Goal: Task Accomplishment & Management: Manage account settings

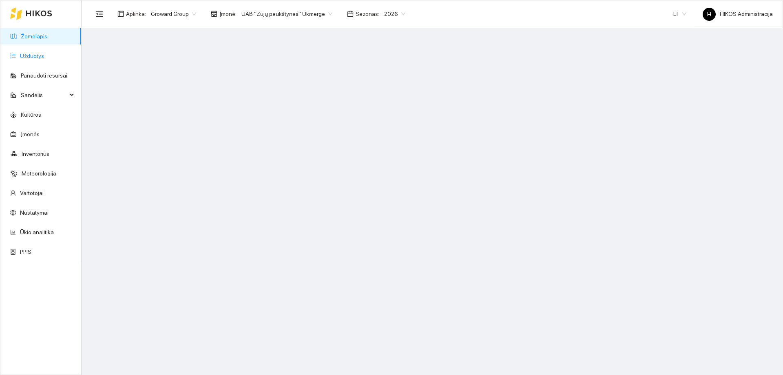
click at [44, 58] on link "Užduotys" at bounding box center [32, 56] width 24 height 7
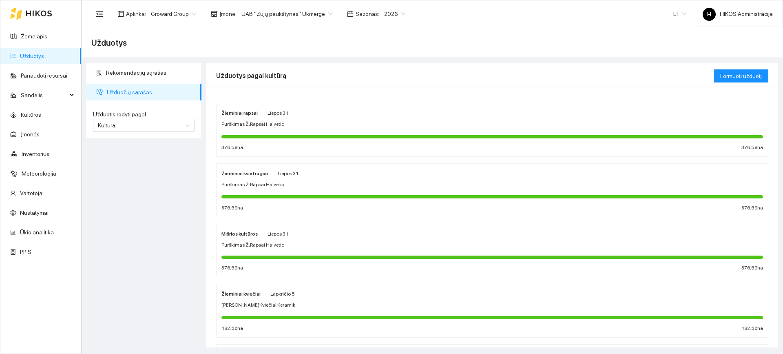
click at [284, 123] on div "Purškimas Ž.Rapsai Halvetic" at bounding box center [493, 124] width 542 height 8
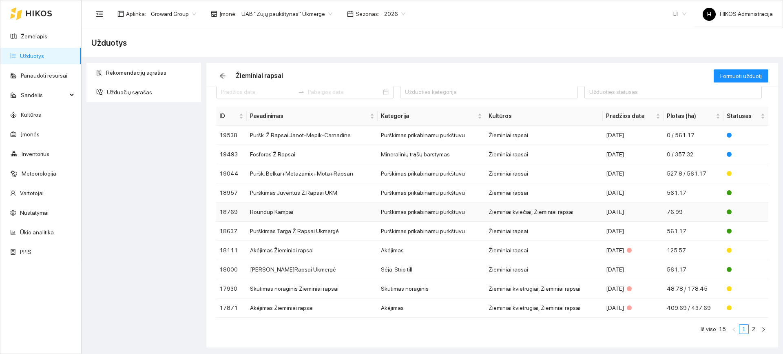
scroll to position [14, 0]
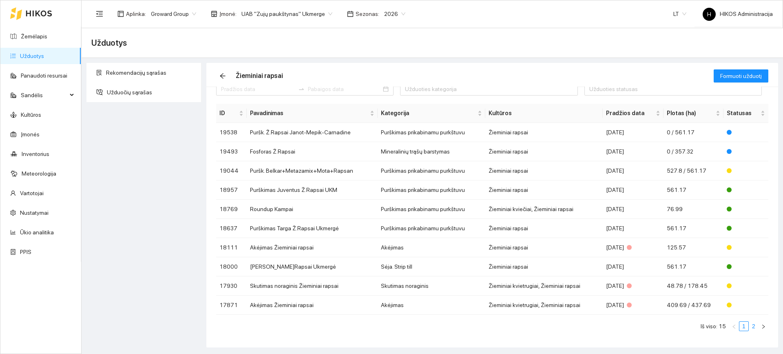
click at [750, 329] on link "2" at bounding box center [754, 326] width 9 height 9
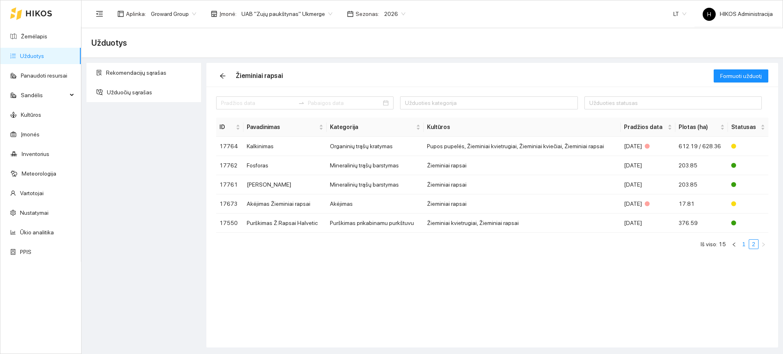
click at [748, 242] on link "1" at bounding box center [744, 244] width 9 height 9
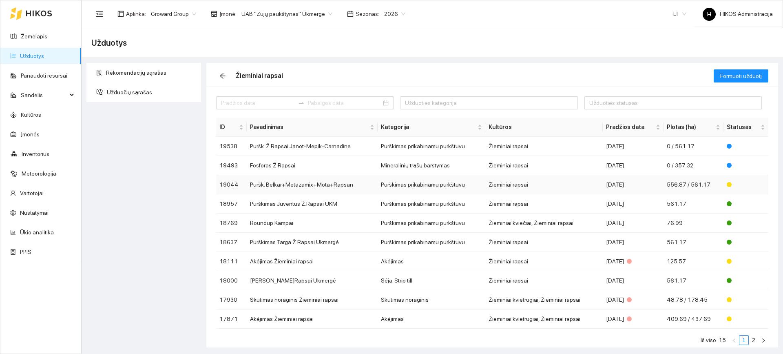
click at [590, 186] on td "Žieminiai rapsai" at bounding box center [544, 184] width 117 height 19
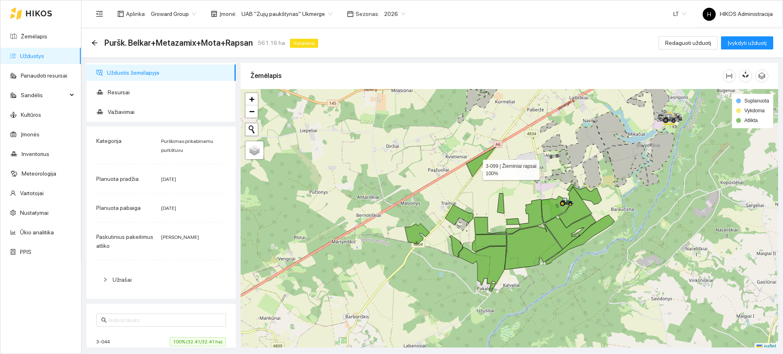
scroll to position [2, 0]
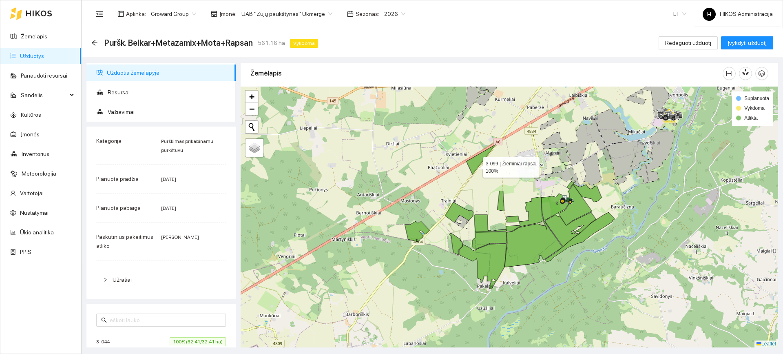
click at [476, 167] on icon at bounding box center [480, 159] width 29 height 30
click at [500, 201] on icon at bounding box center [500, 201] width 7 height 20
click at [533, 207] on icon at bounding box center [525, 214] width 38 height 34
click at [545, 206] on icon at bounding box center [554, 206] width 27 height 27
click at [556, 224] on icon at bounding box center [571, 229] width 51 height 34
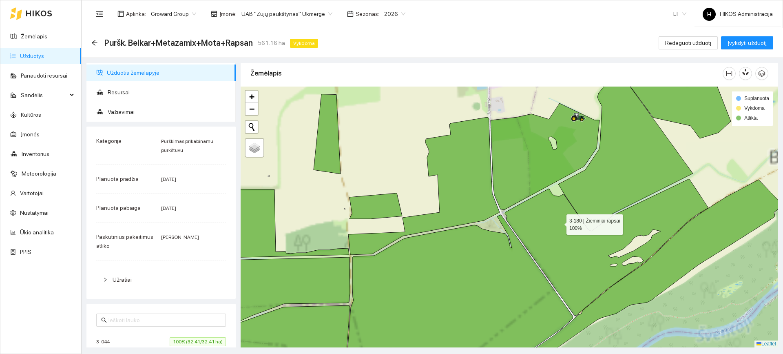
click at [594, 184] on icon at bounding box center [626, 150] width 135 height 162
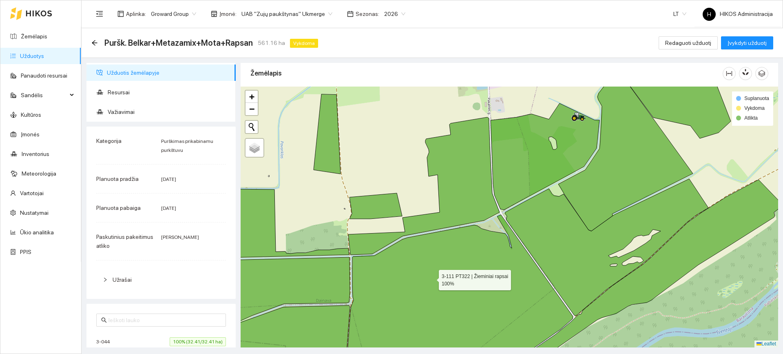
click at [432, 278] on icon at bounding box center [459, 294] width 227 height 159
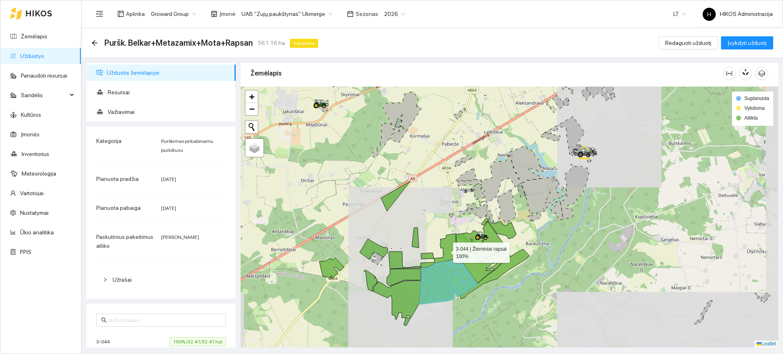
click at [450, 255] on icon at bounding box center [440, 250] width 38 height 34
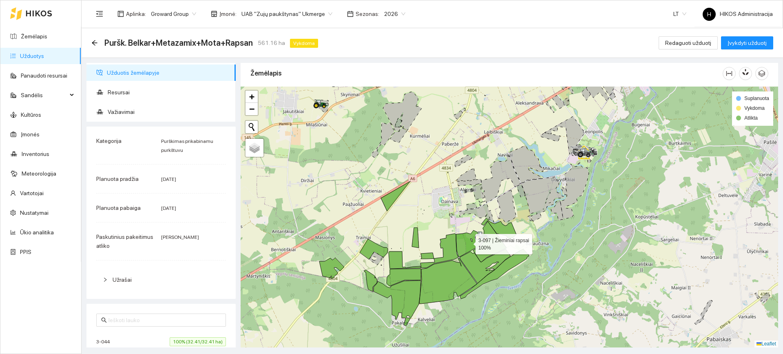
click at [471, 241] on icon at bounding box center [469, 243] width 27 height 27
click at [468, 244] on icon at bounding box center [470, 243] width 27 height 27
click at [450, 246] on icon at bounding box center [440, 250] width 38 height 34
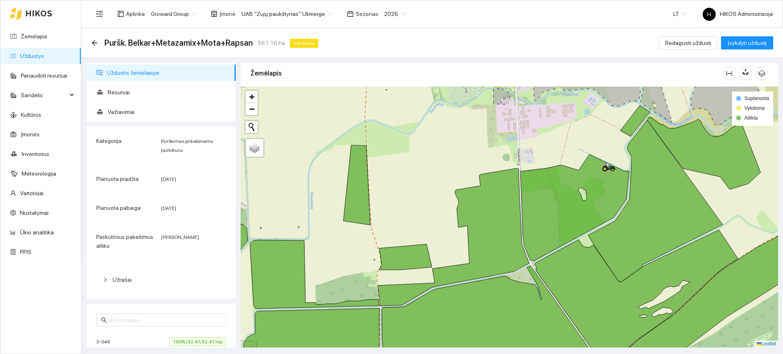
drag, startPoint x: 399, startPoint y: 249, endPoint x: 446, endPoint y: 223, distance: 54.2
click at [446, 223] on div at bounding box center [510, 216] width 538 height 261
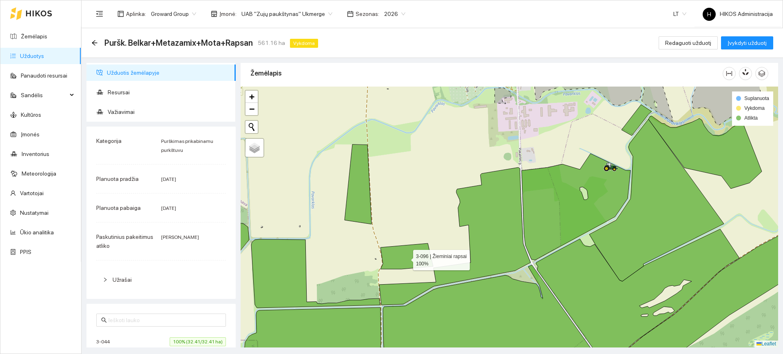
click at [406, 258] on icon at bounding box center [407, 256] width 53 height 26
click at [358, 211] on icon at bounding box center [358, 184] width 27 height 80
click at [411, 257] on icon at bounding box center [407, 256] width 53 height 26
click at [477, 260] on icon at bounding box center [454, 236] width 151 height 138
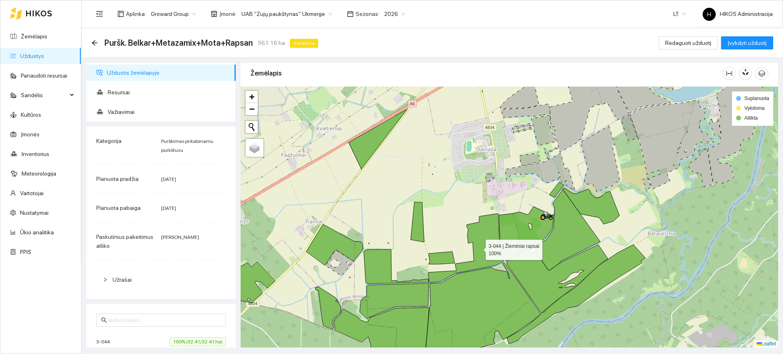
click at [488, 239] on icon at bounding box center [465, 247] width 75 height 69
click at [488, 238] on icon at bounding box center [465, 247] width 75 height 69
click at [143, 104] on span "Važiavimai" at bounding box center [169, 112] width 122 height 16
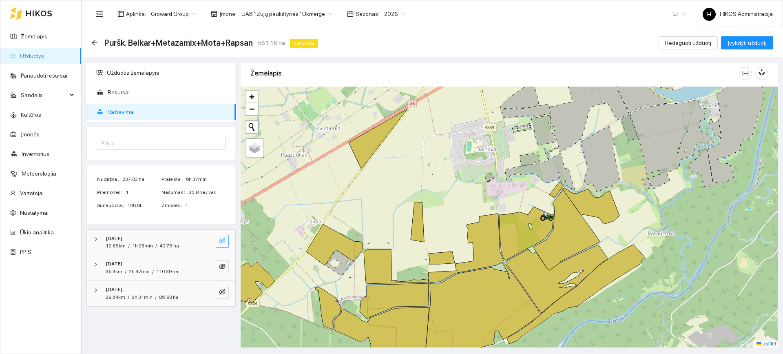
click at [224, 242] on icon "eye-invisible" at bounding box center [222, 240] width 7 height 7
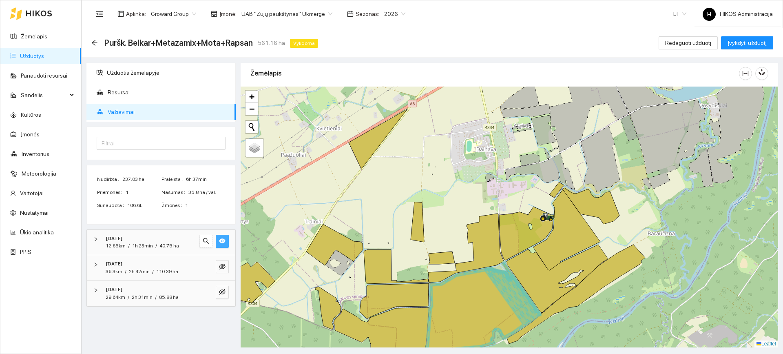
click at [222, 237] on button "button" at bounding box center [222, 241] width 13 height 13
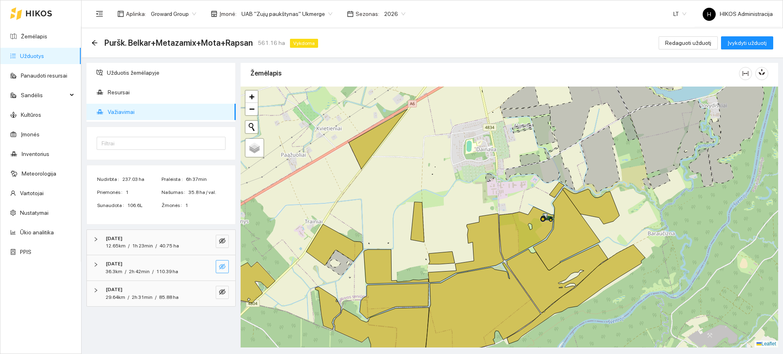
click at [223, 263] on icon "eye-invisible" at bounding box center [222, 266] width 7 height 7
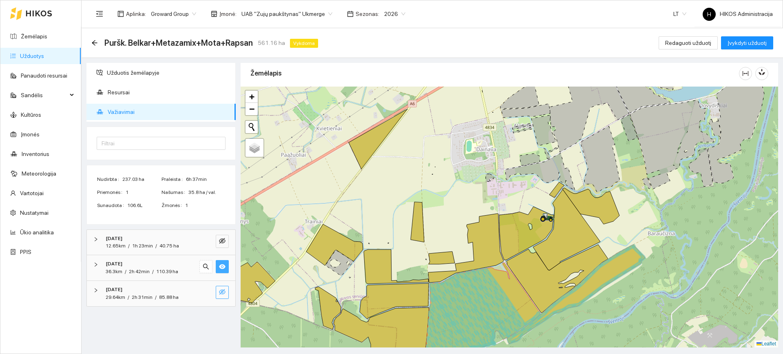
click at [225, 288] on icon "eye-invisible" at bounding box center [222, 291] width 7 height 7
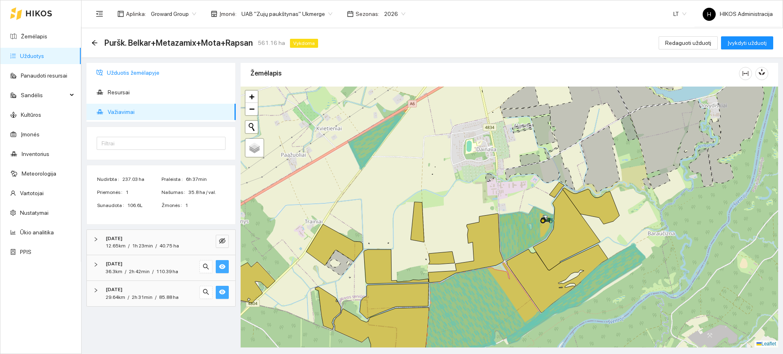
click at [192, 77] on span "Užduotis žemėlapyje" at bounding box center [168, 72] width 122 height 16
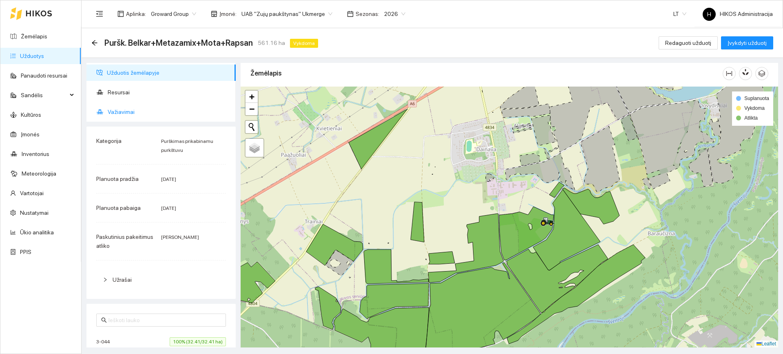
click at [163, 110] on span "Važiavimai" at bounding box center [169, 112] width 122 height 16
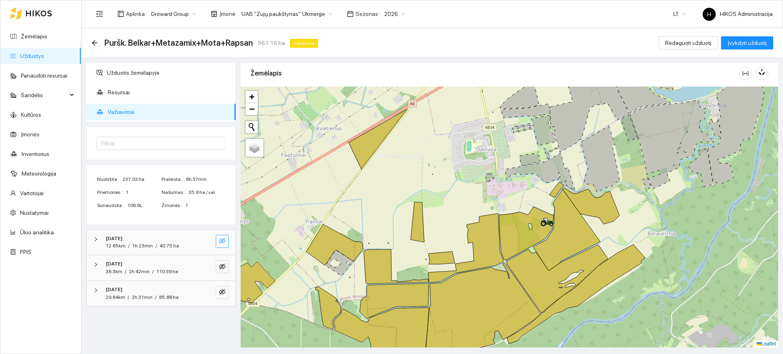
click at [220, 242] on icon "eye-invisible" at bounding box center [222, 240] width 7 height 7
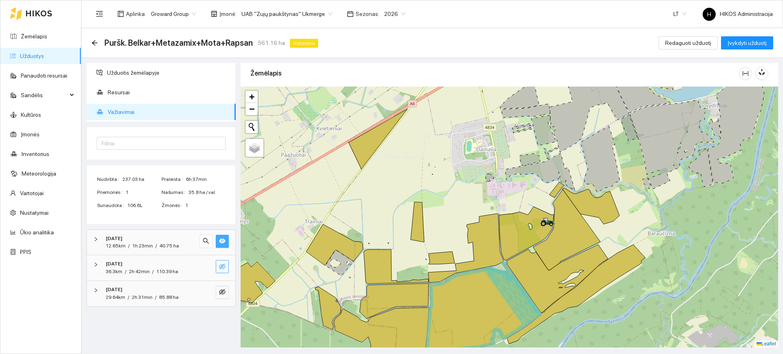
click at [223, 270] on span "eye-invisible" at bounding box center [222, 267] width 7 height 8
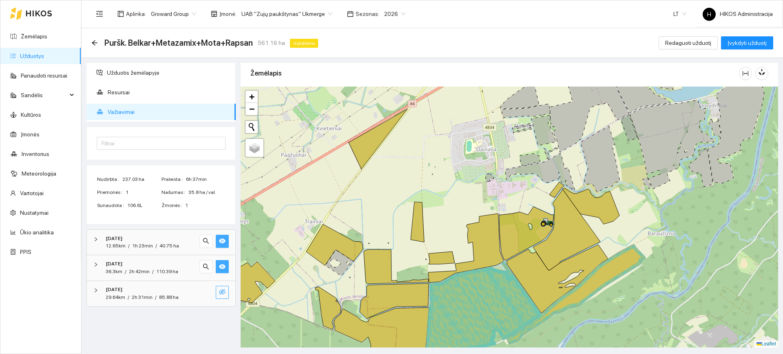
click at [223, 292] on icon "eye-invisible" at bounding box center [223, 292] width 2 height 2
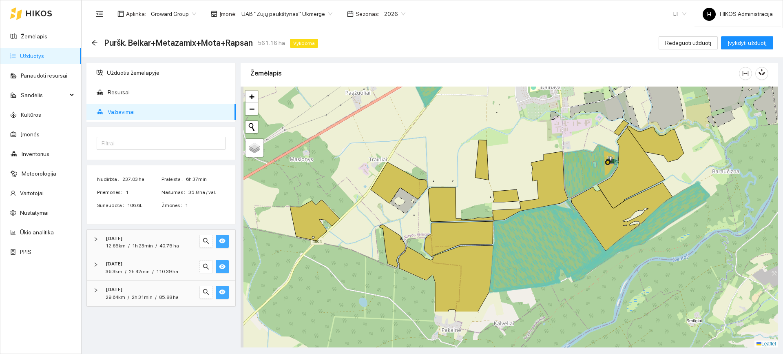
drag, startPoint x: 443, startPoint y: 259, endPoint x: 510, endPoint y: 195, distance: 92.9
click at [510, 195] on icon at bounding box center [506, 195] width 26 height 13
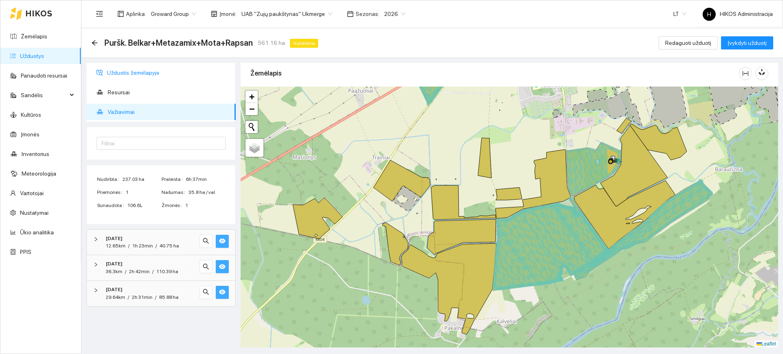
click at [188, 79] on span "Užduotis žemėlapyje" at bounding box center [168, 72] width 122 height 16
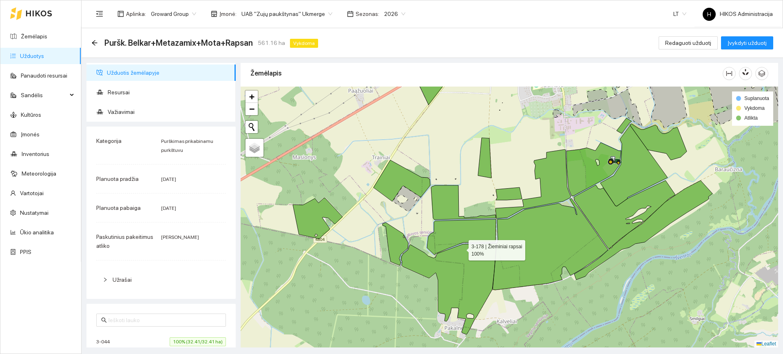
click at [461, 248] on icon at bounding box center [448, 288] width 95 height 91
click at [464, 228] on icon at bounding box center [461, 236] width 69 height 35
click at [443, 204] on icon at bounding box center [463, 202] width 65 height 34
click at [403, 179] on icon at bounding box center [402, 180] width 57 height 41
click at [489, 165] on icon at bounding box center [484, 158] width 13 height 40
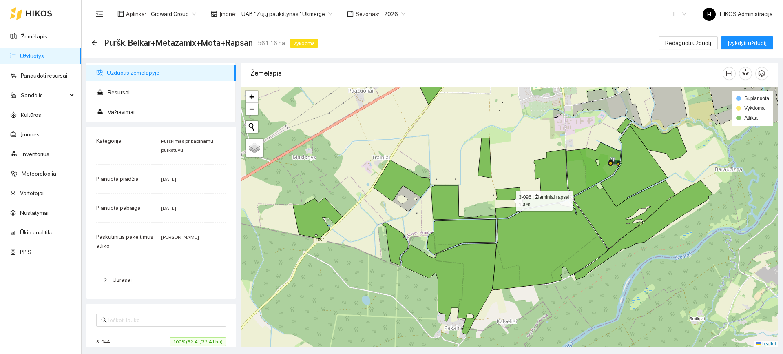
click at [509, 199] on icon at bounding box center [509, 193] width 26 height 13
click at [138, 113] on span "Važiavimai" at bounding box center [169, 112] width 122 height 16
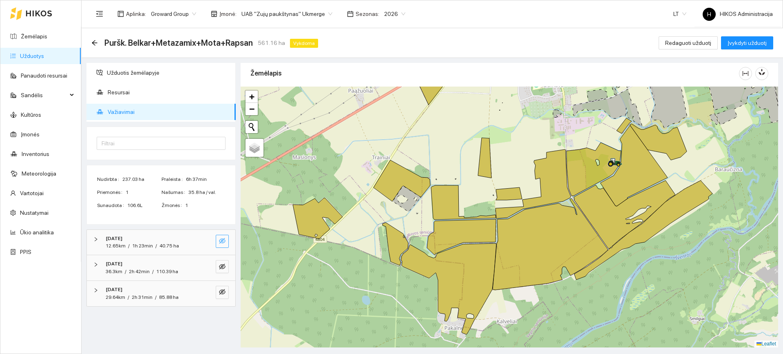
click at [222, 241] on icon "eye-invisible" at bounding box center [222, 241] width 7 height 6
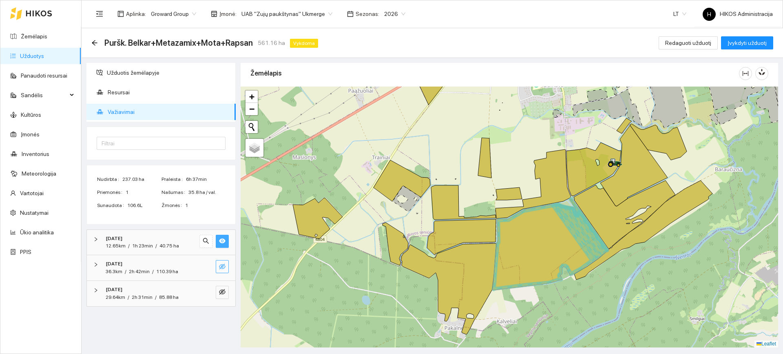
click at [223, 264] on icon "eye-invisible" at bounding box center [222, 266] width 7 height 7
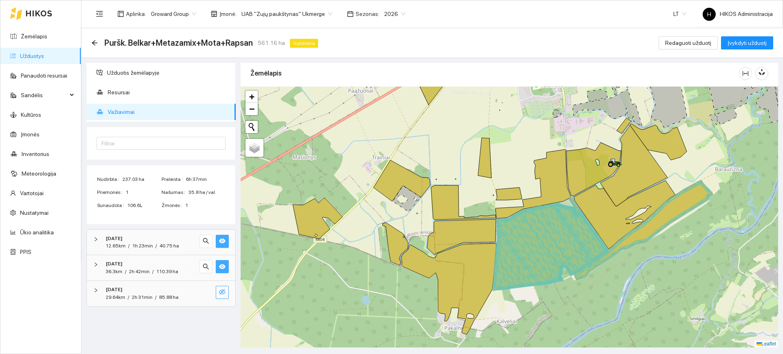
click at [221, 289] on icon "eye-invisible" at bounding box center [222, 291] width 7 height 7
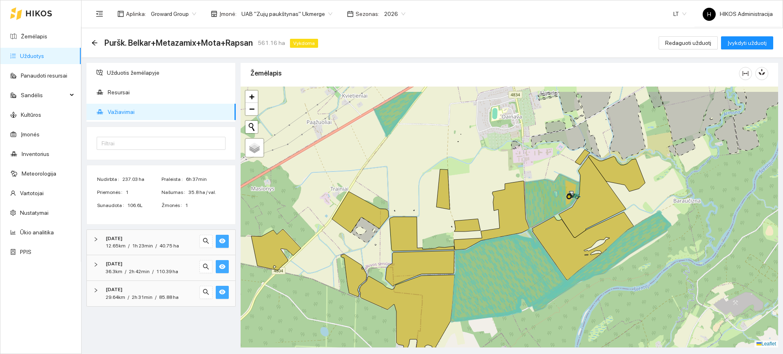
drag, startPoint x: 605, startPoint y: 202, endPoint x: 544, endPoint y: 240, distance: 72.4
click at [544, 240] on icon at bounding box center [583, 246] width 102 height 68
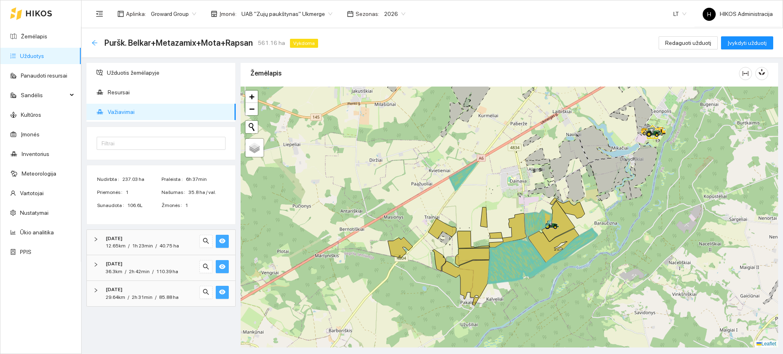
click at [94, 43] on icon "arrow-left" at bounding box center [94, 42] width 5 height 5
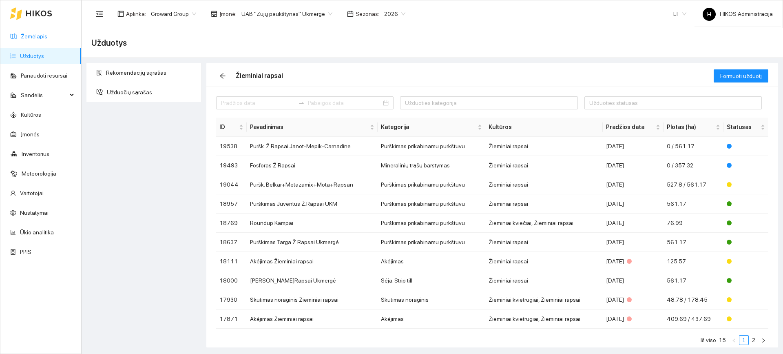
drag, startPoint x: 51, startPoint y: 42, endPoint x: 38, endPoint y: 38, distance: 13.9
click at [38, 38] on link "Žemėlapis" at bounding box center [34, 36] width 27 height 7
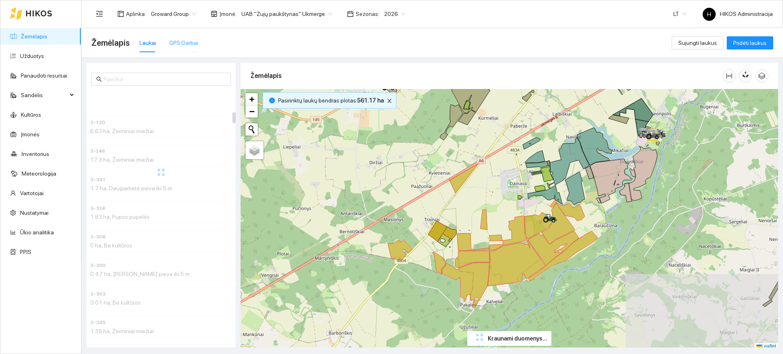
click at [177, 48] on div "GPS Darbai" at bounding box center [183, 42] width 29 height 19
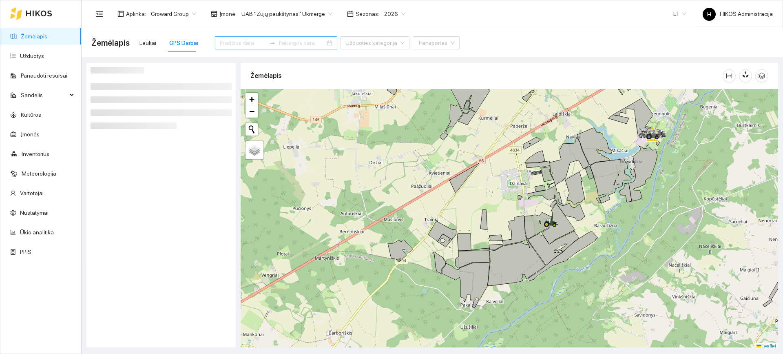
click at [243, 44] on input at bounding box center [243, 42] width 46 height 9
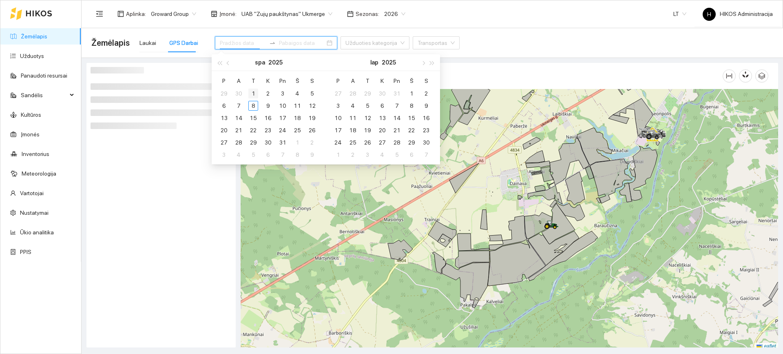
type input "2025-10-01"
drag, startPoint x: 255, startPoint y: 95, endPoint x: 253, endPoint y: 106, distance: 11.5
click at [255, 95] on div "1" at bounding box center [253, 94] width 10 height 10
click at [253, 106] on div "8" at bounding box center [253, 106] width 10 height 10
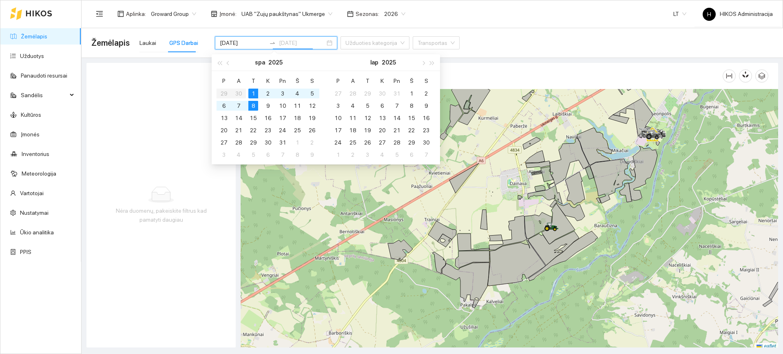
type input "2025-10-08"
click at [473, 28] on header "Aplinka : Groward Group Įmonė : UAB "Zujų paukštynas" Ukmerge Sezonas : 2026 LT…" at bounding box center [433, 14] width 702 height 28
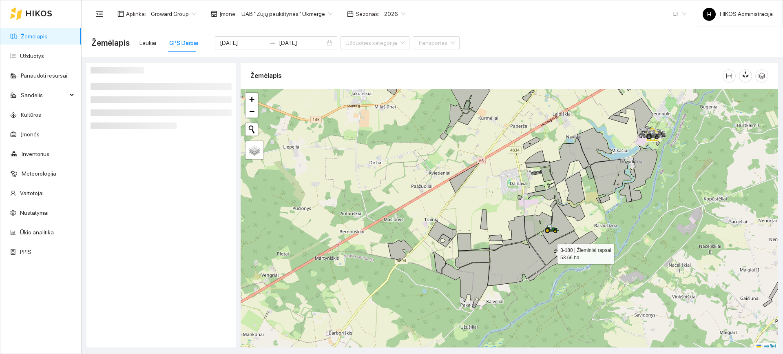
scroll to position [2, 0]
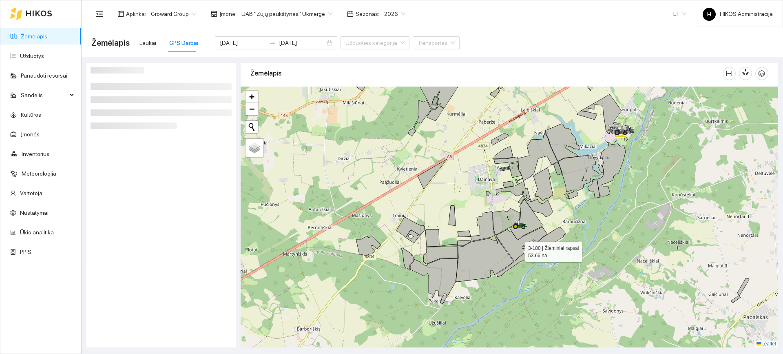
drag, startPoint x: 550, startPoint y: 252, endPoint x: 516, endPoint y: 249, distance: 34.8
click at [516, 250] on icon at bounding box center [522, 244] width 51 height 34
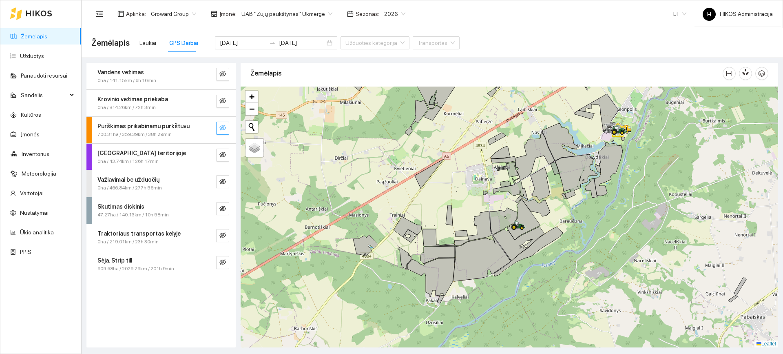
click at [222, 128] on icon "eye-invisible" at bounding box center [223, 128] width 7 height 6
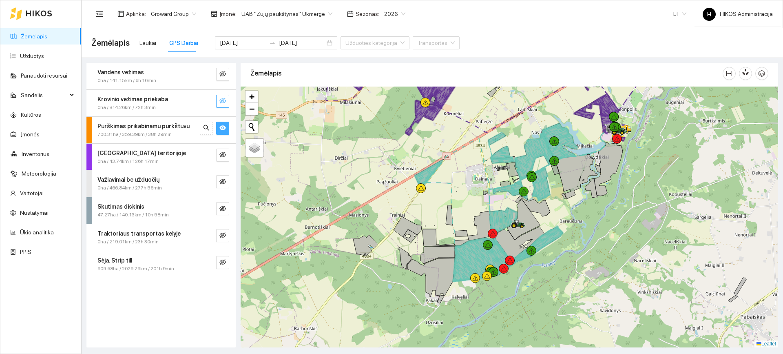
click at [222, 98] on icon "eye-invisible" at bounding box center [223, 101] width 7 height 7
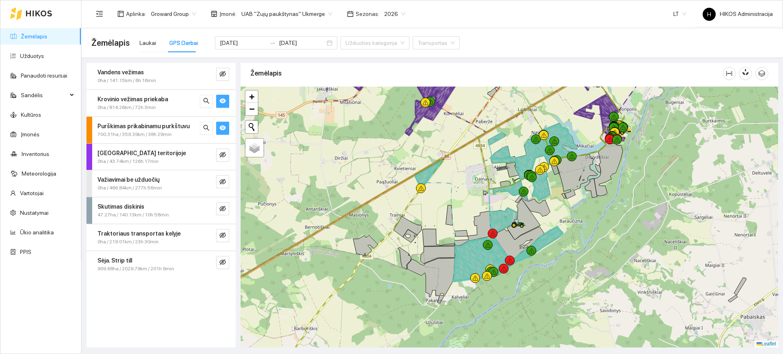
click at [222, 98] on icon "eye" at bounding box center [223, 101] width 7 height 7
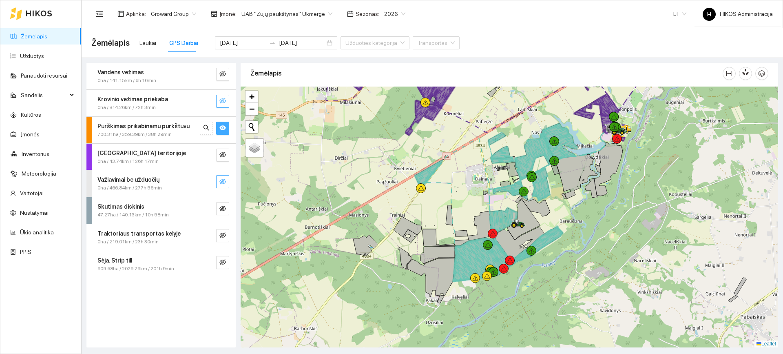
click at [224, 182] on icon "eye-invisible" at bounding box center [223, 181] width 7 height 7
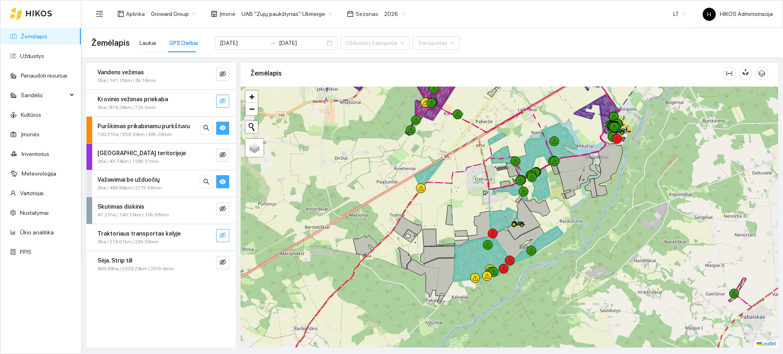
click at [225, 237] on icon "eye-invisible" at bounding box center [223, 235] width 7 height 7
click at [224, 264] on icon "eye-invisible" at bounding box center [223, 262] width 7 height 7
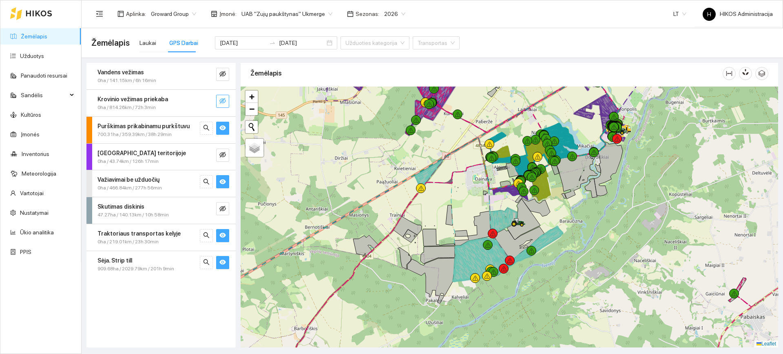
click at [221, 257] on button "button" at bounding box center [222, 262] width 13 height 13
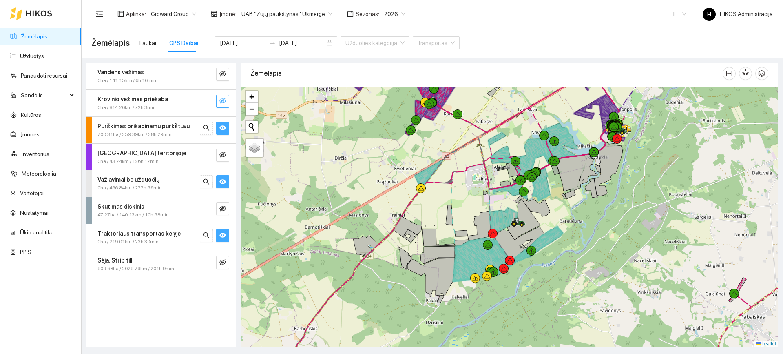
click at [221, 234] on icon "eye" at bounding box center [223, 235] width 7 height 5
click at [224, 185] on span "eye" at bounding box center [223, 182] width 7 height 8
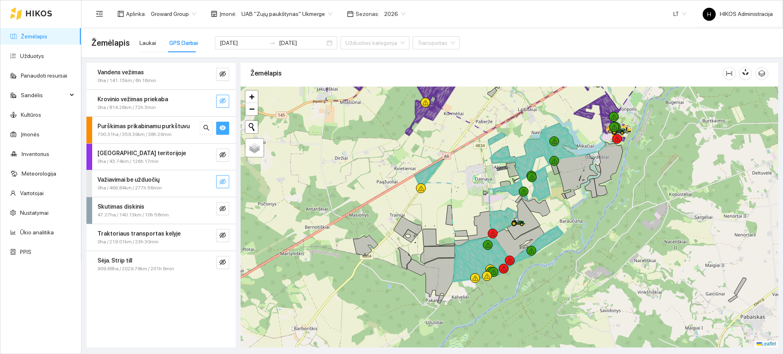
click at [225, 123] on button "button" at bounding box center [222, 128] width 13 height 13
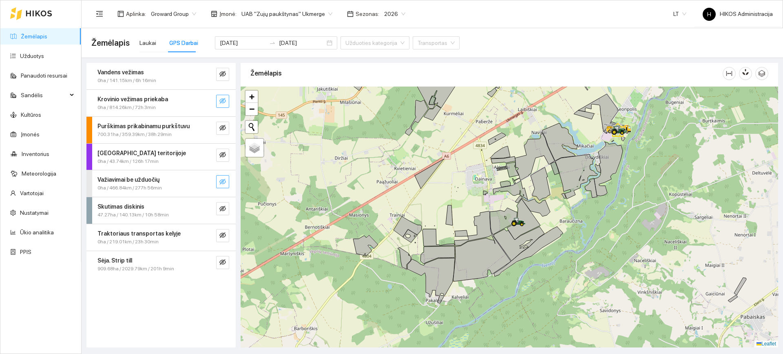
click at [220, 102] on icon "eye-invisible" at bounding box center [223, 101] width 7 height 6
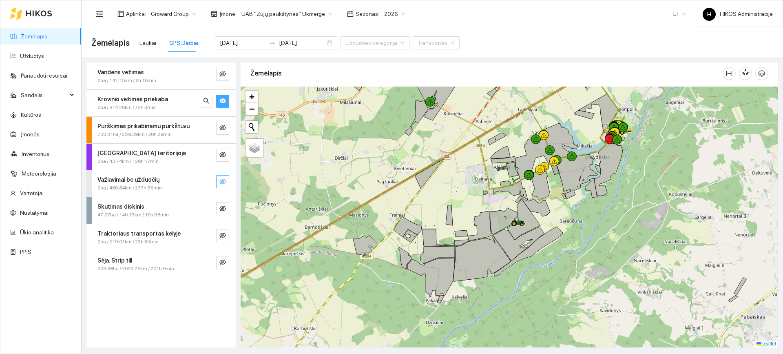
click at [220, 102] on icon "eye" at bounding box center [223, 100] width 7 height 5
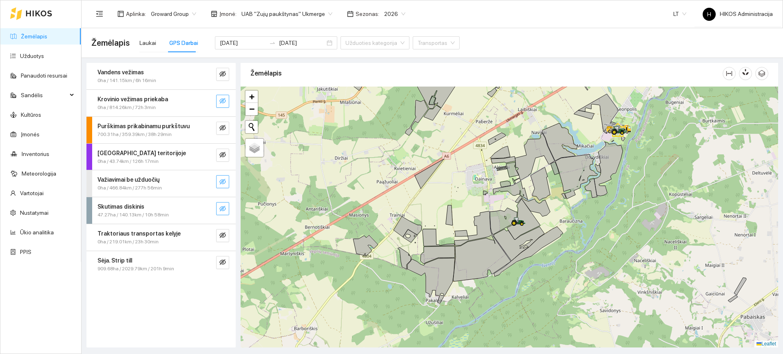
click at [223, 207] on icon "eye-invisible" at bounding box center [223, 208] width 7 height 7
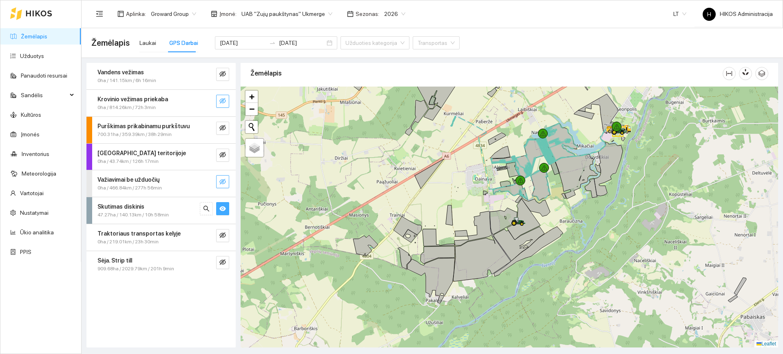
click at [223, 207] on icon "eye" at bounding box center [223, 208] width 7 height 5
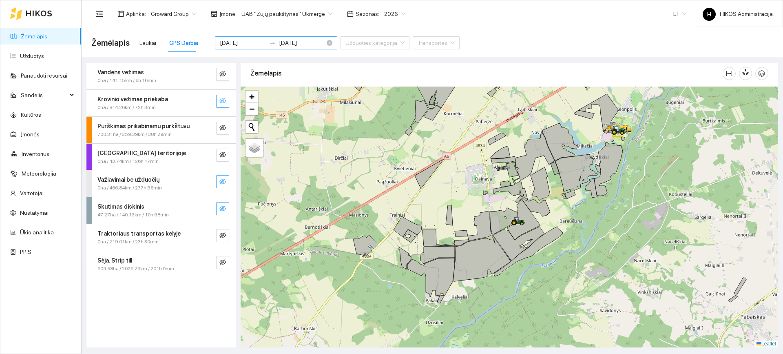
click at [250, 45] on input "2025-10-01" at bounding box center [243, 42] width 46 height 9
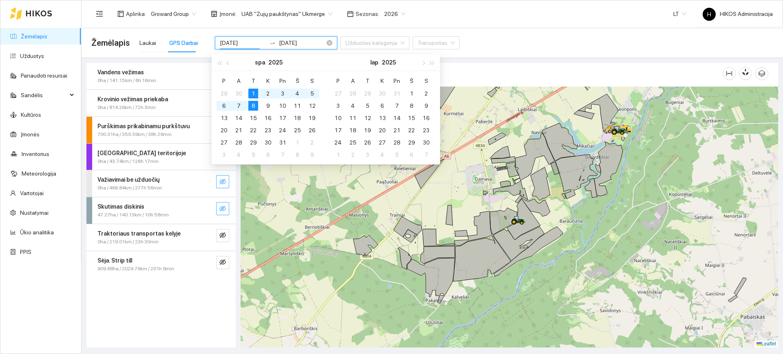
click at [249, 42] on input "2025-10-01" at bounding box center [243, 42] width 46 height 9
click at [261, 32] on div "2025-10-01 2025-10-08" at bounding box center [276, 38] width 122 height 23
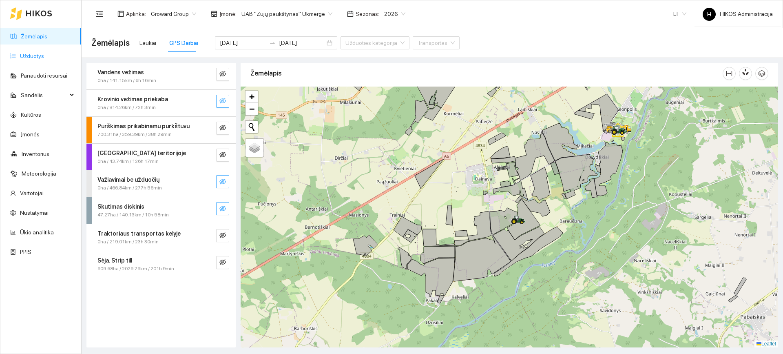
click at [44, 58] on link "Užduotys" at bounding box center [32, 56] width 24 height 7
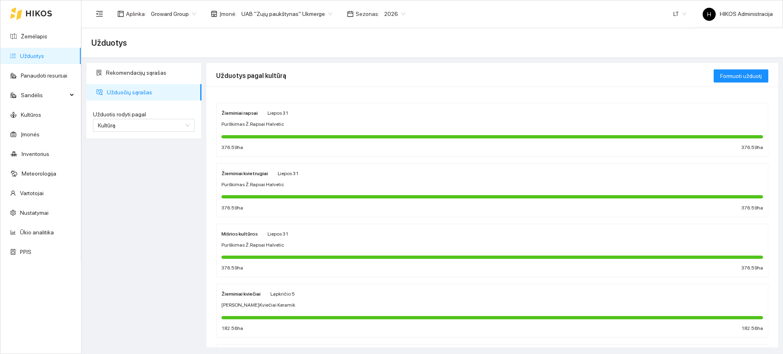
click at [279, 127] on span "Purškimas Ž.Rapsai Halvetic" at bounding box center [253, 124] width 63 height 8
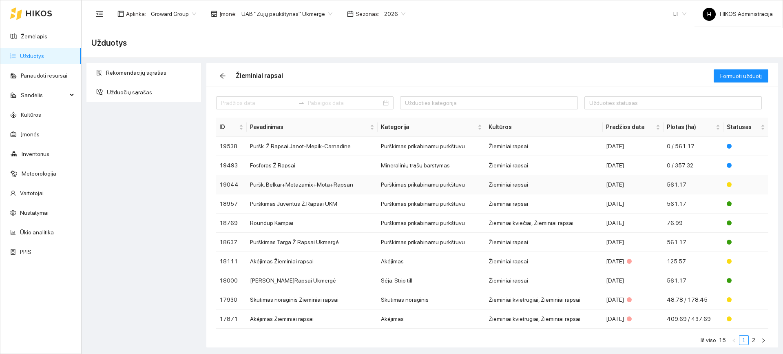
drag, startPoint x: 637, startPoint y: 184, endPoint x: 619, endPoint y: 186, distance: 18.0
click at [619, 186] on div "2025-09-17" at bounding box center [633, 184] width 54 height 9
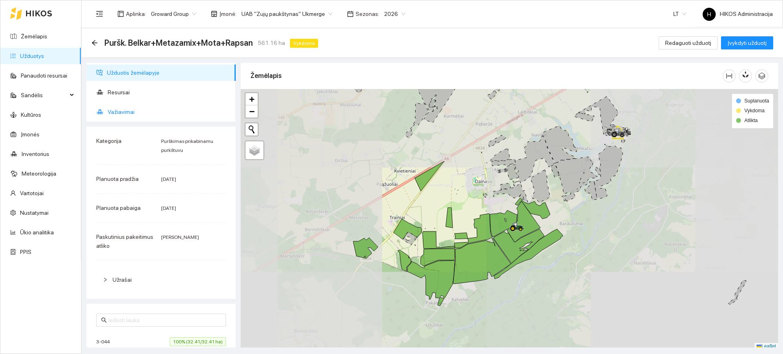
click at [126, 113] on span "Važiavimai" at bounding box center [169, 112] width 122 height 16
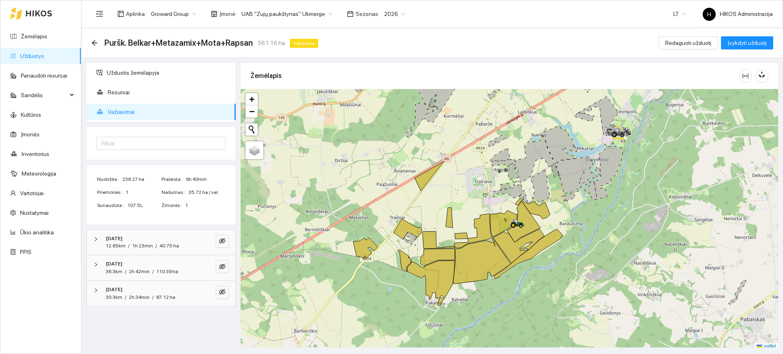
drag, startPoint x: 138, startPoint y: 239, endPoint x: 117, endPoint y: 239, distance: 20.4
click at [117, 239] on div "2025-10-04" at bounding box center [150, 239] width 89 height 8
click at [96, 43] on icon "arrow-left" at bounding box center [94, 43] width 7 height 7
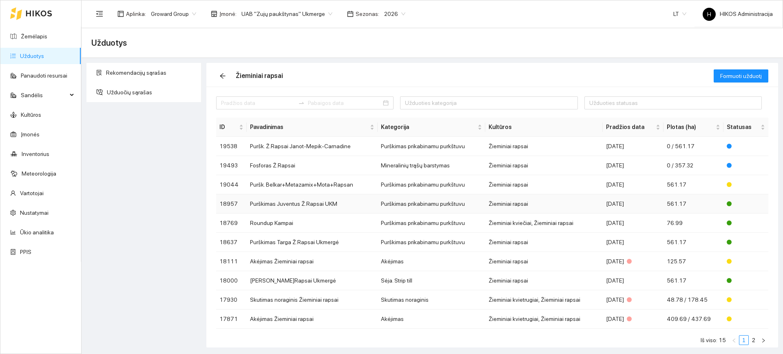
click at [515, 198] on td "Žieminiai rapsai" at bounding box center [544, 203] width 117 height 19
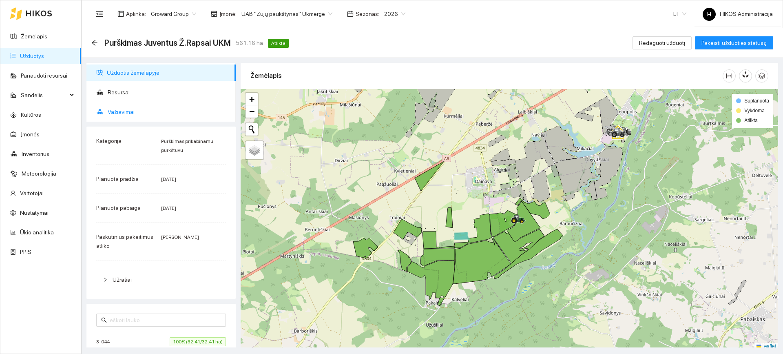
click at [164, 120] on span "Važiavimai" at bounding box center [169, 112] width 122 height 16
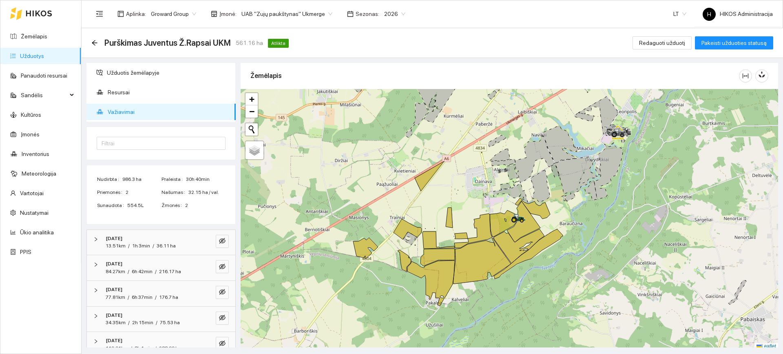
scroll to position [38, 0]
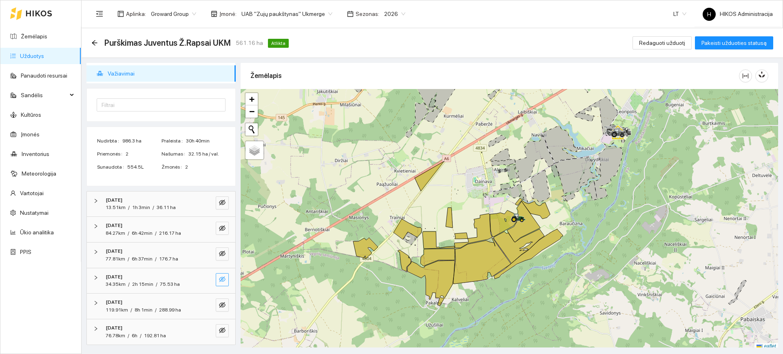
click at [219, 280] on icon "eye-invisible" at bounding box center [222, 279] width 7 height 7
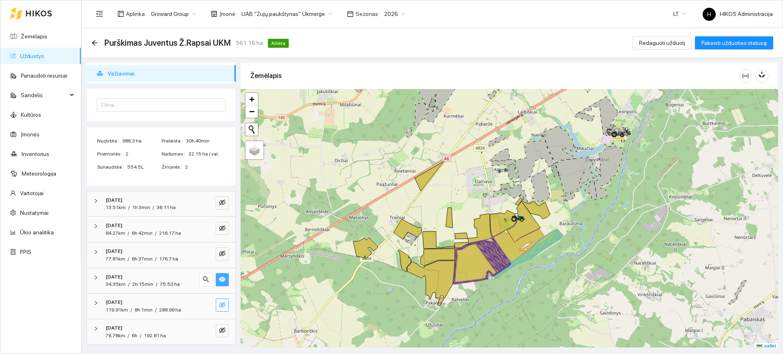
click at [219, 308] on span "eye-invisible" at bounding box center [222, 306] width 7 height 8
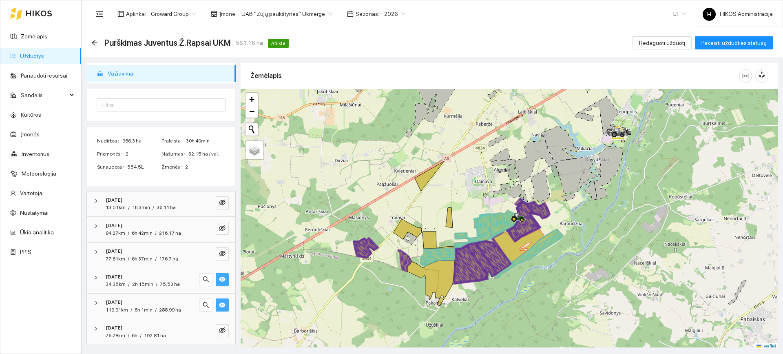
click at [220, 279] on button "button" at bounding box center [222, 279] width 13 height 13
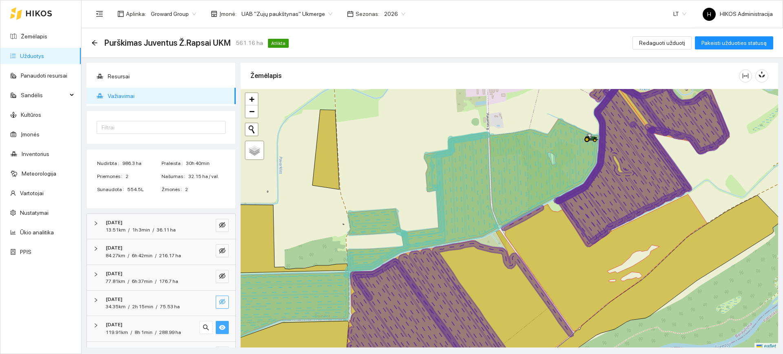
scroll to position [0, 0]
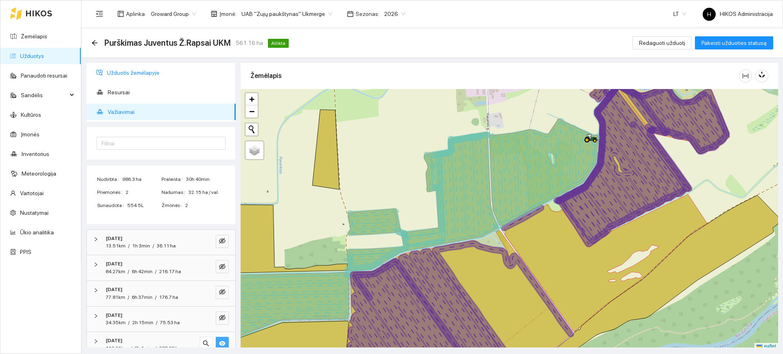
click at [144, 75] on span "Užduotis žemėlapyje" at bounding box center [168, 72] width 122 height 16
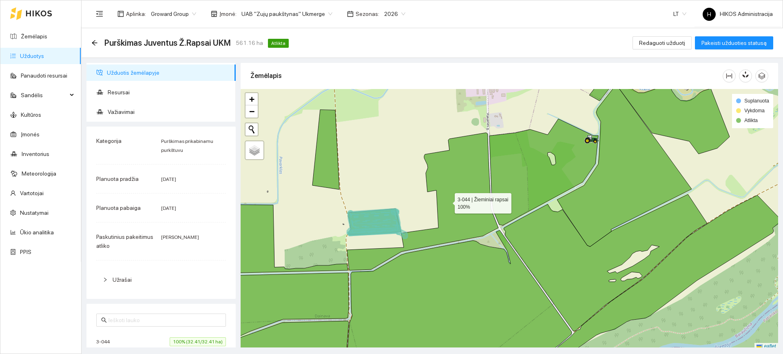
click at [486, 206] on icon at bounding box center [422, 202] width 151 height 138
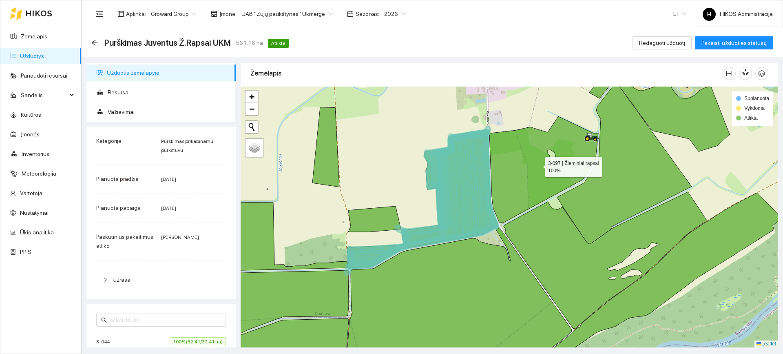
click at [515, 171] on icon at bounding box center [544, 169] width 109 height 106
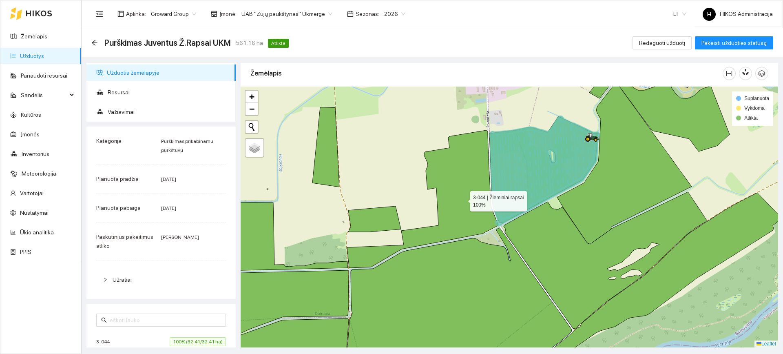
click at [463, 195] on icon at bounding box center [422, 199] width 151 height 138
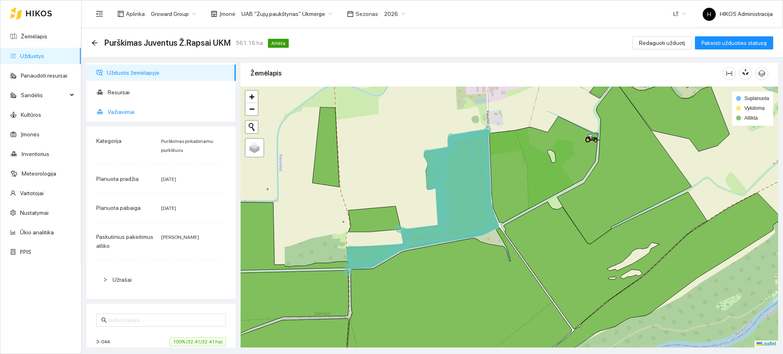
click at [151, 111] on span "Važiavimai" at bounding box center [169, 112] width 122 height 16
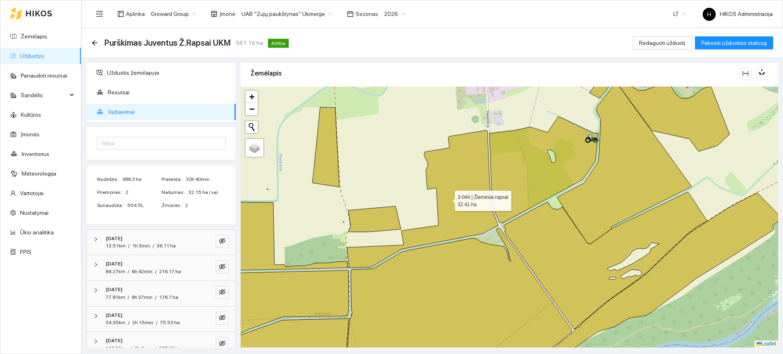
click at [475, 209] on icon at bounding box center [422, 199] width 151 height 138
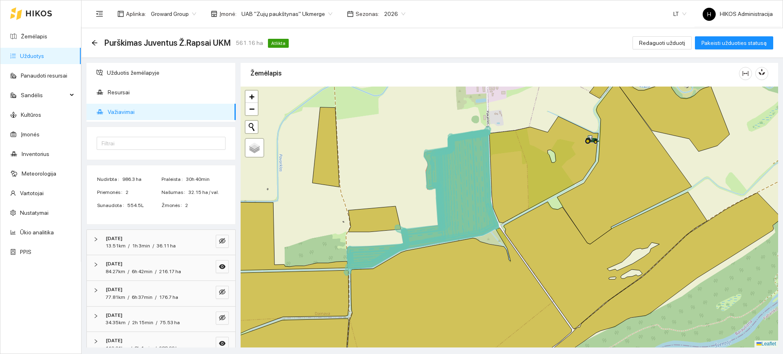
scroll to position [38, 0]
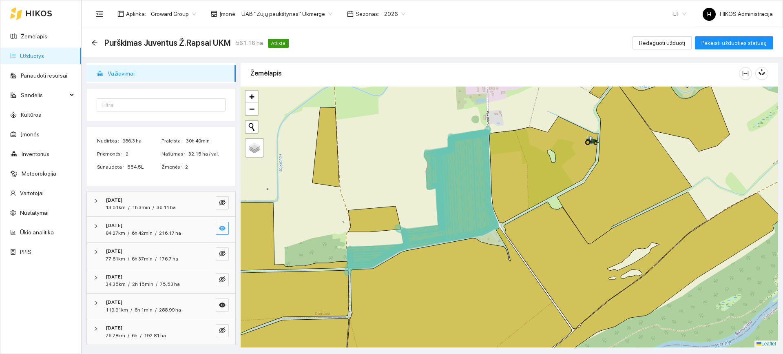
click at [219, 231] on icon "eye" at bounding box center [222, 228] width 7 height 7
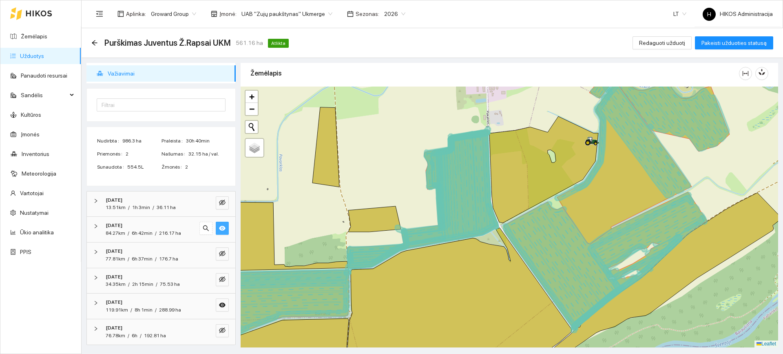
click at [219, 231] on icon "eye" at bounding box center [222, 228] width 7 height 7
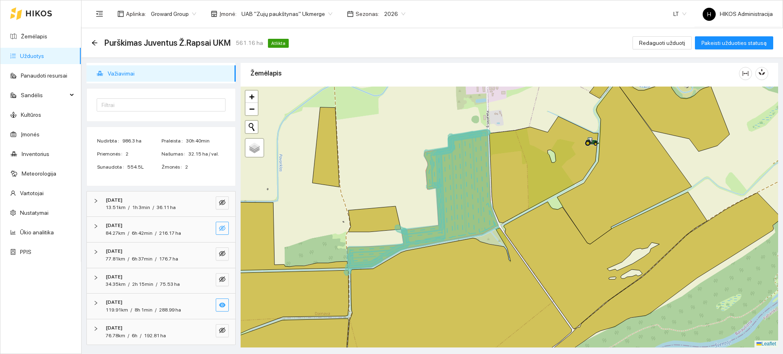
click at [219, 306] on icon "eye" at bounding box center [222, 304] width 7 height 5
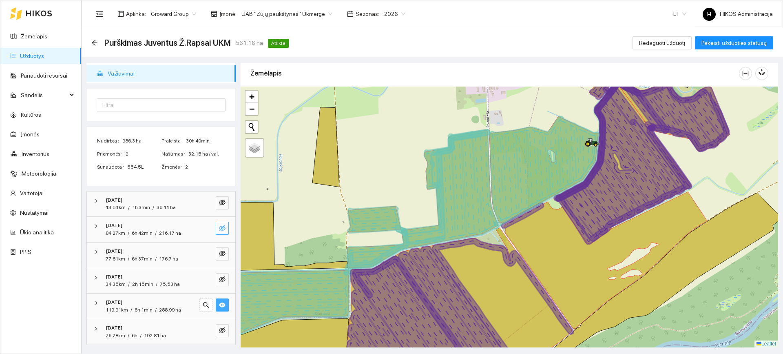
click at [219, 306] on icon "eye" at bounding box center [222, 304] width 7 height 5
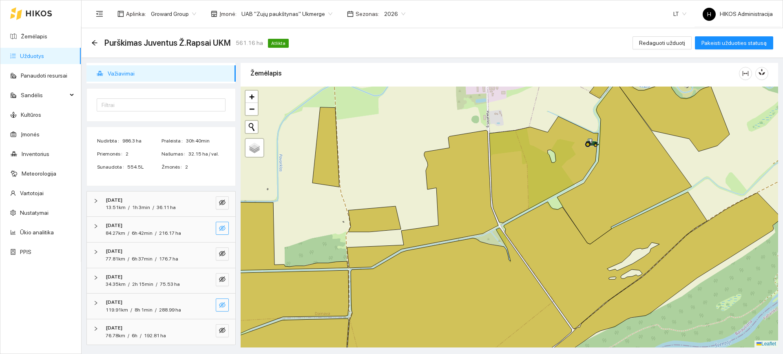
click at [219, 305] on icon "eye-invisible" at bounding box center [222, 305] width 7 height 7
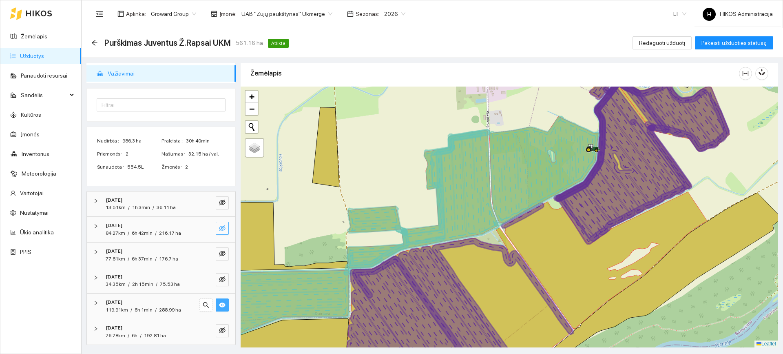
scroll to position [0, 0]
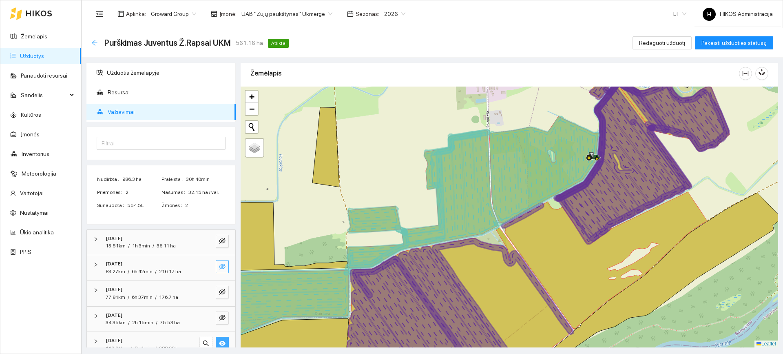
click at [93, 43] on icon "arrow-left" at bounding box center [94, 42] width 5 height 5
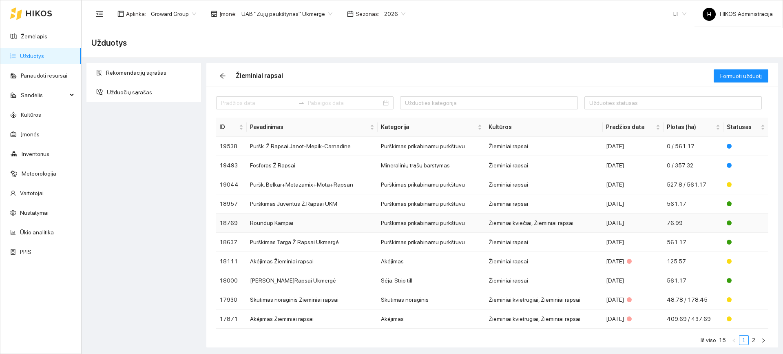
click at [364, 225] on td "Roundup Kampai" at bounding box center [312, 222] width 131 height 19
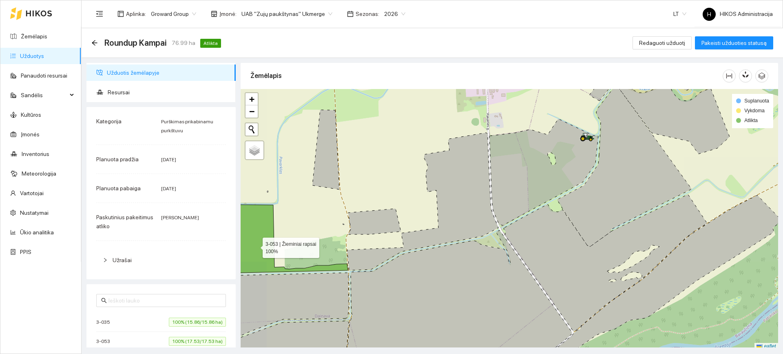
click at [261, 240] on icon at bounding box center [283, 238] width 129 height 69
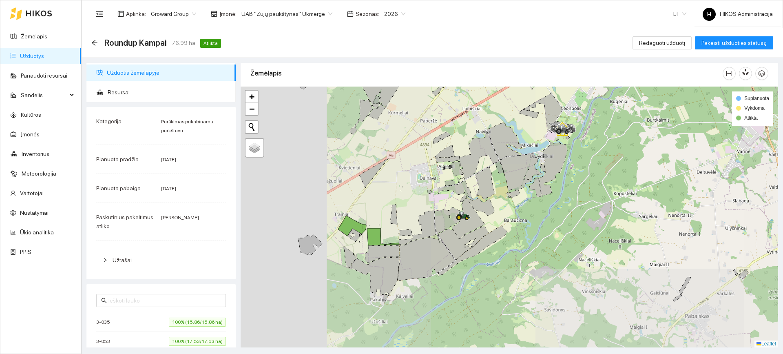
drag, startPoint x: 282, startPoint y: 244, endPoint x: 419, endPoint y: 238, distance: 137.2
click at [419, 238] on div at bounding box center [510, 216] width 538 height 261
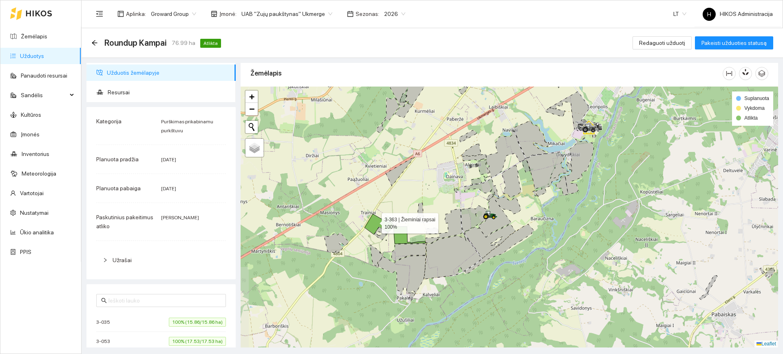
click at [375, 221] on icon at bounding box center [379, 224] width 28 height 20
click at [96, 42] on icon "arrow-left" at bounding box center [94, 43] width 7 height 7
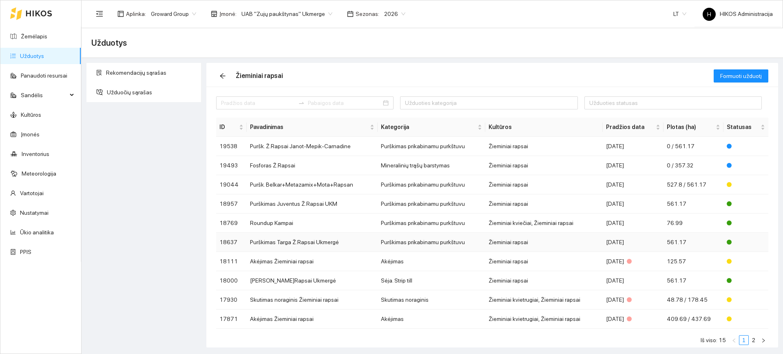
click at [423, 242] on td "Purškimas prikabinamu purkštuvu" at bounding box center [432, 242] width 108 height 19
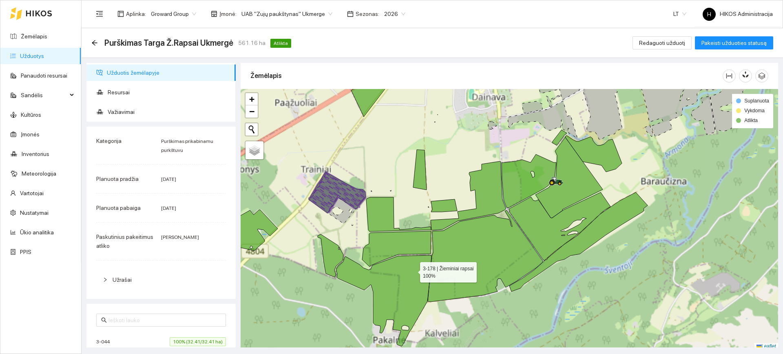
click at [412, 271] on icon at bounding box center [383, 300] width 95 height 91
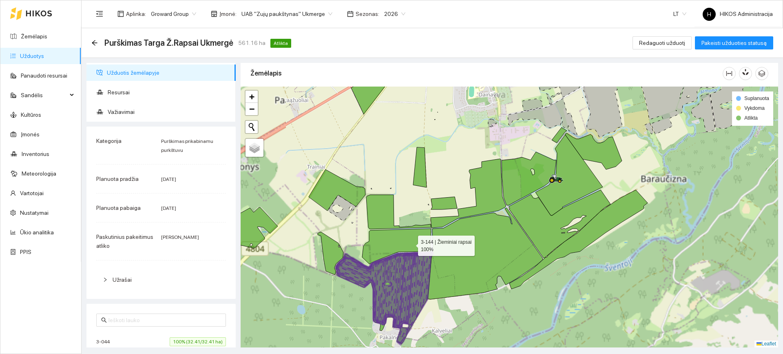
click at [411, 242] on icon at bounding box center [396, 245] width 69 height 35
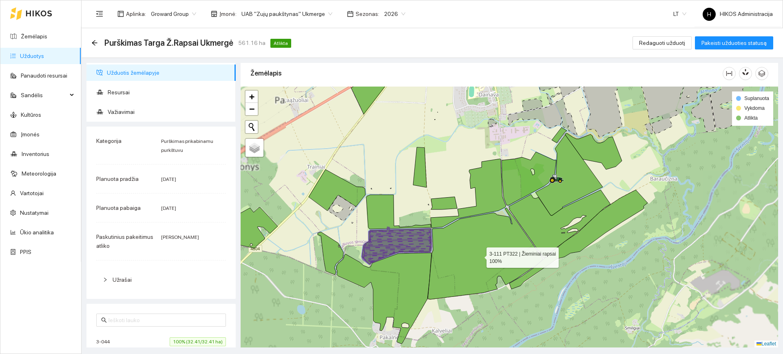
click at [486, 246] on icon at bounding box center [485, 253] width 115 height 91
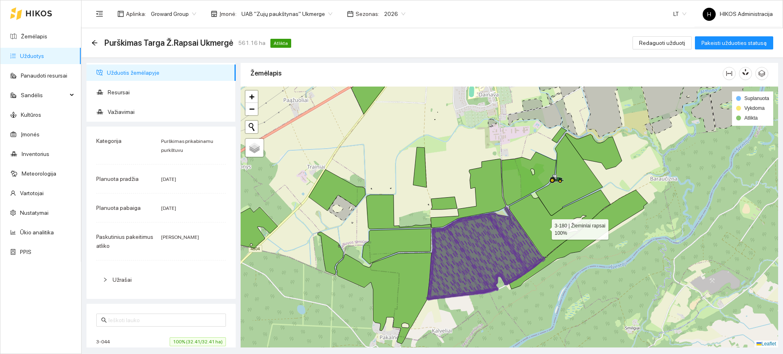
click at [546, 219] on icon at bounding box center [560, 224] width 102 height 68
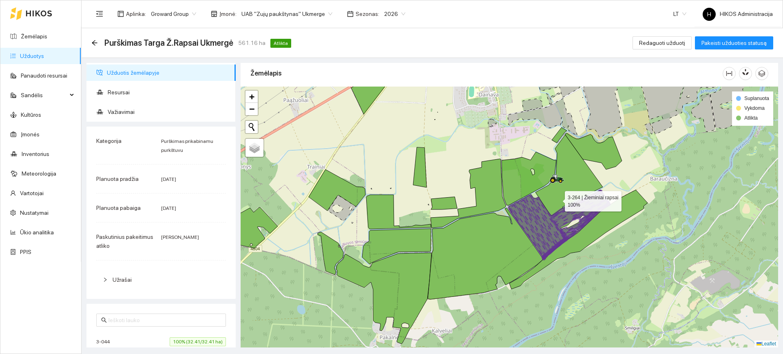
click at [560, 195] on icon at bounding box center [569, 175] width 67 height 81
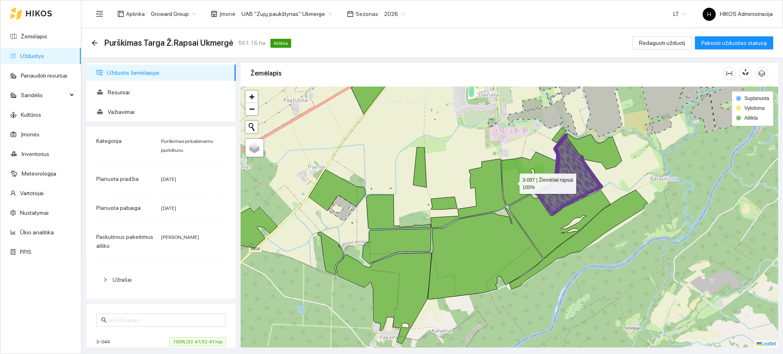
click at [508, 178] on icon at bounding box center [529, 178] width 55 height 53
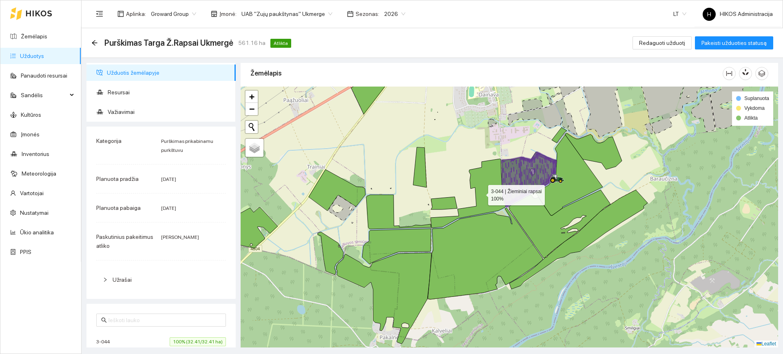
click at [488, 181] on icon at bounding box center [468, 193] width 75 height 69
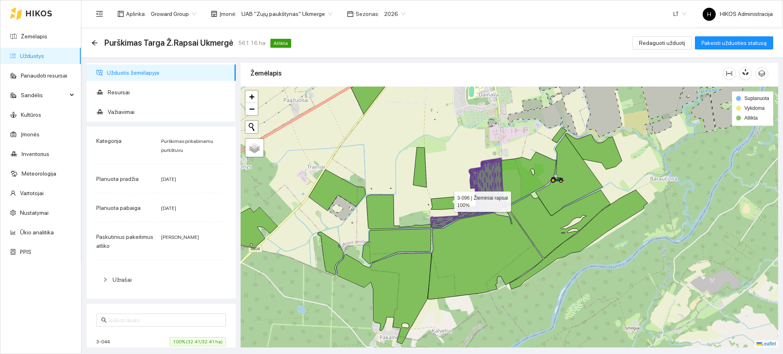
click at [447, 200] on icon at bounding box center [444, 203] width 26 height 13
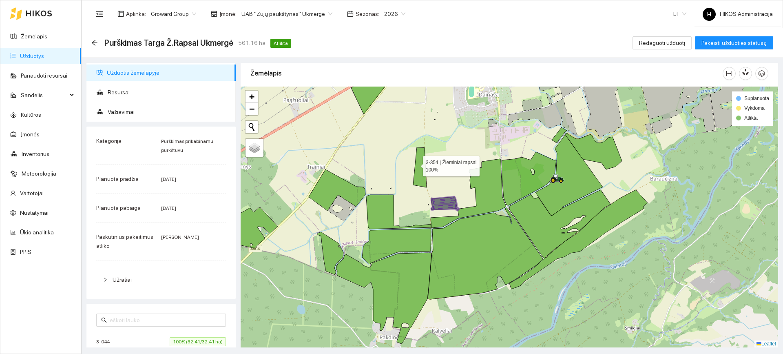
click at [416, 164] on icon at bounding box center [419, 167] width 13 height 40
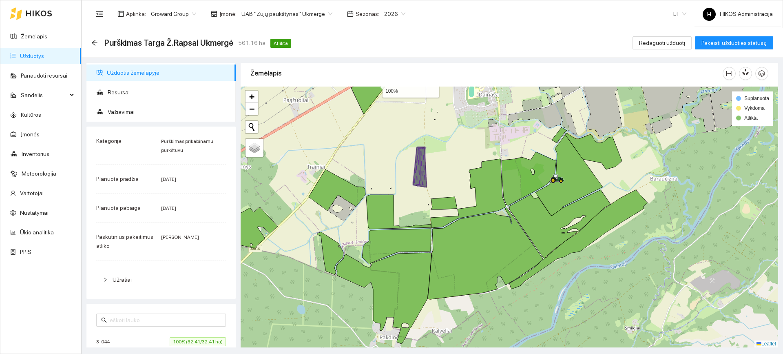
click at [370, 105] on icon at bounding box center [378, 87] width 54 height 54
click at [124, 110] on span "Važiavimai" at bounding box center [169, 112] width 122 height 16
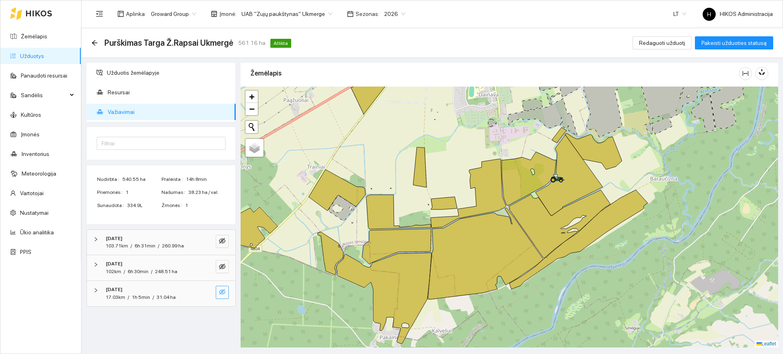
click at [226, 289] on button "button" at bounding box center [222, 292] width 13 height 13
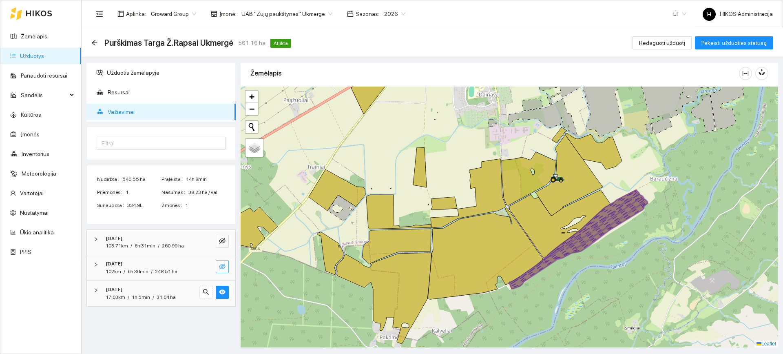
click at [222, 265] on icon "eye-invisible" at bounding box center [222, 266] width 7 height 7
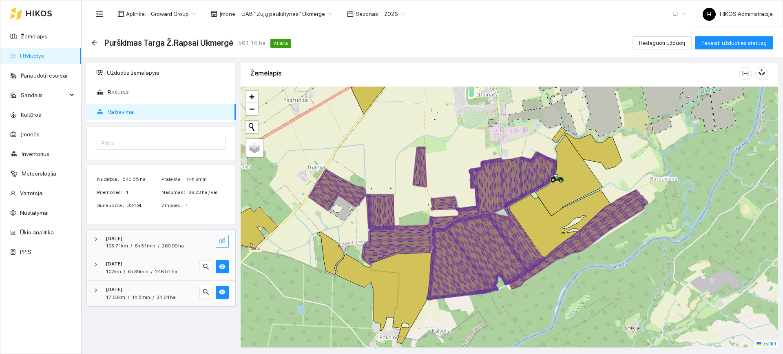
click at [223, 243] on icon "eye-invisible" at bounding box center [222, 240] width 7 height 7
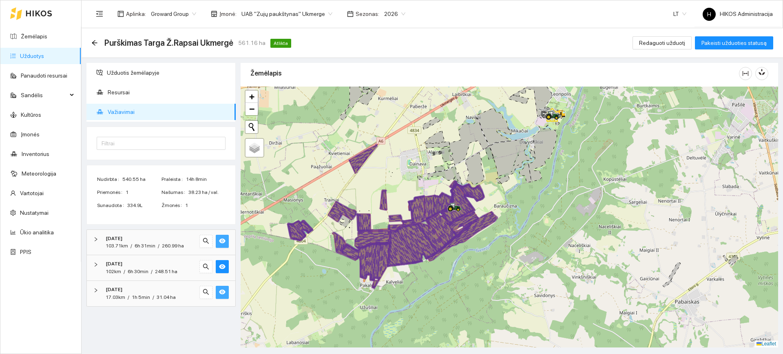
click at [225, 294] on icon "eye" at bounding box center [222, 291] width 7 height 7
click at [223, 264] on icon "eye" at bounding box center [222, 266] width 7 height 5
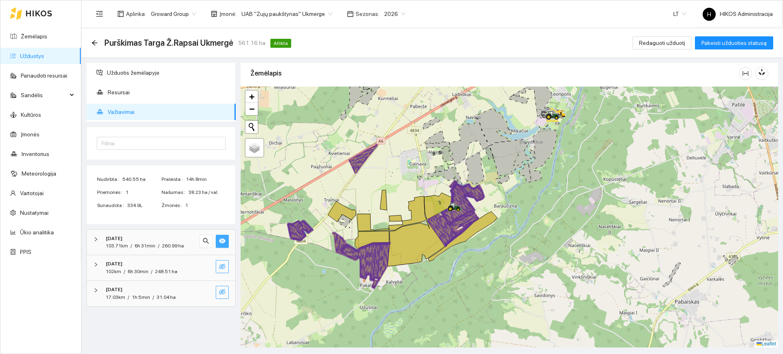
click at [222, 244] on span "eye" at bounding box center [222, 241] width 7 height 8
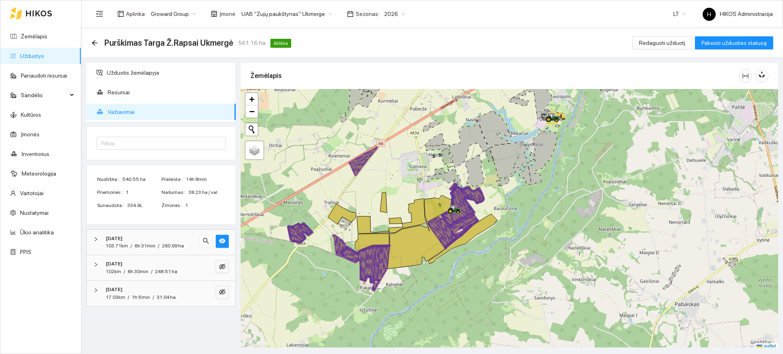
click at [222, 244] on span "eye" at bounding box center [222, 241] width 7 height 8
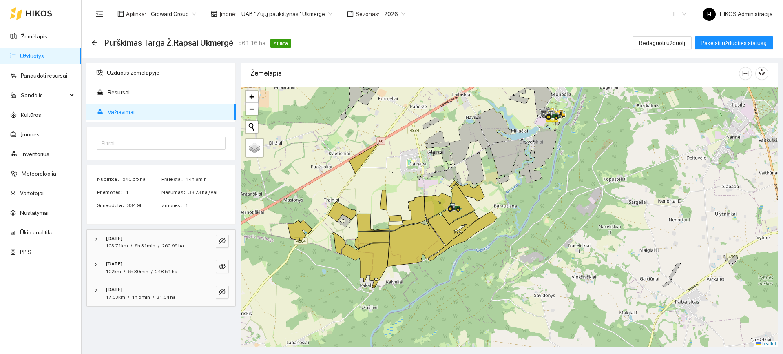
click at [222, 244] on span "eye-invisible" at bounding box center [222, 241] width 7 height 8
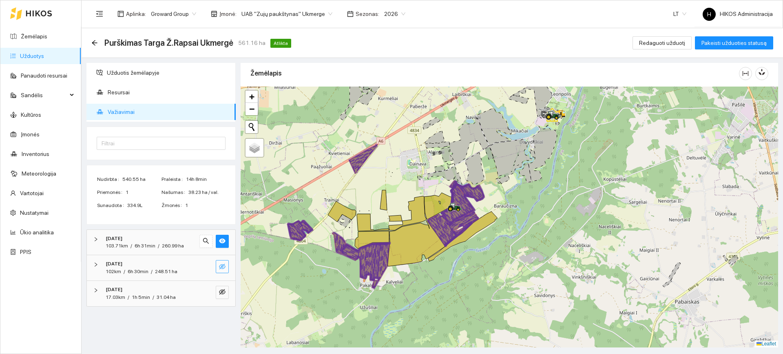
click at [222, 268] on icon "eye-invisible" at bounding box center [222, 266] width 7 height 7
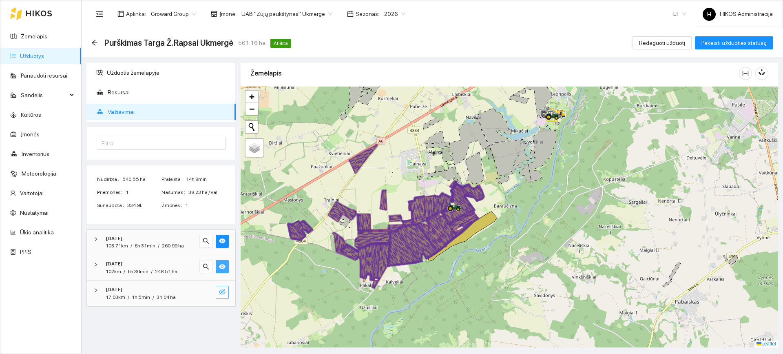
click at [222, 290] on icon "eye-invisible" at bounding box center [222, 291] width 7 height 7
click at [222, 290] on icon "eye" at bounding box center [222, 292] width 7 height 5
click at [222, 291] on icon "eye-invisible" at bounding box center [222, 291] width 7 height 7
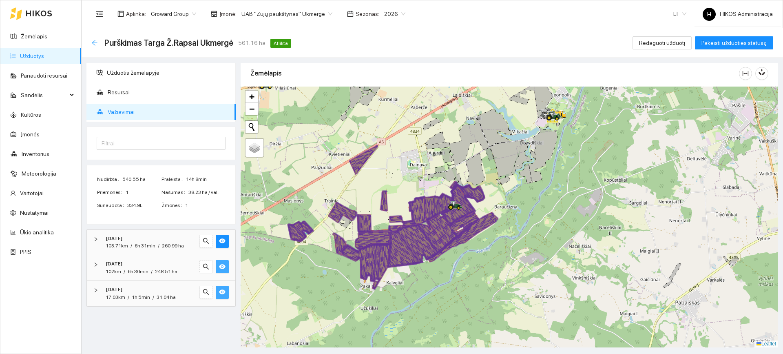
click at [95, 43] on icon "arrow-left" at bounding box center [94, 42] width 5 height 5
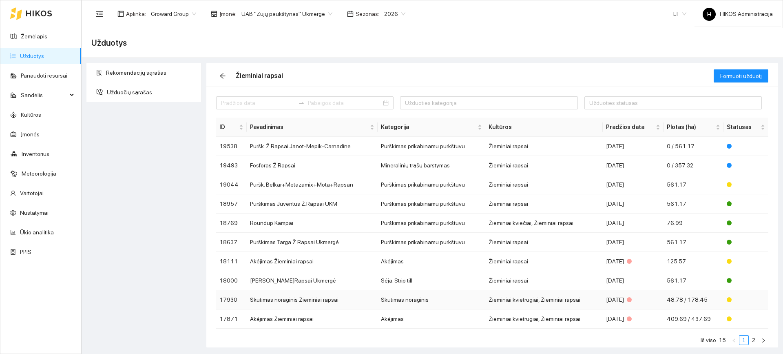
click at [461, 304] on td "Skutimas noraginis" at bounding box center [432, 299] width 108 height 19
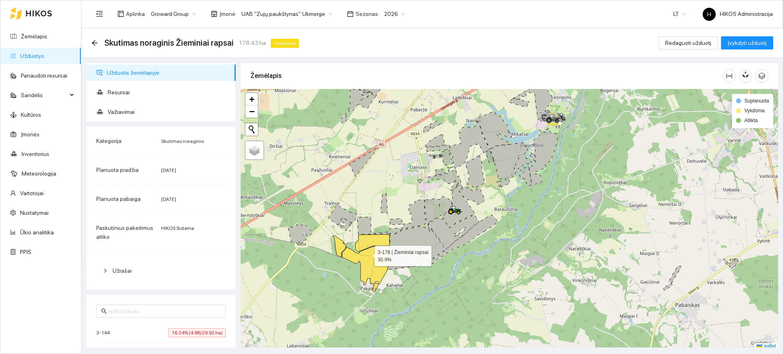
click at [368, 254] on icon at bounding box center [365, 268] width 47 height 45
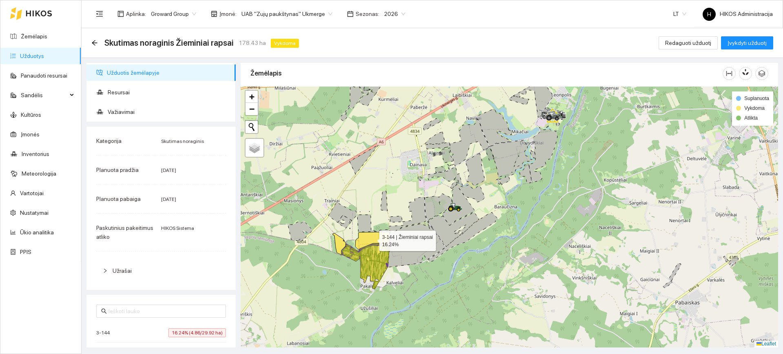
click at [374, 240] on icon at bounding box center [372, 241] width 34 height 18
click at [345, 242] on icon at bounding box center [339, 244] width 13 height 22
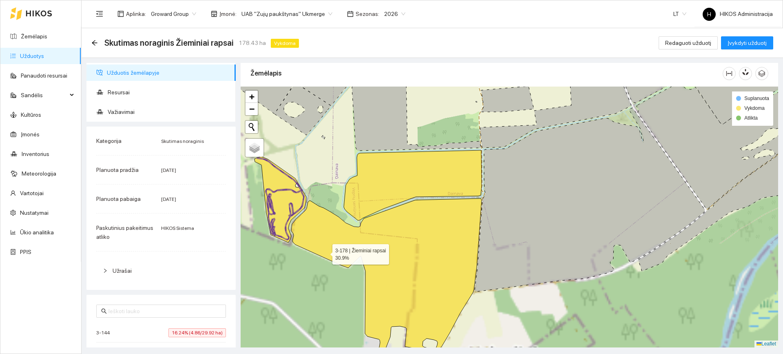
drag, startPoint x: 317, startPoint y: 251, endPoint x: 353, endPoint y: 255, distance: 35.8
click at [353, 255] on icon at bounding box center [386, 286] width 191 height 177
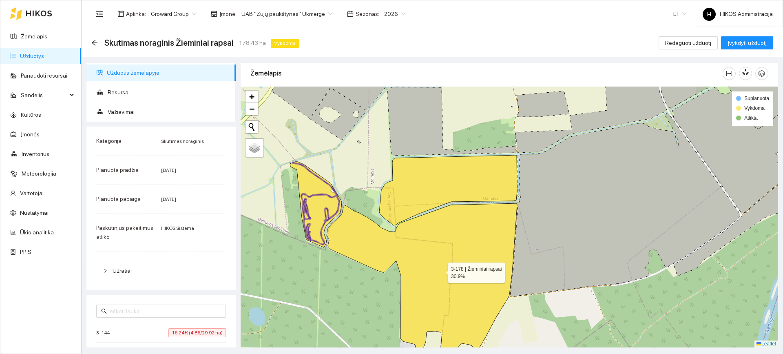
click at [377, 239] on icon at bounding box center [422, 288] width 191 height 171
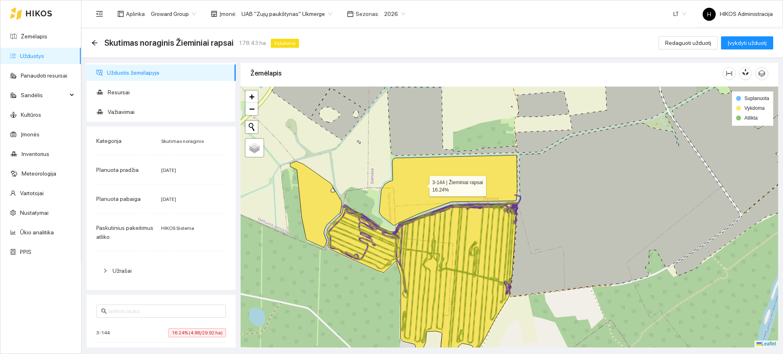
click at [422, 184] on icon at bounding box center [448, 190] width 138 height 70
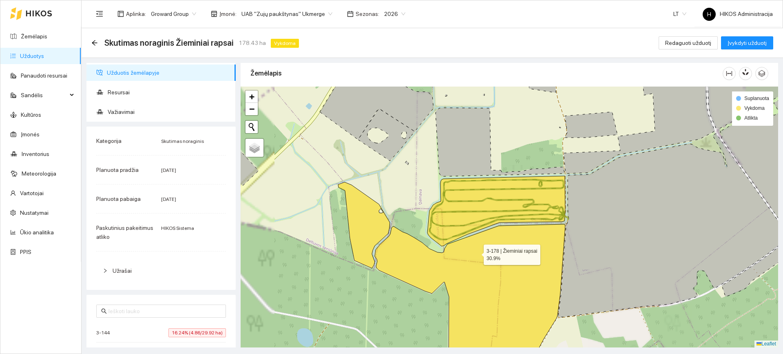
click at [475, 258] on icon at bounding box center [470, 299] width 191 height 150
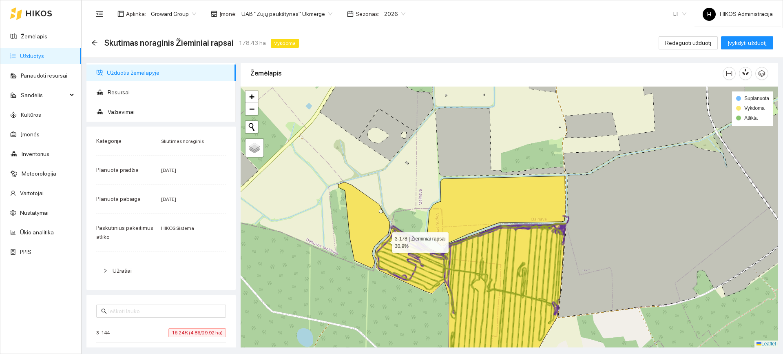
click at [373, 227] on icon at bounding box center [364, 225] width 52 height 86
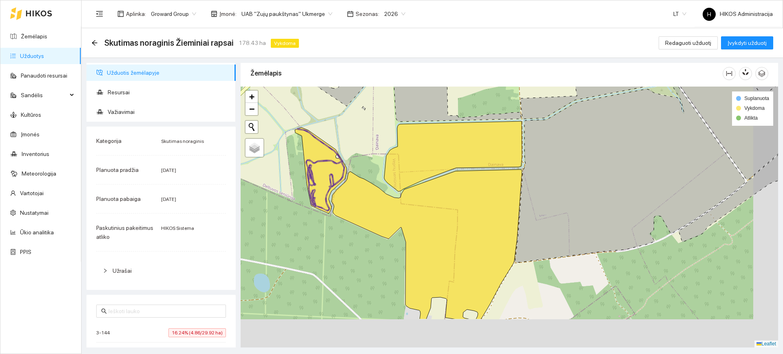
drag, startPoint x: 447, startPoint y: 247, endPoint x: 409, endPoint y: 203, distance: 58.2
click at [409, 203] on icon at bounding box center [427, 244] width 191 height 150
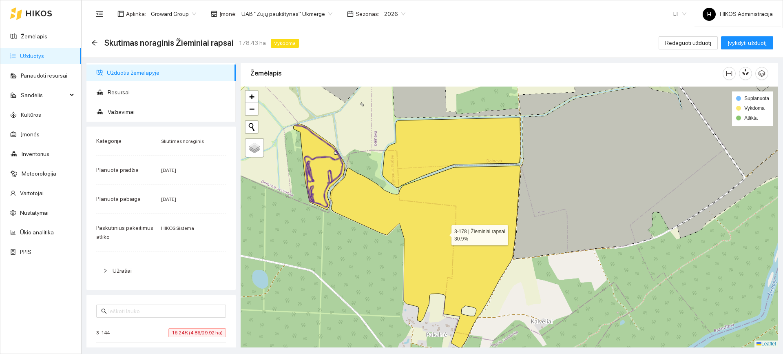
click at [400, 206] on icon at bounding box center [425, 257] width 191 height 182
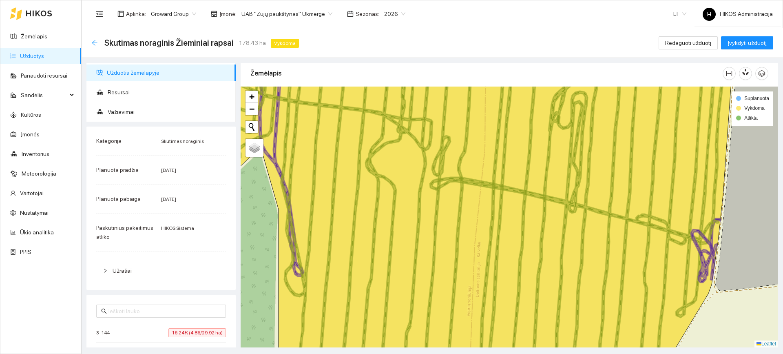
click at [93, 42] on icon "arrow-left" at bounding box center [94, 42] width 5 height 5
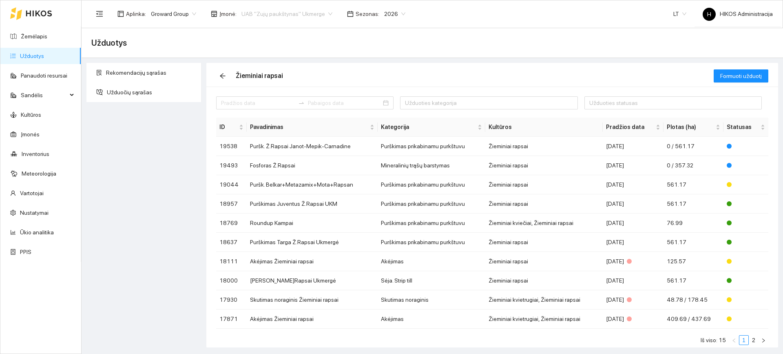
click at [272, 17] on span "UAB "Zujų paukštynas" Ukmerge" at bounding box center [287, 14] width 91 height 12
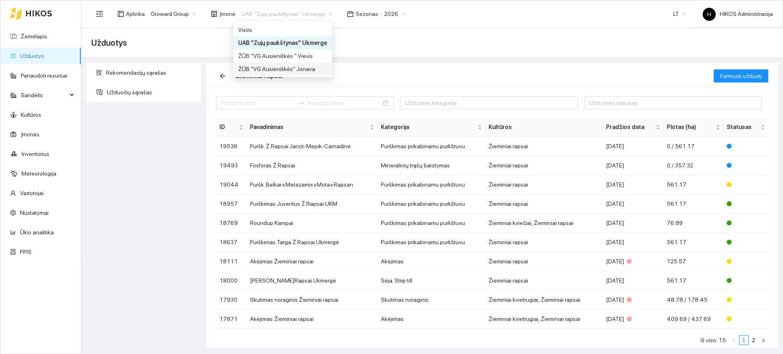
click at [295, 69] on div "ŽŪB "VG Ausieniškės" Jonava" at bounding box center [282, 68] width 89 height 9
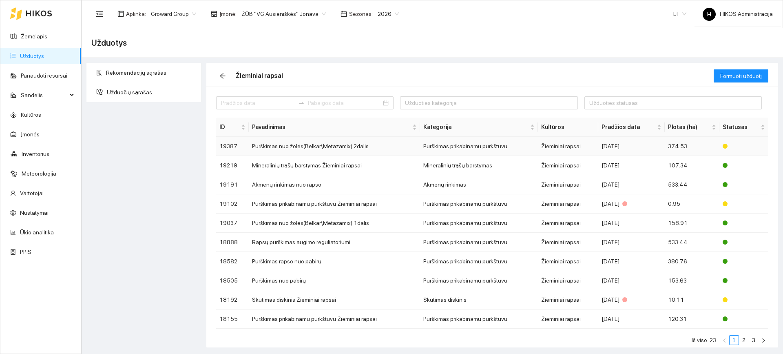
click at [401, 147] on td "Purškimas nuo žolės(Belkar\Metazamix) 2dalis" at bounding box center [334, 146] width 171 height 19
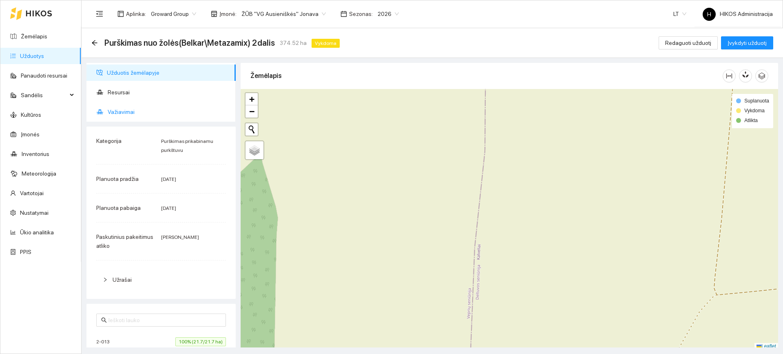
click at [145, 115] on span "Važiavimai" at bounding box center [169, 112] width 122 height 16
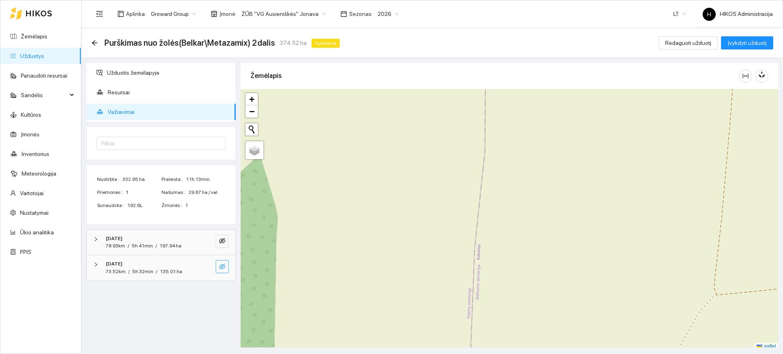
click at [219, 268] on icon "eye-invisible" at bounding box center [222, 266] width 7 height 7
click at [221, 242] on icon "eye-invisible" at bounding box center [222, 240] width 7 height 7
click at [205, 239] on icon "search" at bounding box center [206, 240] width 7 height 7
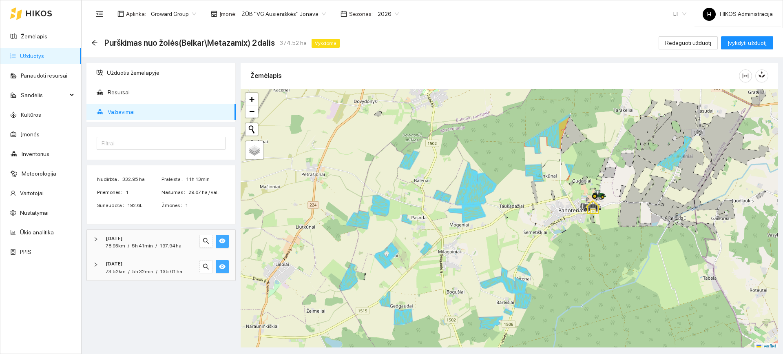
scroll to position [2, 0]
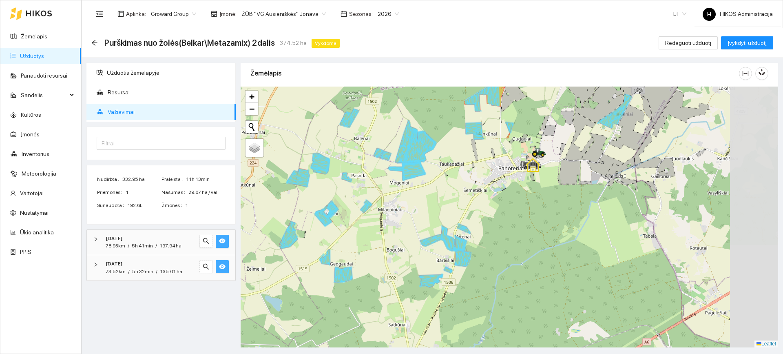
drag, startPoint x: 484, startPoint y: 226, endPoint x: 424, endPoint y: 186, distance: 71.9
click at [424, 186] on div at bounding box center [510, 216] width 538 height 261
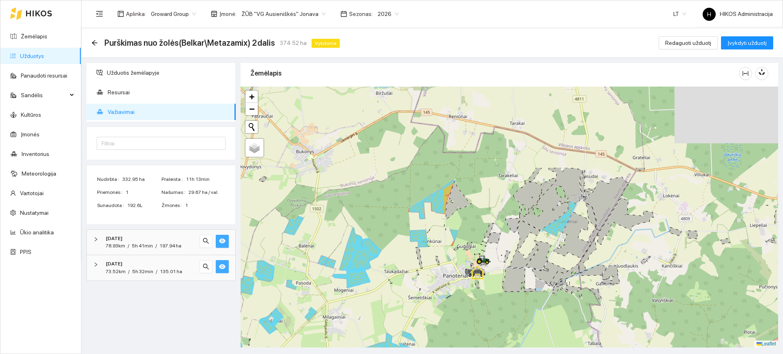
drag, startPoint x: 468, startPoint y: 136, endPoint x: 413, endPoint y: 243, distance: 120.8
click at [413, 243] on div at bounding box center [510, 216] width 538 height 261
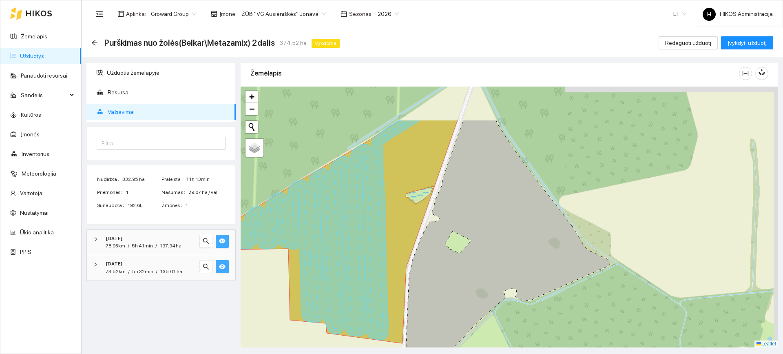
drag, startPoint x: 452, startPoint y: 176, endPoint x: 423, endPoint y: 238, distance: 68.6
click at [423, 238] on icon at bounding box center [508, 252] width 206 height 264
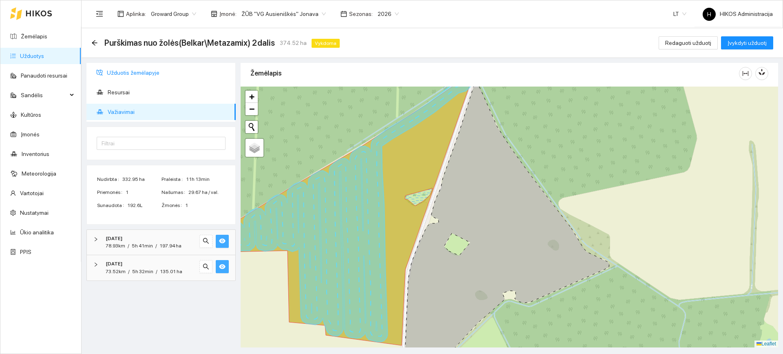
click at [190, 73] on span "Užduotis žemėlapyje" at bounding box center [168, 72] width 122 height 16
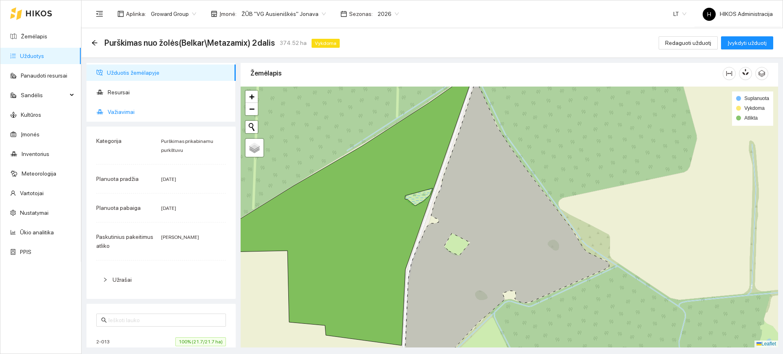
click at [167, 112] on span "Važiavimai" at bounding box center [169, 112] width 122 height 16
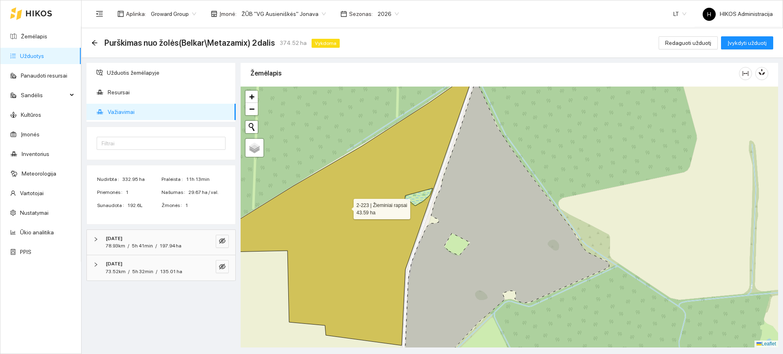
click at [346, 207] on icon at bounding box center [329, 226] width 286 height 298
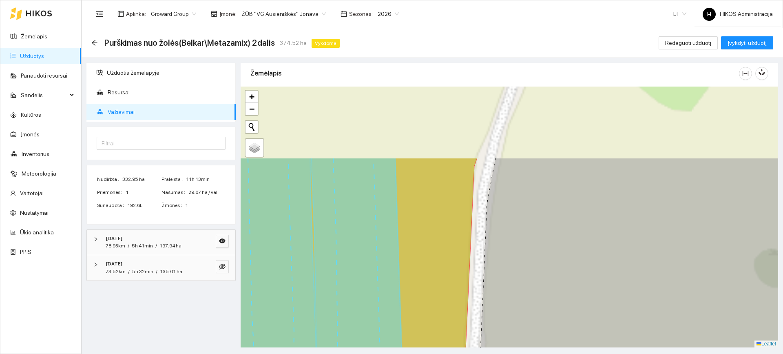
drag, startPoint x: 386, startPoint y: 201, endPoint x: 380, endPoint y: 332, distance: 131.5
click at [380, 332] on icon at bounding box center [293, 305] width 221 height 297
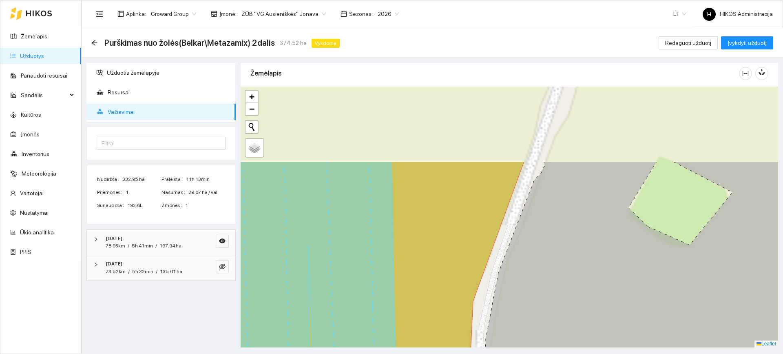
drag, startPoint x: 378, startPoint y: 297, endPoint x: 376, endPoint y: 254, distance: 43.3
click at [378, 329] on icon at bounding box center [294, 318] width 213 height 315
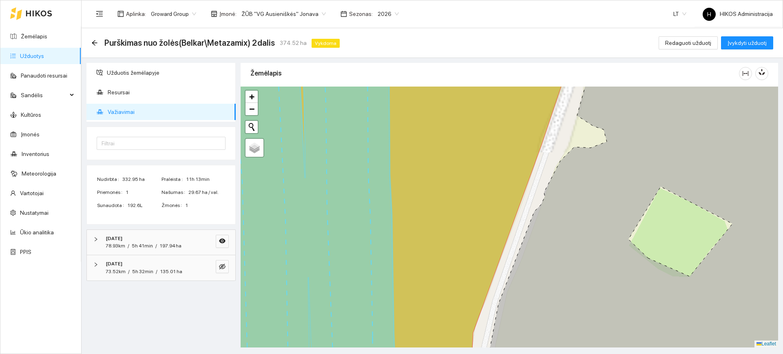
drag, startPoint x: 381, startPoint y: 179, endPoint x: 381, endPoint y: 308, distance: 129.3
click at [381, 308] on icon at bounding box center [291, 216] width 210 height 315
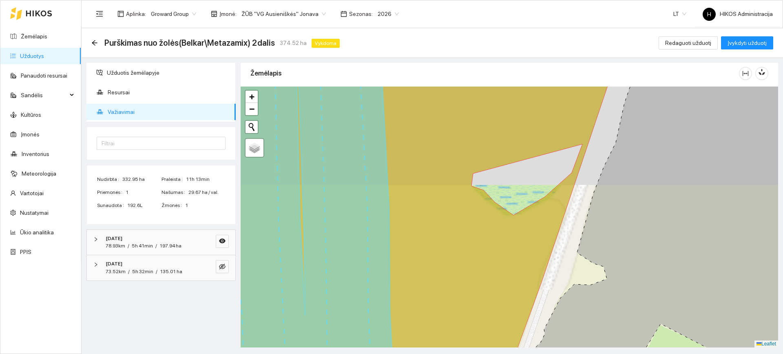
drag, startPoint x: 372, startPoint y: 195, endPoint x: 369, endPoint y: 297, distance: 102.5
click at [367, 309] on icon at bounding box center [289, 224] width 207 height 315
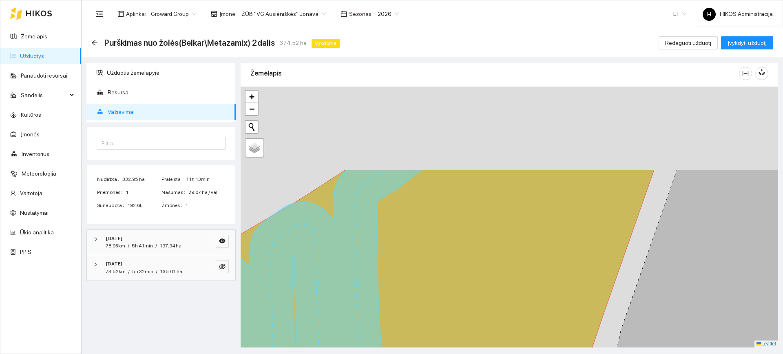
drag, startPoint x: 378, startPoint y: 202, endPoint x: 379, endPoint y: 310, distance: 108.1
click at [380, 315] on icon at bounding box center [422, 327] width 466 height 314
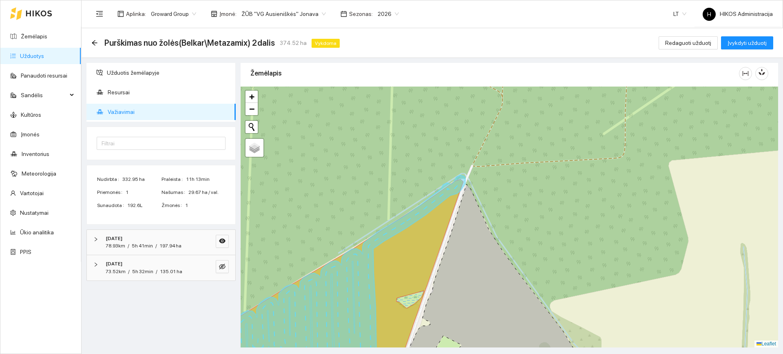
drag, startPoint x: 375, startPoint y: 269, endPoint x: 386, endPoint y: 217, distance: 53.4
click at [390, 217] on icon at bounding box center [324, 276] width 277 height 195
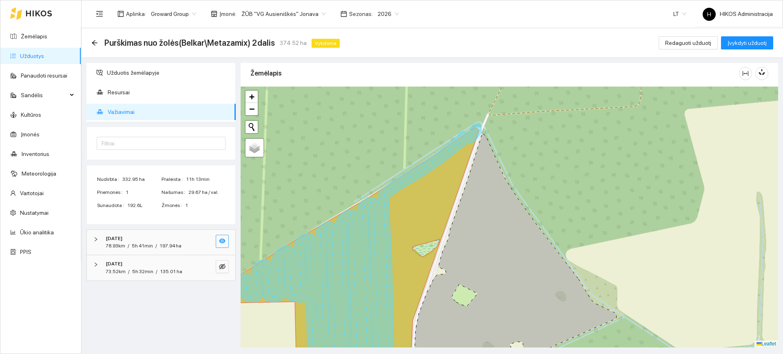
click at [225, 241] on icon "eye" at bounding box center [222, 240] width 7 height 5
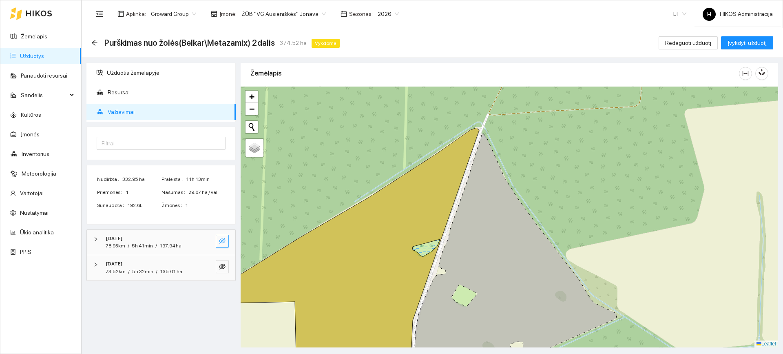
click at [221, 244] on span "eye-invisible" at bounding box center [222, 241] width 7 height 8
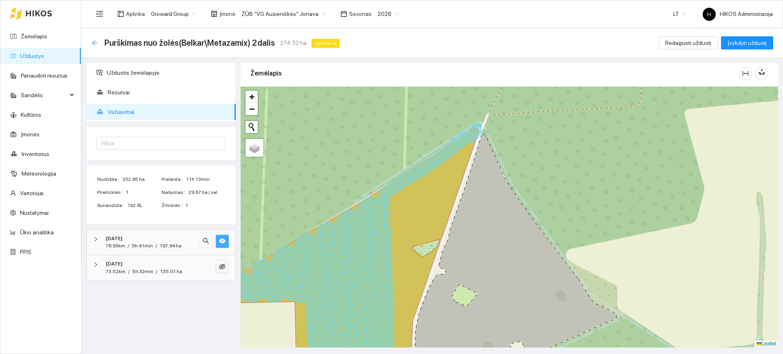
click at [94, 44] on icon "arrow-left" at bounding box center [94, 42] width 5 height 5
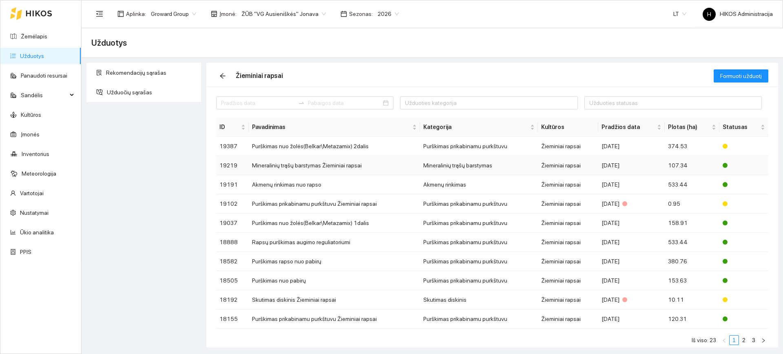
click at [403, 162] on td "Mineralinių trąšų barstymas Žieminiai rapsai" at bounding box center [334, 165] width 171 height 19
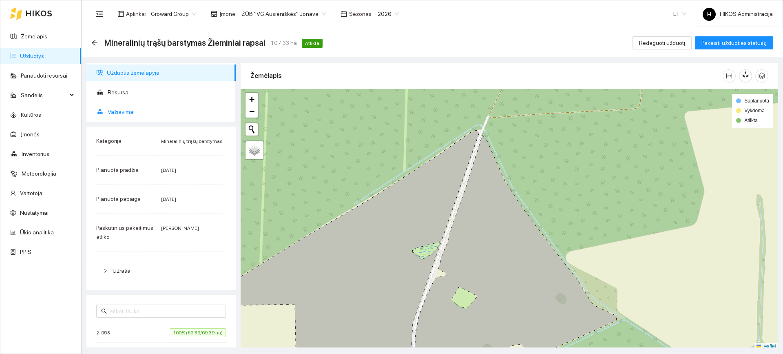
click at [163, 107] on span "Važiavimai" at bounding box center [169, 112] width 122 height 16
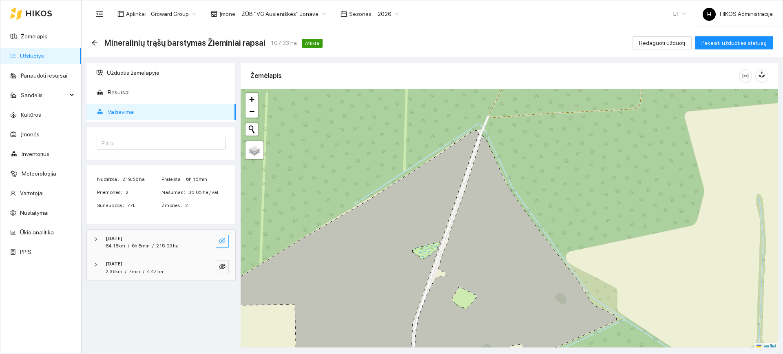
click at [225, 242] on icon "eye-invisible" at bounding box center [222, 240] width 7 height 7
click at [228, 266] on button "button" at bounding box center [222, 266] width 13 height 13
click at [206, 264] on icon "search" at bounding box center [206, 266] width 7 height 7
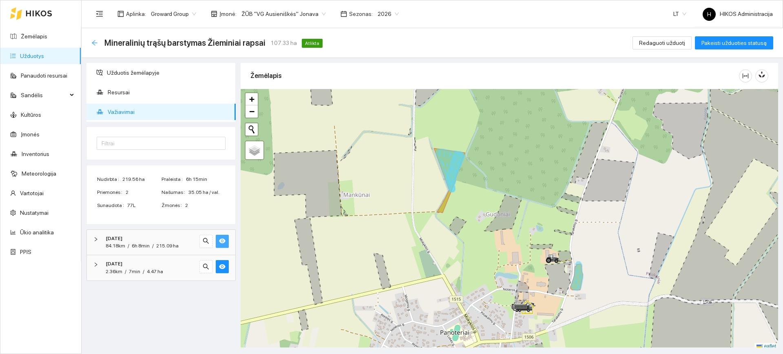
click at [93, 41] on icon "arrow-left" at bounding box center [94, 43] width 7 height 7
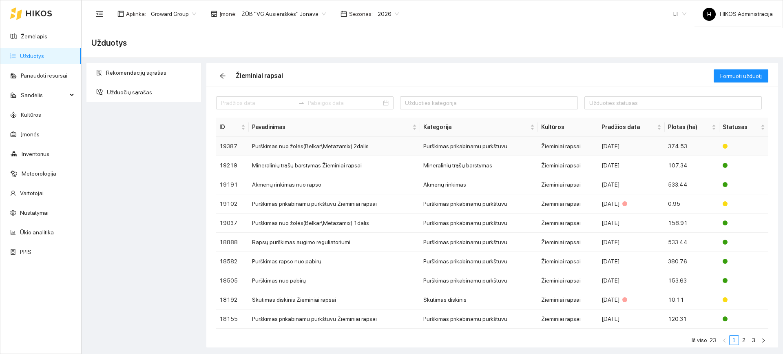
click at [317, 147] on td "Purškimas nuo žolės(Belkar\Metazamix) 2dalis" at bounding box center [334, 146] width 171 height 19
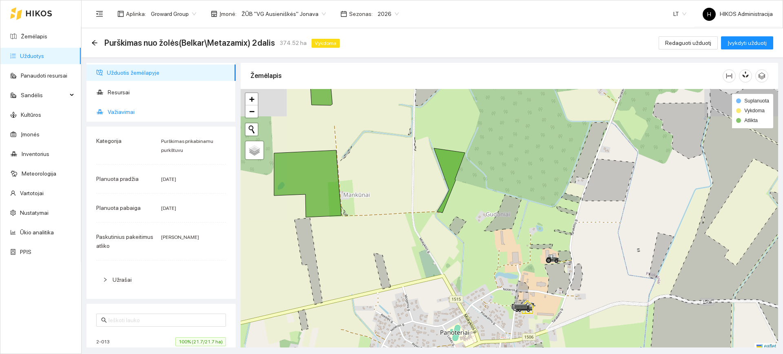
click at [152, 120] on ul "Užduotis žemėlapyje Resursai Važiavimai" at bounding box center [160, 92] width 149 height 59
click at [154, 114] on span "Važiavimai" at bounding box center [169, 112] width 122 height 16
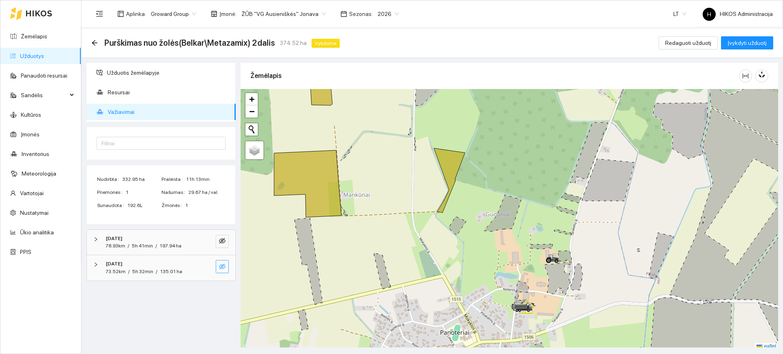
click at [225, 266] on icon "eye-invisible" at bounding box center [222, 266] width 7 height 7
click at [220, 242] on icon "eye-invisible" at bounding box center [222, 240] width 7 height 7
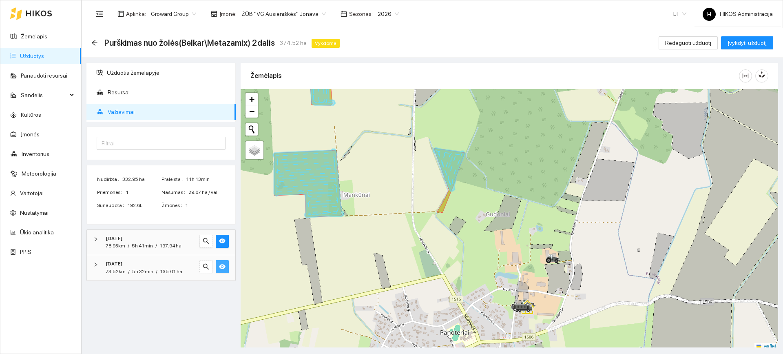
click at [167, 257] on div "2025-10-06 73.52km / 5h 32min / 135.01 ha" at bounding box center [161, 267] width 149 height 25
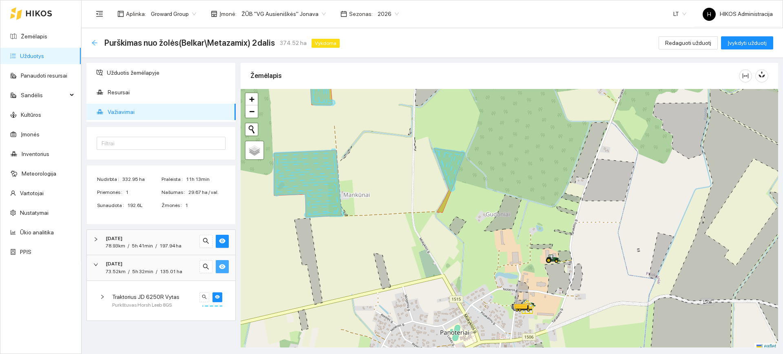
click at [92, 42] on icon "arrow-left" at bounding box center [94, 42] width 5 height 5
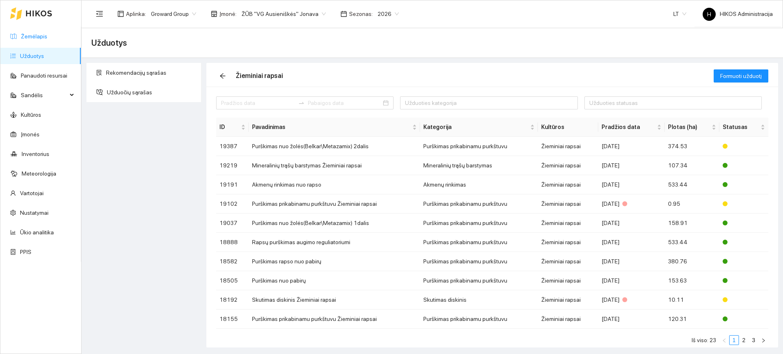
click at [22, 37] on link "Žemėlapis" at bounding box center [34, 36] width 27 height 7
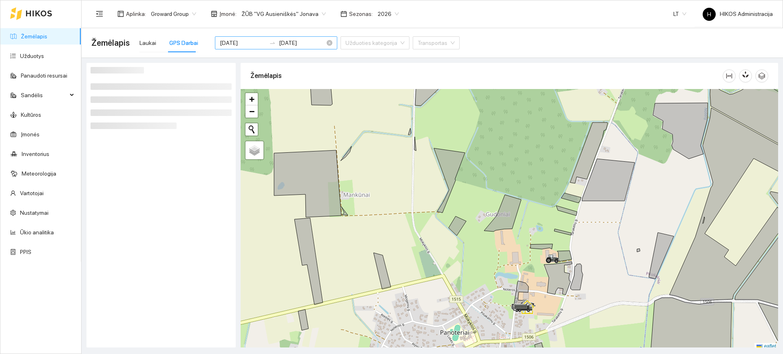
click at [242, 40] on input "2025-10-01" at bounding box center [243, 42] width 46 height 9
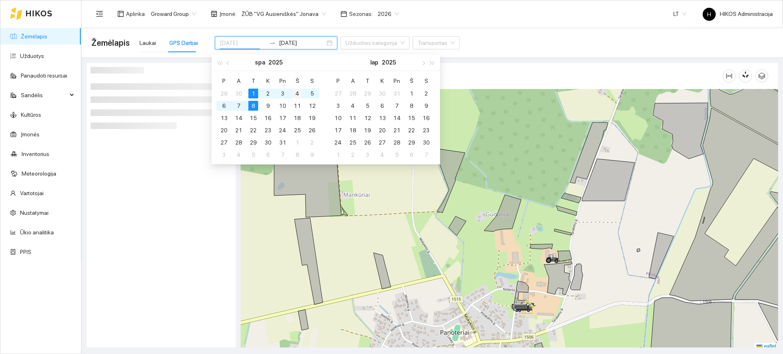
type input "2025-10-04"
click at [295, 92] on div "4" at bounding box center [298, 94] width 10 height 10
type input "2025-10-04"
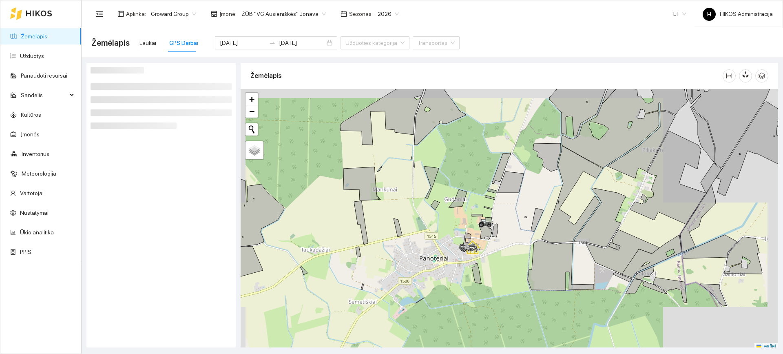
scroll to position [2, 0]
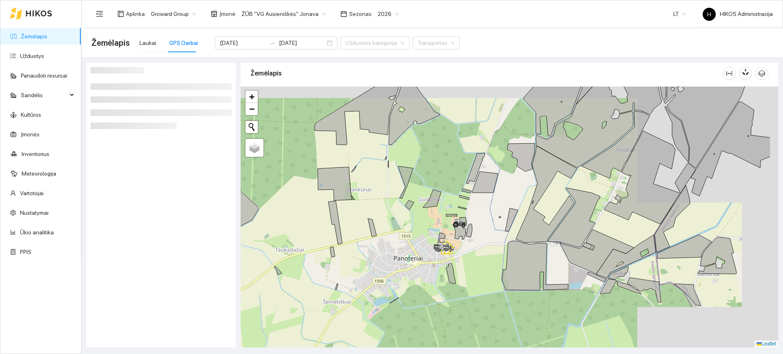
drag, startPoint x: 487, startPoint y: 153, endPoint x: 407, endPoint y: 174, distance: 83.0
click at [407, 174] on div at bounding box center [510, 216] width 538 height 261
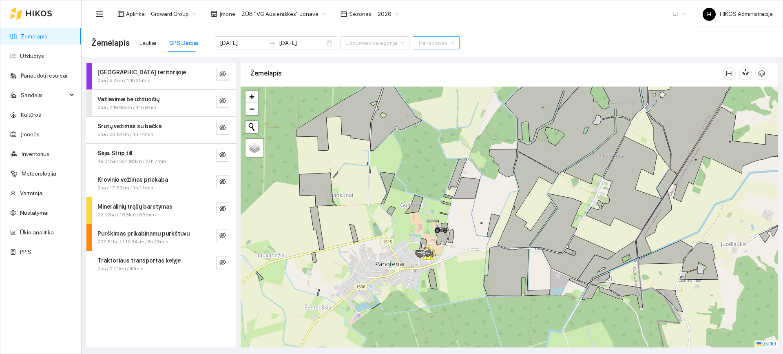
click at [432, 160] on div at bounding box center [510, 216] width 538 height 261
click at [418, 43] on input "search" at bounding box center [433, 43] width 31 height 12
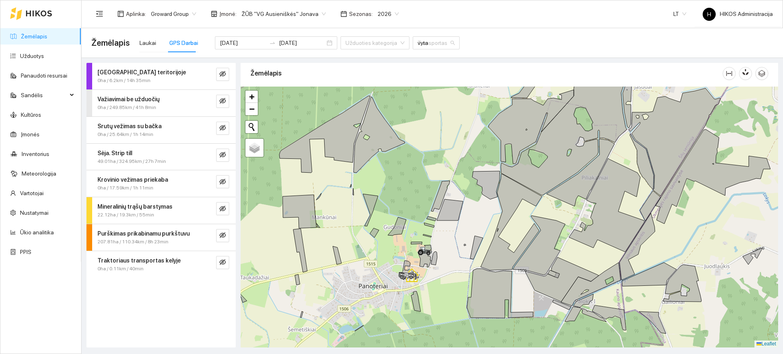
type input "vytas"
click at [414, 59] on div "Traktorius JD 6250R Vytas" at bounding box center [432, 59] width 67 height 9
click at [389, 66] on div "Žemėlapis" at bounding box center [487, 73] width 472 height 23
click at [218, 237] on button "button" at bounding box center [222, 235] width 13 height 13
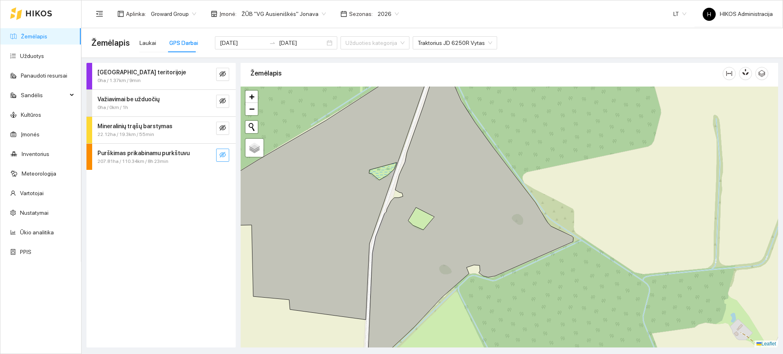
click at [226, 160] on button "button" at bounding box center [222, 155] width 13 height 13
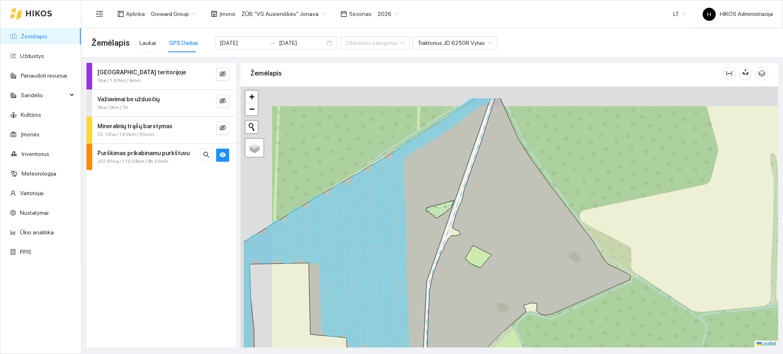
drag, startPoint x: 337, startPoint y: 129, endPoint x: 394, endPoint y: 166, distance: 68.6
click at [394, 166] on icon at bounding box center [368, 247] width 250 height 301
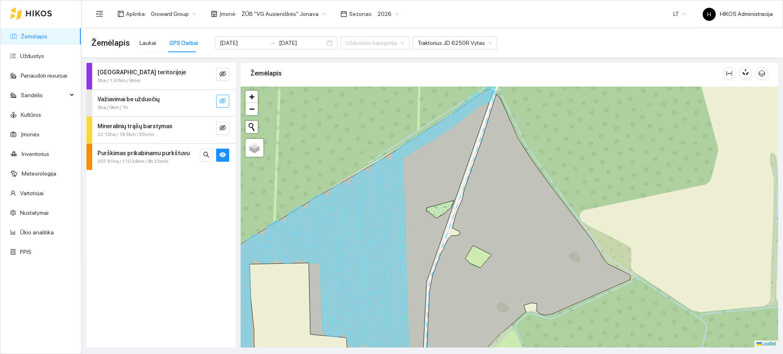
click at [225, 100] on icon "eye-invisible" at bounding box center [223, 101] width 7 height 7
click at [225, 100] on icon "eye" at bounding box center [223, 100] width 7 height 5
click at [222, 131] on icon "eye-invisible" at bounding box center [223, 127] width 7 height 7
click at [223, 127] on icon "eye" at bounding box center [223, 127] width 7 height 7
click at [44, 53] on link "Užduotys" at bounding box center [32, 56] width 24 height 7
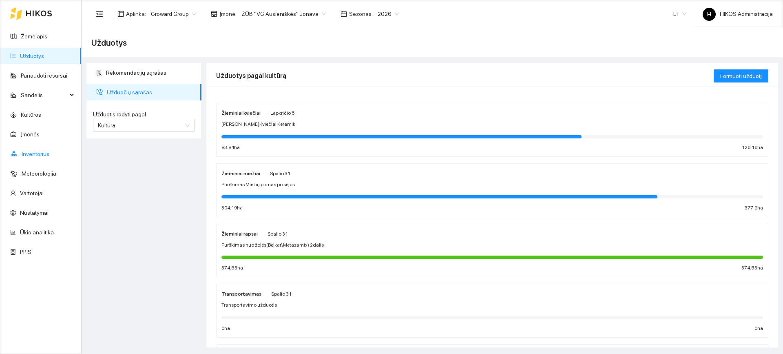
drag, startPoint x: 45, startPoint y: 155, endPoint x: 64, endPoint y: 154, distance: 18.4
click at [45, 155] on link "Inventorius" at bounding box center [36, 154] width 28 height 7
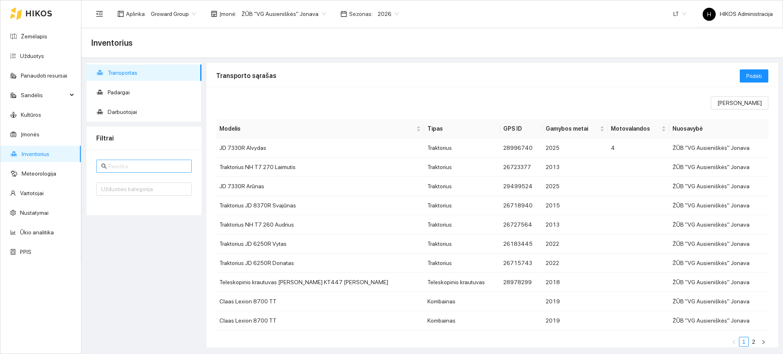
click at [140, 164] on input "text" at bounding box center [148, 166] width 78 height 9
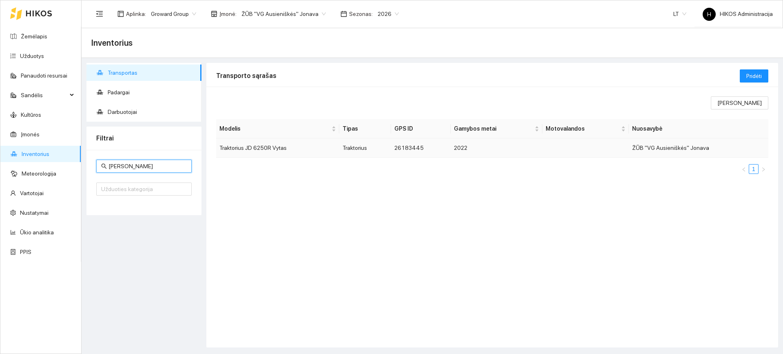
type input "vytas"
click at [255, 149] on td "Traktorius JD 6250R Vytas" at bounding box center [277, 147] width 123 height 19
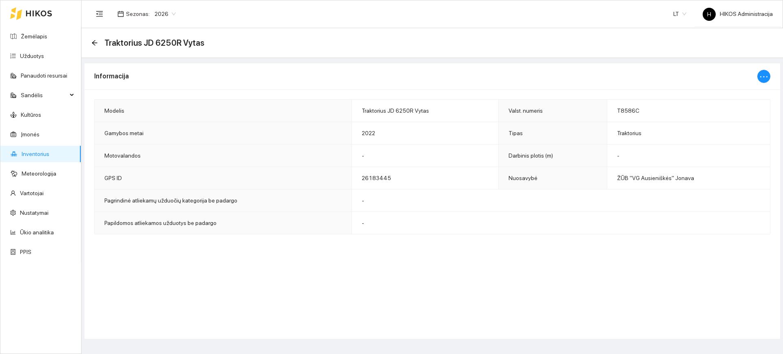
click at [630, 111] on span "T8586C" at bounding box center [628, 110] width 22 height 7
click at [40, 40] on link "Žemėlapis" at bounding box center [34, 36] width 27 height 7
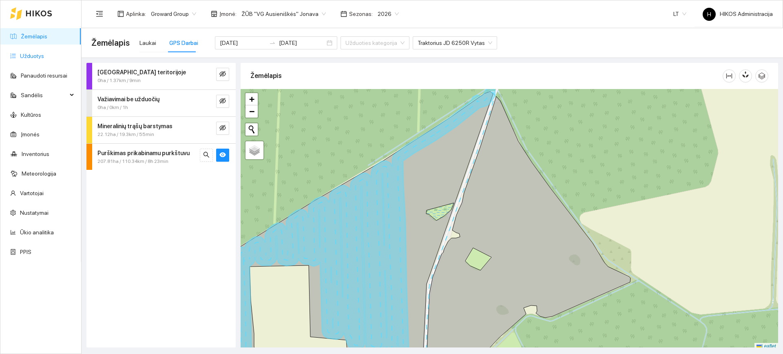
click at [29, 53] on link "Užduotys" at bounding box center [32, 56] width 24 height 7
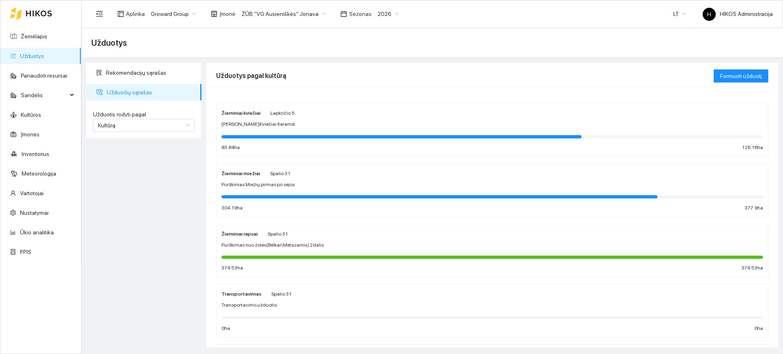
click at [268, 125] on span "Sėja Ž.Kviečiai Keramik" at bounding box center [259, 124] width 74 height 8
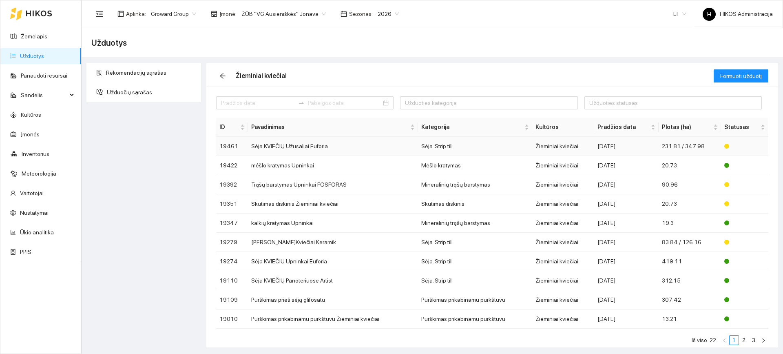
click at [344, 148] on td "Sėja KVIEČIŲ Užusaliai Euforia" at bounding box center [333, 146] width 170 height 19
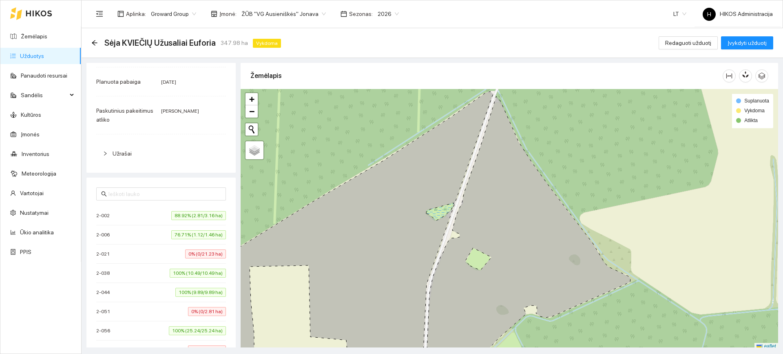
scroll to position [163, 0]
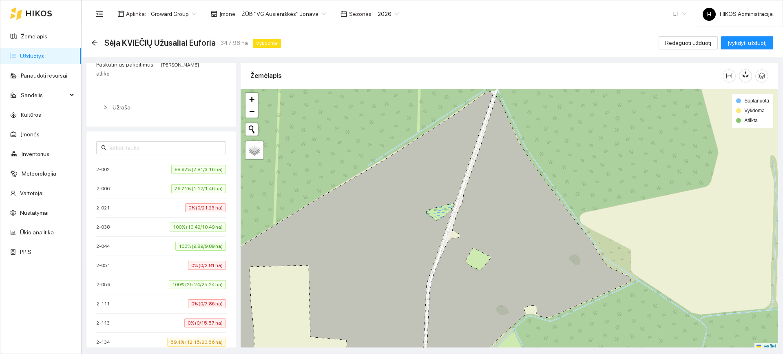
click at [176, 167] on span "88.92% (2.81/3.16 ha)" at bounding box center [198, 169] width 55 height 9
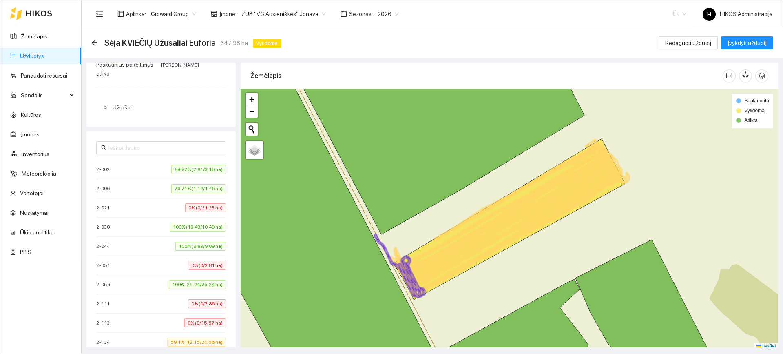
click at [186, 189] on span "76.71% (1.12/1.46 ha)" at bounding box center [198, 188] width 55 height 9
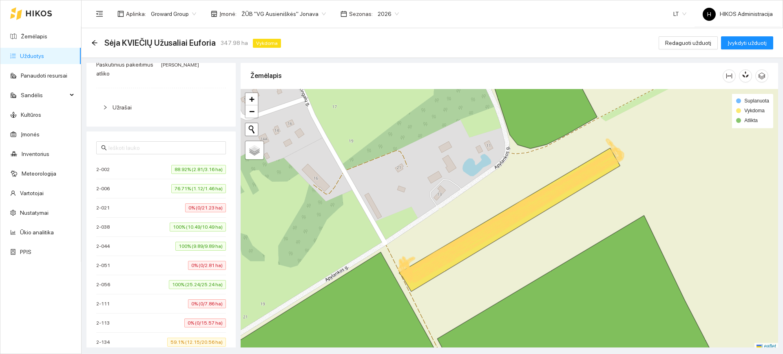
click at [198, 211] on span "0% (0/21.23 ha)" at bounding box center [205, 207] width 41 height 9
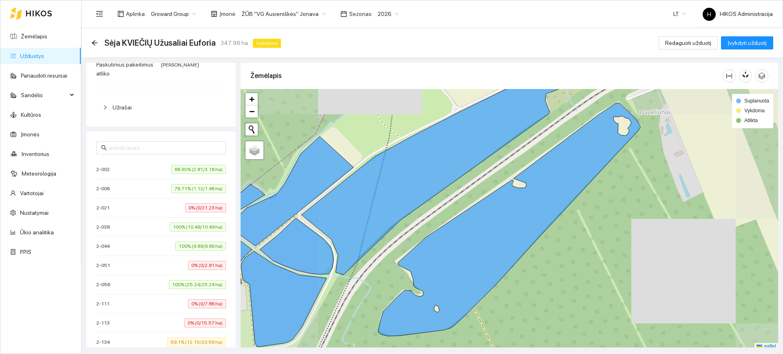
click at [196, 223] on span "100% (10.49/10.49 ha)" at bounding box center [198, 226] width 56 height 9
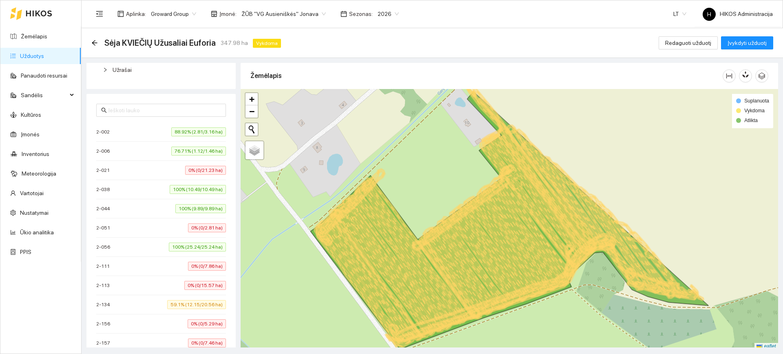
scroll to position [245, 0]
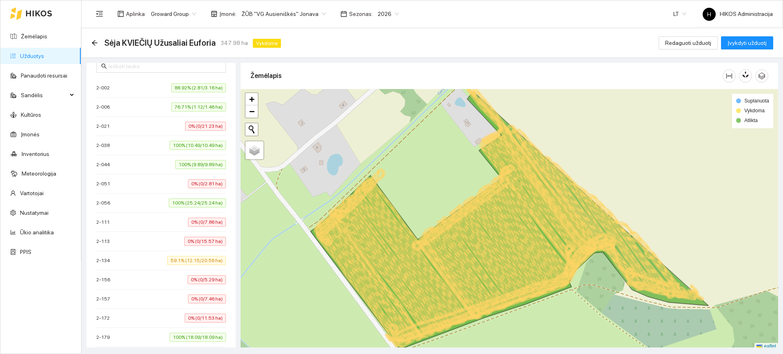
click at [199, 260] on span "59.1% (12.15/20.56 ha)" at bounding box center [196, 260] width 59 height 9
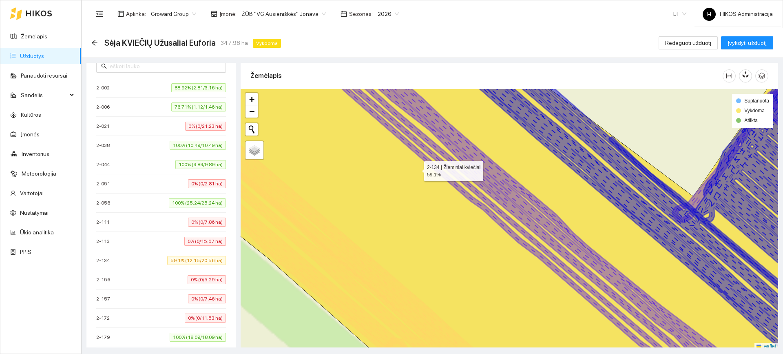
scroll to position [2, 0]
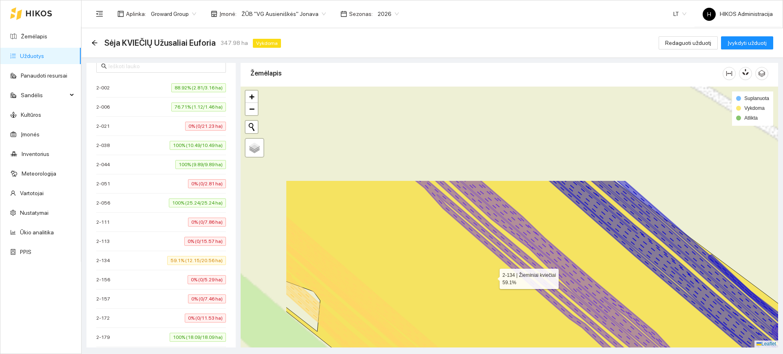
drag, startPoint x: 390, startPoint y: 154, endPoint x: 491, endPoint y: 275, distance: 157.0
click at [491, 275] on icon at bounding box center [609, 337] width 646 height 314
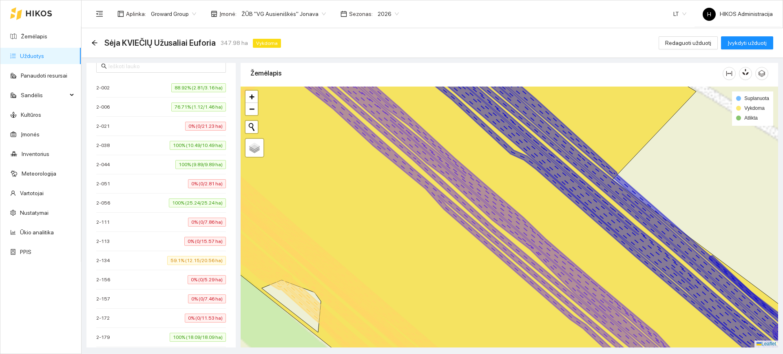
drag, startPoint x: 495, startPoint y: 272, endPoint x: 508, endPoint y: 291, distance: 22.5
click at [508, 291] on icon at bounding box center [495, 216] width 411 height 315
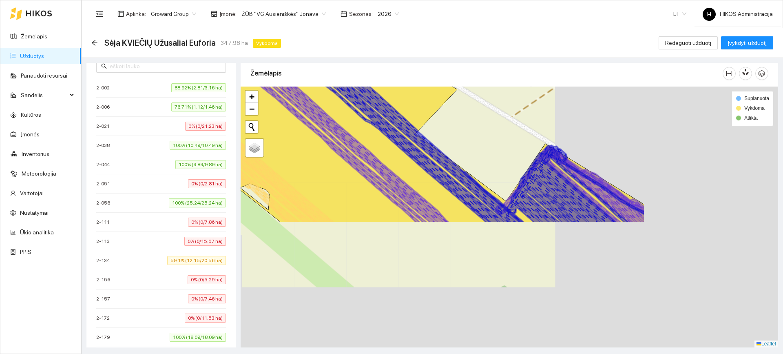
drag, startPoint x: 343, startPoint y: 134, endPoint x: 312, endPoint y: 110, distance: 39.3
click at [312, 110] on icon at bounding box center [351, 143] width 195 height 157
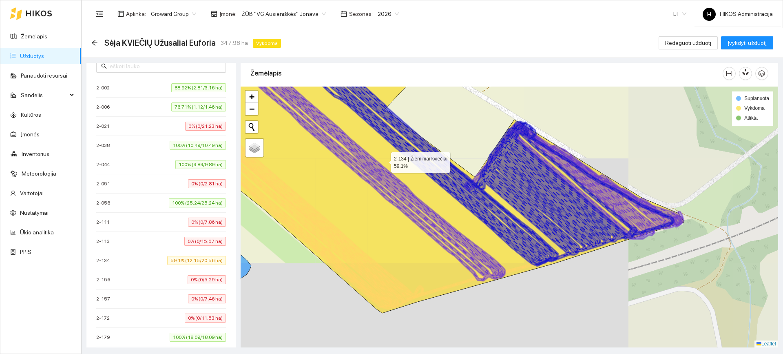
click at [388, 161] on icon at bounding box center [435, 186] width 498 height 253
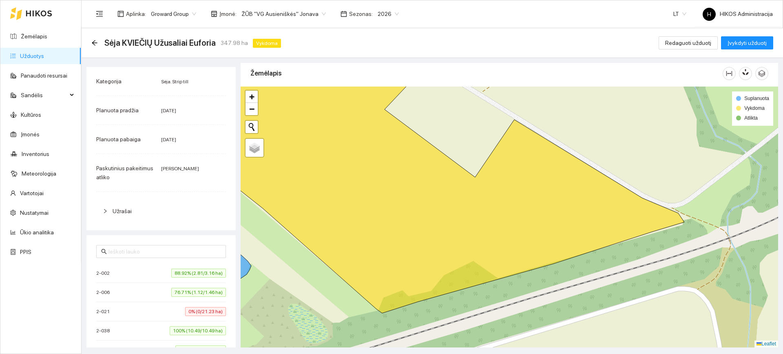
scroll to position [0, 0]
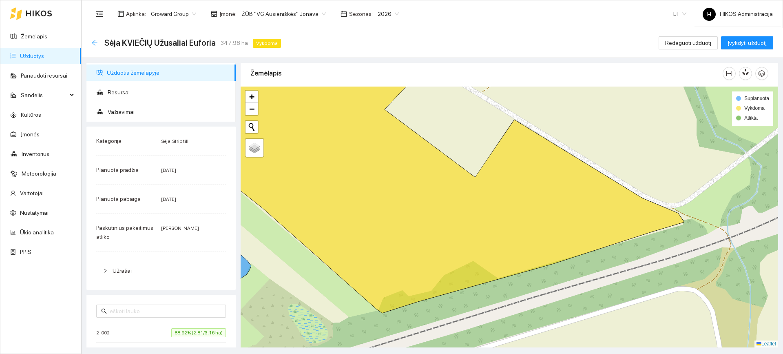
click at [93, 44] on icon "arrow-left" at bounding box center [94, 43] width 7 height 7
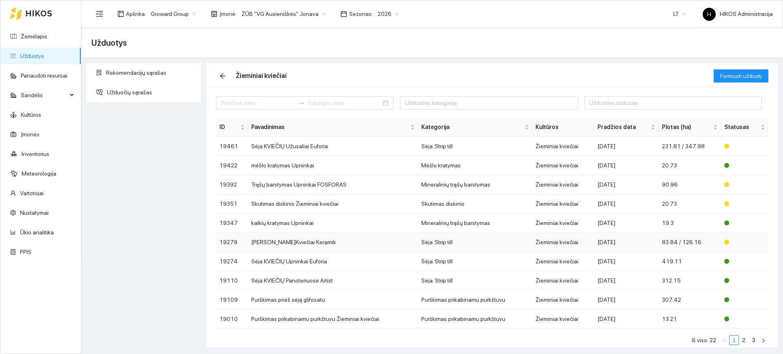
click at [612, 239] on div "2025-10-06" at bounding box center [627, 241] width 58 height 9
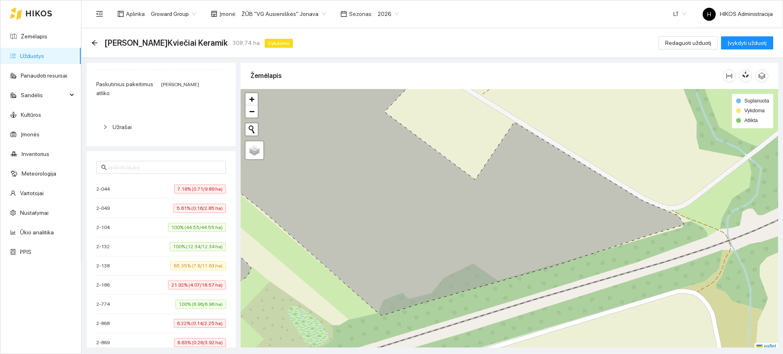
scroll to position [163, 0]
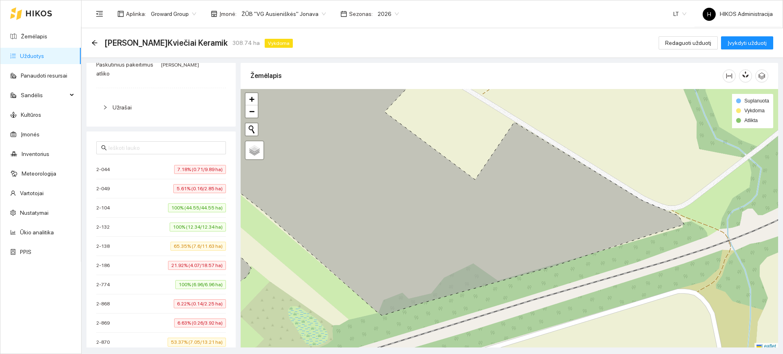
click at [198, 169] on span "7.18% (0.71/9.89 ha)" at bounding box center [200, 169] width 52 height 9
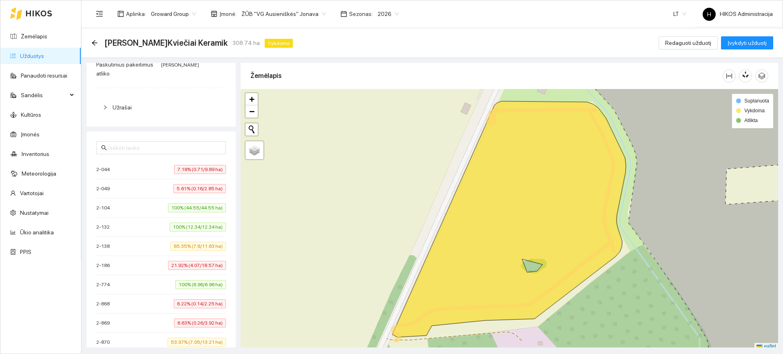
click at [197, 189] on span "5.61% (0.16/2.85 ha)" at bounding box center [199, 188] width 53 height 9
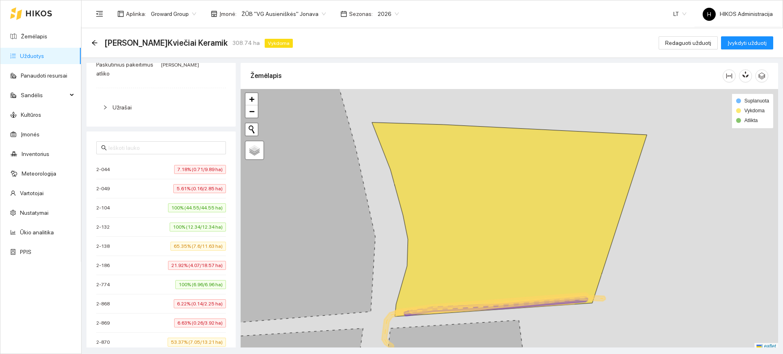
click at [192, 244] on span "65.35% (7.6/11.63 ha)" at bounding box center [198, 246] width 55 height 9
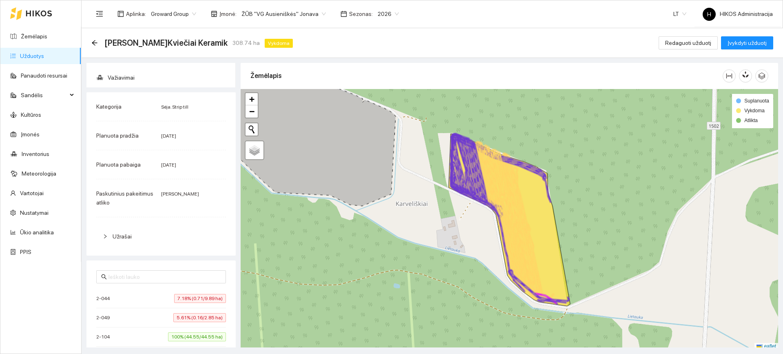
scroll to position [0, 0]
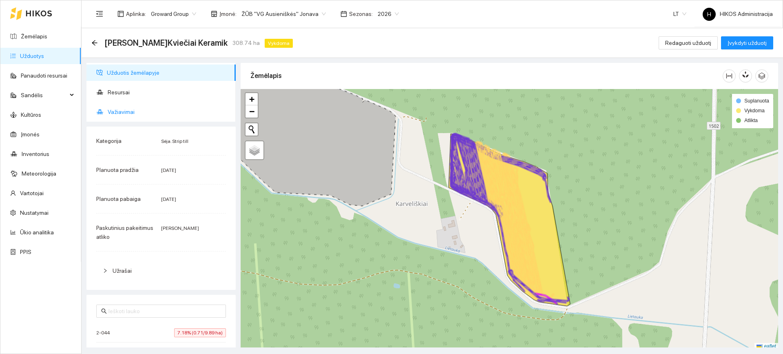
click at [149, 111] on span "Važiavimai" at bounding box center [169, 112] width 122 height 16
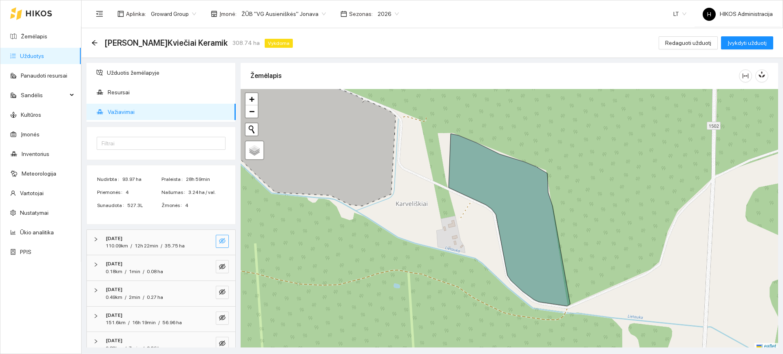
scroll to position [38, 0]
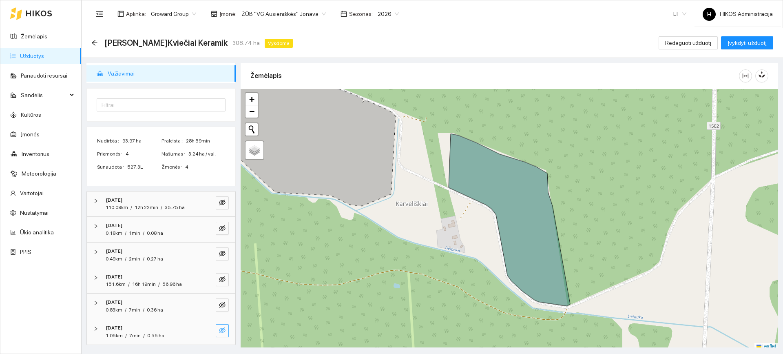
click at [222, 330] on icon "eye-invisible" at bounding box center [223, 331] width 2 height 2
click at [203, 328] on icon "search" at bounding box center [206, 330] width 7 height 7
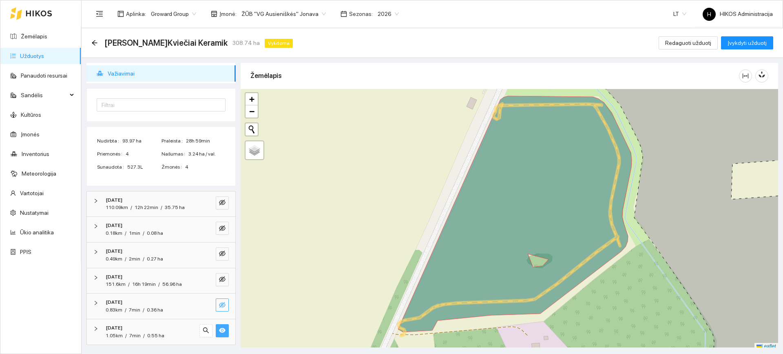
drag, startPoint x: 218, startPoint y: 332, endPoint x: 217, endPoint y: 311, distance: 21.3
click at [219, 332] on icon "eye" at bounding box center [222, 330] width 7 height 5
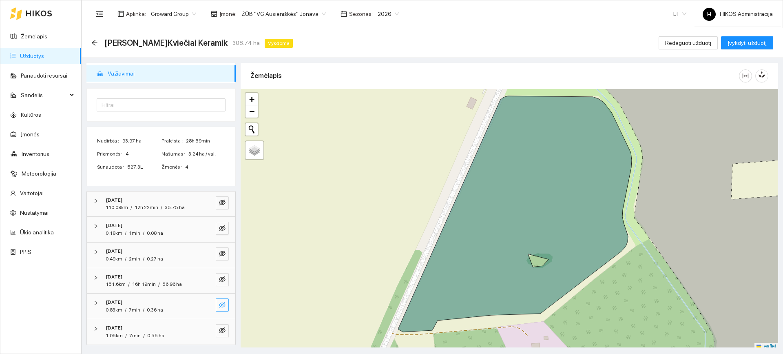
click at [219, 303] on icon "eye-invisible" at bounding box center [222, 305] width 7 height 7
click at [204, 305] on button "button" at bounding box center [206, 304] width 13 height 13
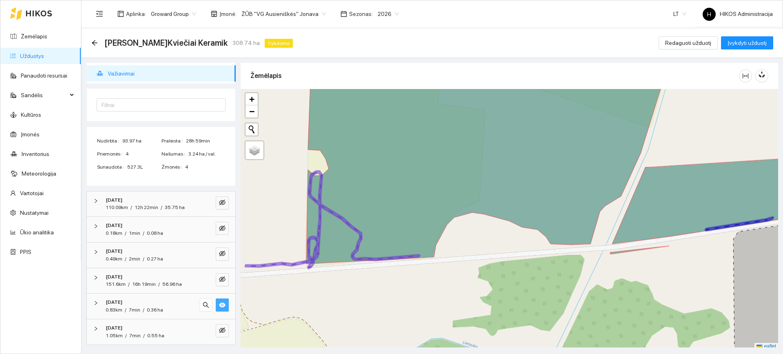
click at [219, 303] on icon "eye" at bounding box center [222, 304] width 7 height 5
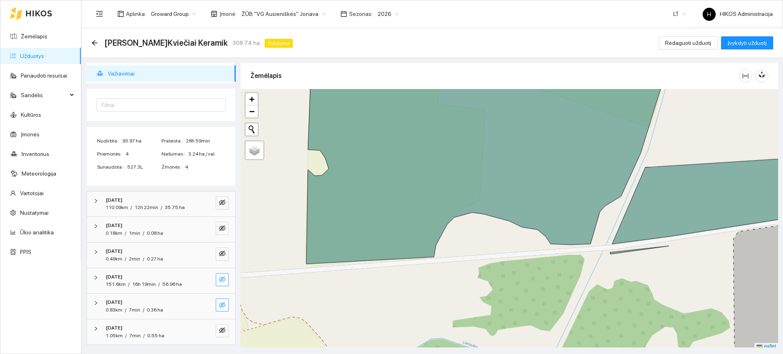
click at [219, 281] on icon "eye-invisible" at bounding box center [222, 279] width 7 height 7
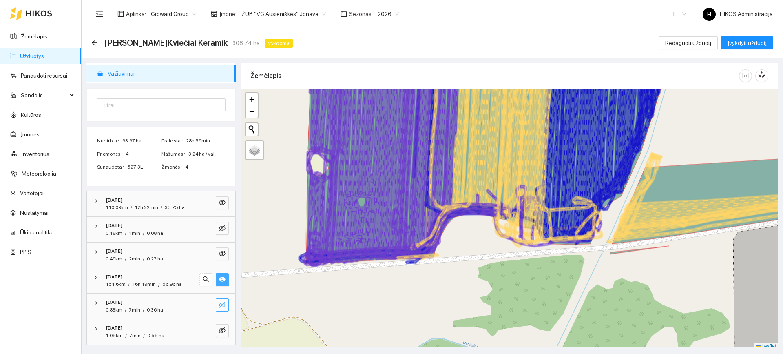
scroll to position [2, 0]
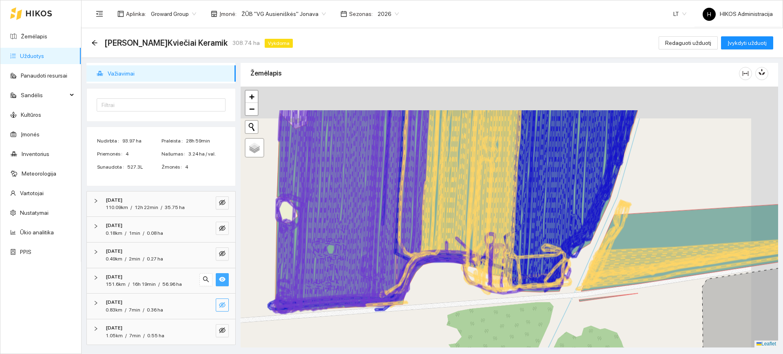
drag, startPoint x: 483, startPoint y: 187, endPoint x: 398, endPoint y: 263, distance: 114.4
click at [430, 259] on icon at bounding box center [449, 184] width 38 height 150
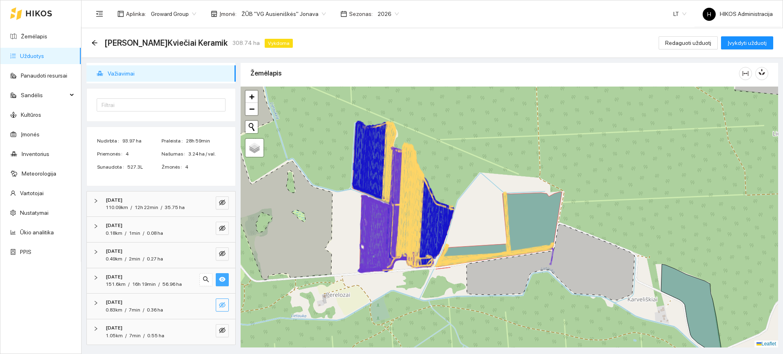
click at [395, 163] on icon at bounding box center [389, 209] width 17 height 124
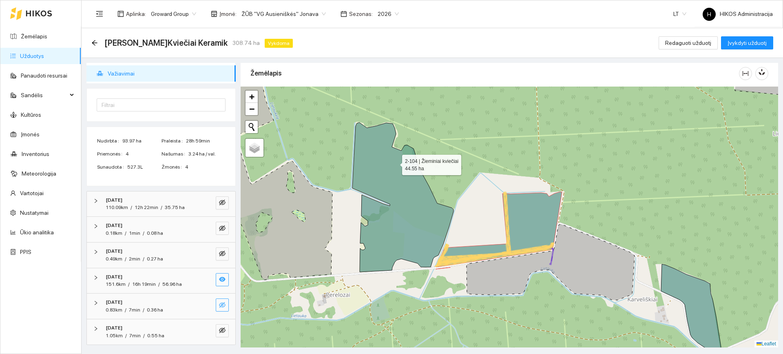
click at [395, 163] on icon at bounding box center [403, 196] width 101 height 149
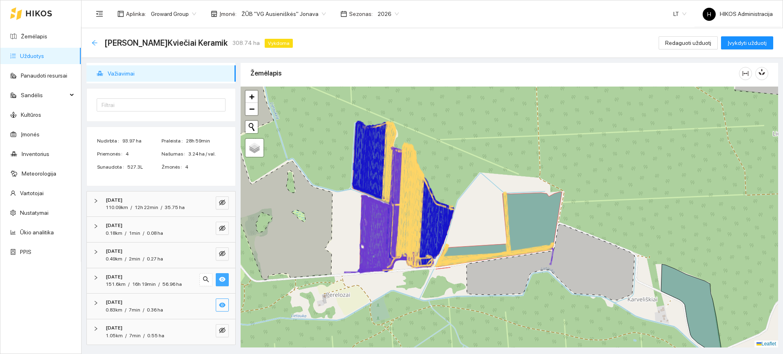
click at [95, 44] on icon "arrow-left" at bounding box center [94, 43] width 7 height 7
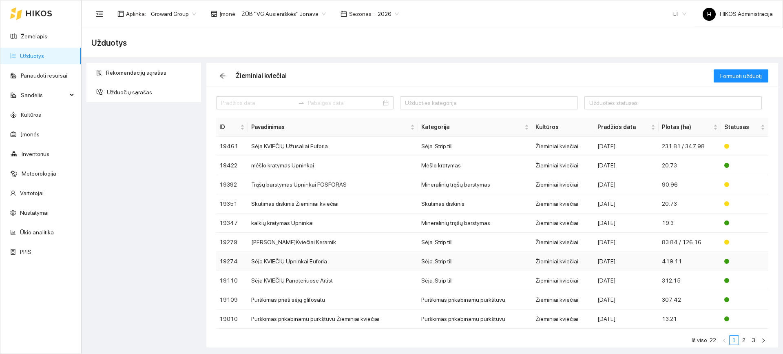
click at [484, 266] on td "Sėja. Strip till" at bounding box center [475, 261] width 114 height 19
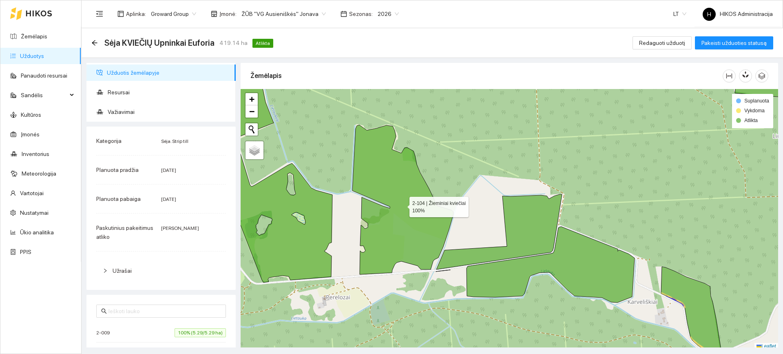
click at [403, 206] on icon at bounding box center [403, 199] width 101 height 149
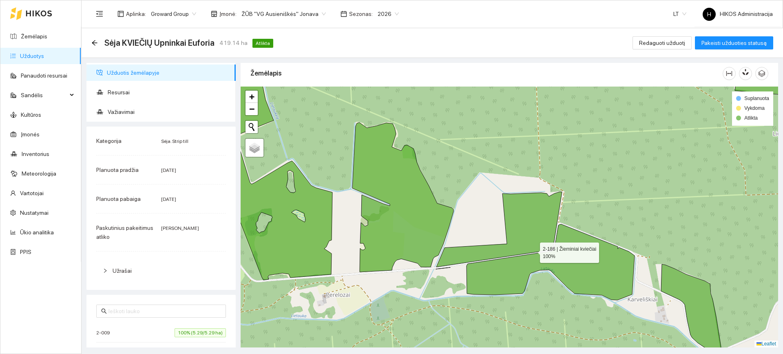
click at [527, 236] on icon at bounding box center [499, 230] width 126 height 77
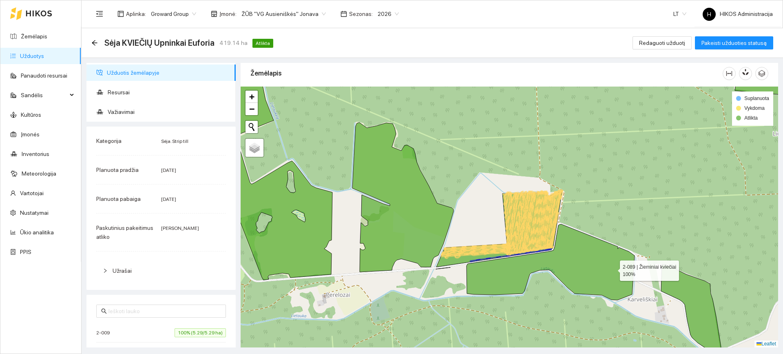
click at [613, 268] on icon at bounding box center [551, 262] width 168 height 76
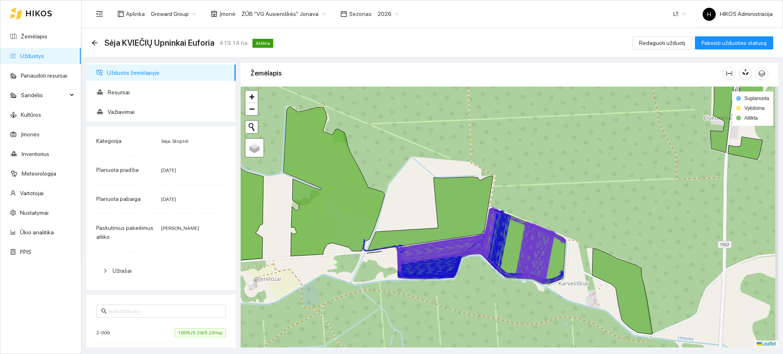
drag, startPoint x: 603, startPoint y: 261, endPoint x: 539, endPoint y: 238, distance: 68.4
click at [539, 238] on div at bounding box center [510, 216] width 538 height 261
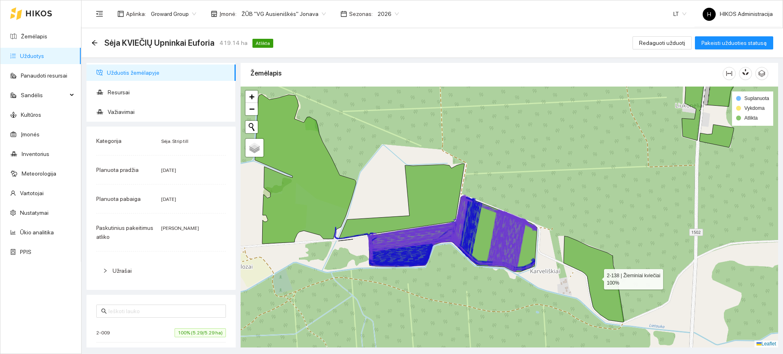
click at [603, 262] on icon at bounding box center [594, 279] width 60 height 86
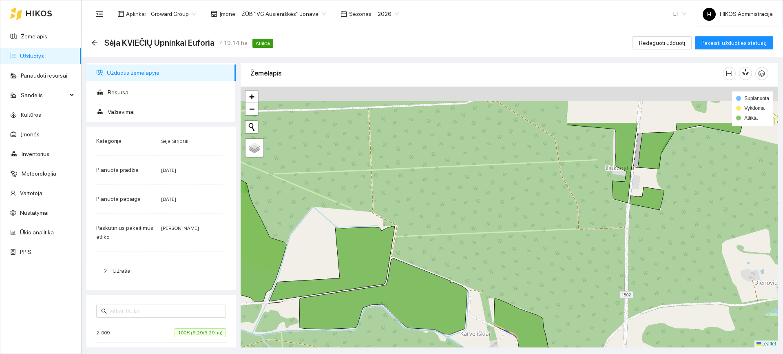
drag, startPoint x: 658, startPoint y: 176, endPoint x: 589, endPoint y: 242, distance: 95.0
click at [586, 242] on div at bounding box center [510, 216] width 538 height 261
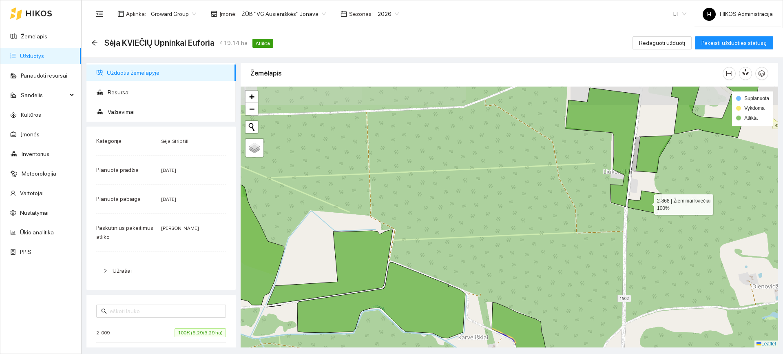
click at [647, 202] on icon at bounding box center [645, 202] width 34 height 23
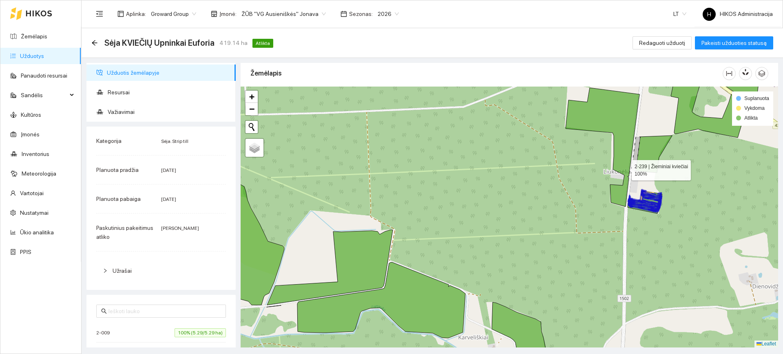
click at [622, 143] on icon at bounding box center [603, 147] width 74 height 119
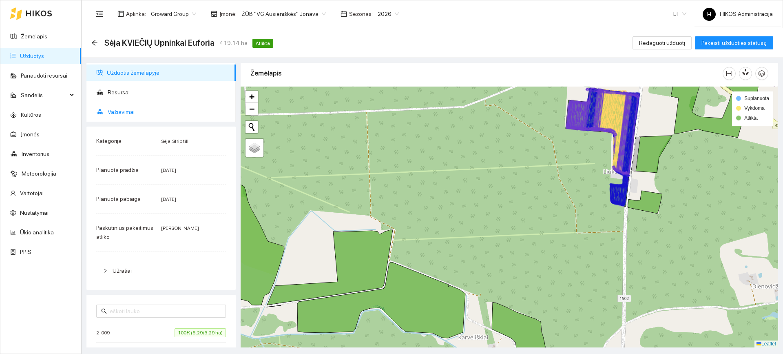
click at [160, 118] on span "Važiavimai" at bounding box center [169, 112] width 122 height 16
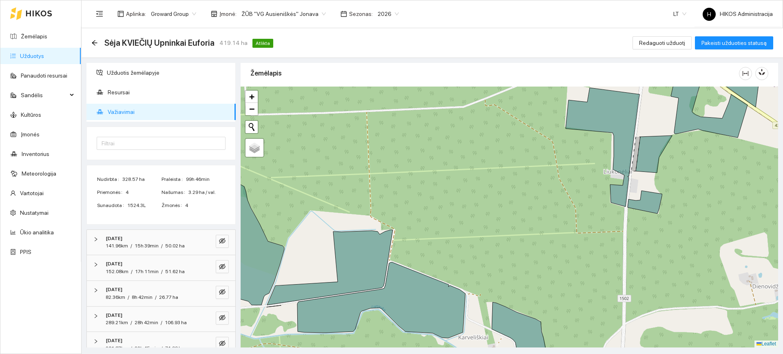
scroll to position [38, 0]
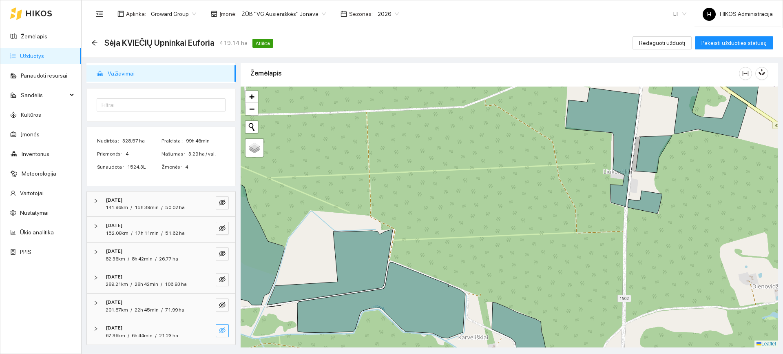
click at [219, 333] on icon "eye-invisible" at bounding box center [222, 330] width 7 height 7
click at [219, 302] on icon "eye-invisible" at bounding box center [222, 305] width 7 height 7
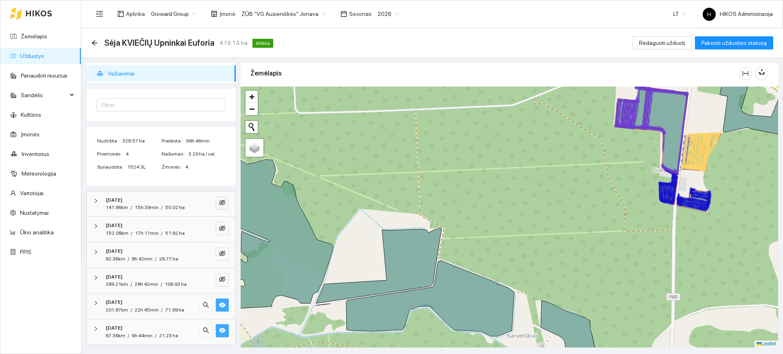
drag, startPoint x: 351, startPoint y: 272, endPoint x: 356, endPoint y: 271, distance: 4.7
click at [356, 271] on div at bounding box center [510, 216] width 538 height 261
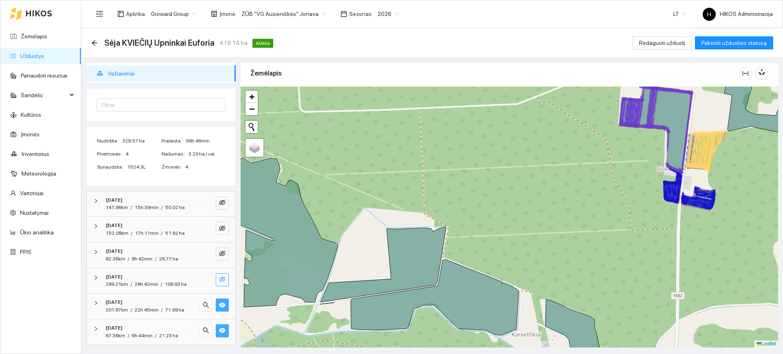
click at [219, 277] on icon "eye-invisible" at bounding box center [222, 279] width 7 height 6
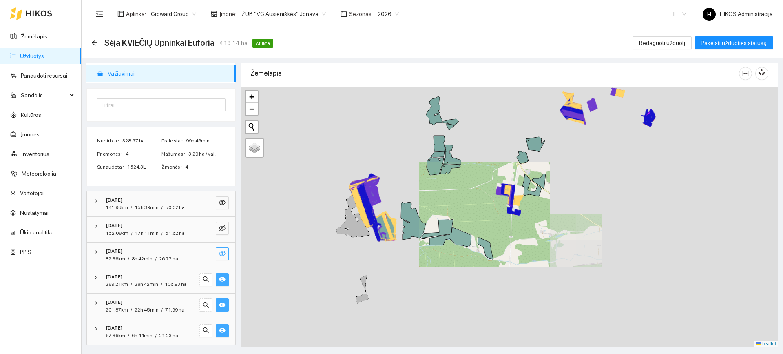
click at [219, 255] on icon "eye-invisible" at bounding box center [222, 253] width 7 height 7
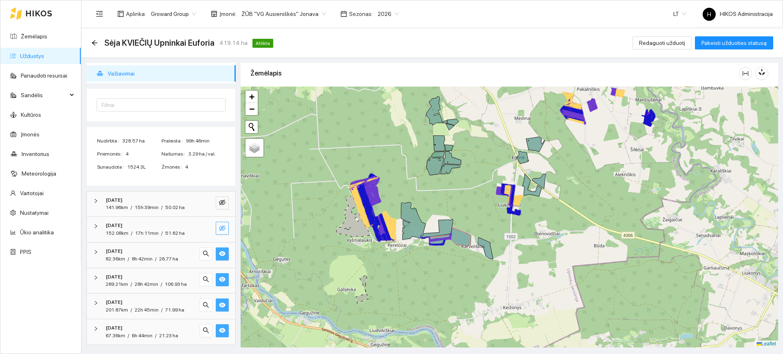
click at [219, 227] on icon "eye-invisible" at bounding box center [222, 228] width 7 height 6
click at [219, 202] on icon "eye-invisible" at bounding box center [222, 202] width 7 height 7
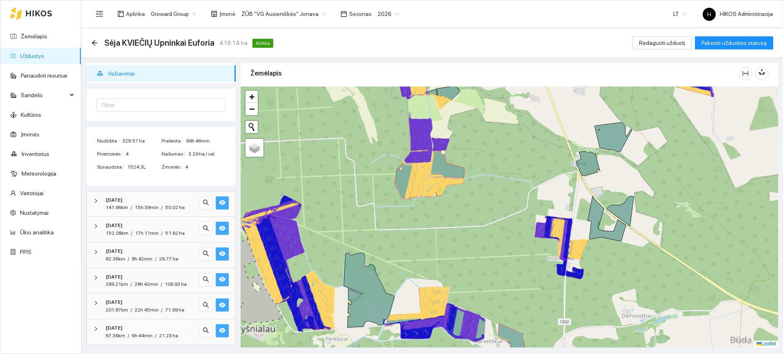
click at [445, 166] on icon at bounding box center [447, 164] width 35 height 27
click at [443, 166] on icon at bounding box center [447, 164] width 35 height 27
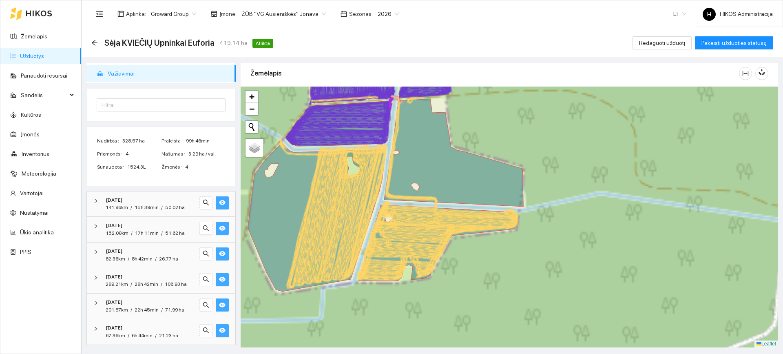
click at [405, 160] on icon at bounding box center [453, 153] width 139 height 108
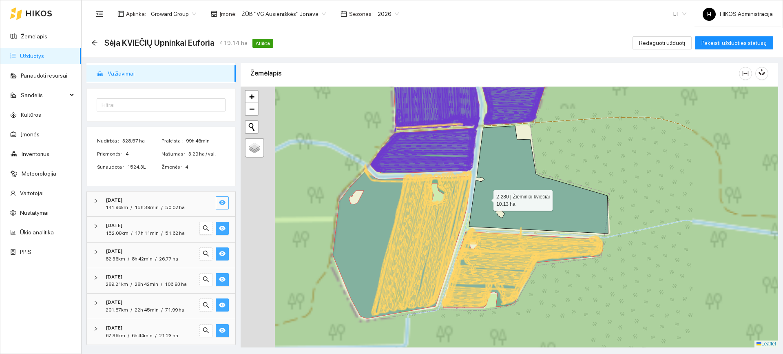
click at [486, 197] on icon at bounding box center [538, 180] width 139 height 108
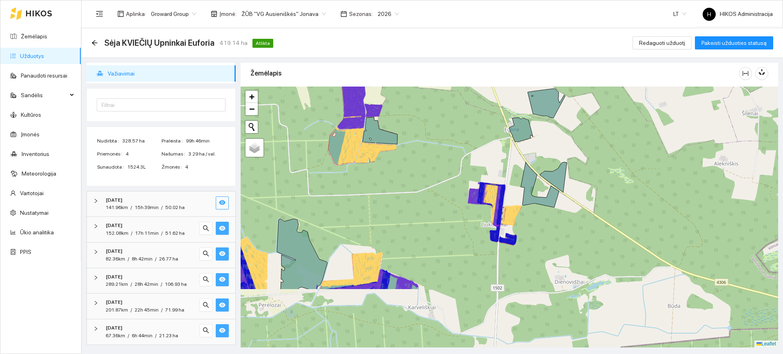
drag, startPoint x: 508, startPoint y: 222, endPoint x: 576, endPoint y: 96, distance: 142.8
click at [576, 96] on div at bounding box center [510, 216] width 538 height 261
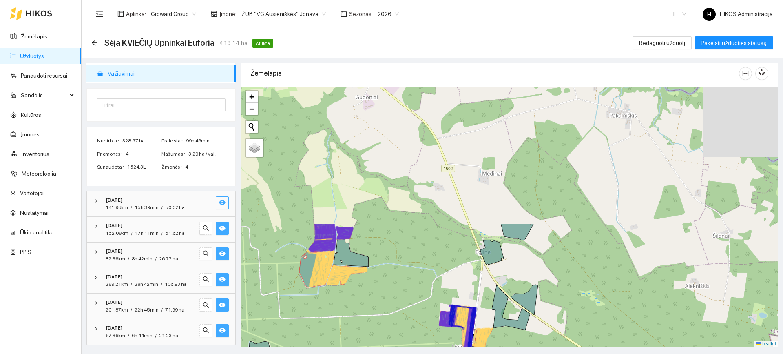
drag, startPoint x: 576, startPoint y: 97, endPoint x: 410, endPoint y: 275, distance: 243.4
click at [410, 275] on div at bounding box center [510, 216] width 538 height 261
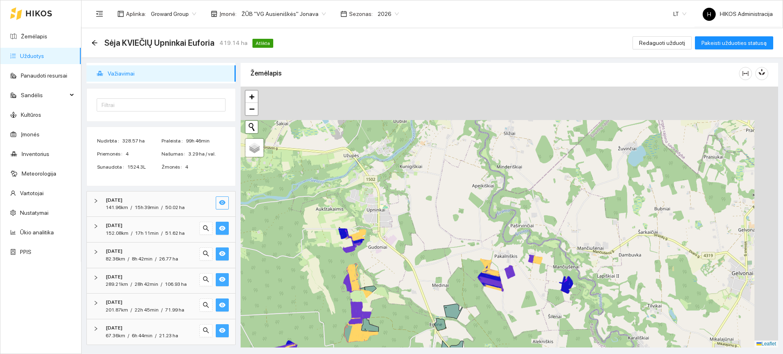
drag, startPoint x: 451, startPoint y: 163, endPoint x: 407, endPoint y: 247, distance: 94.4
click at [407, 247] on div at bounding box center [510, 216] width 538 height 261
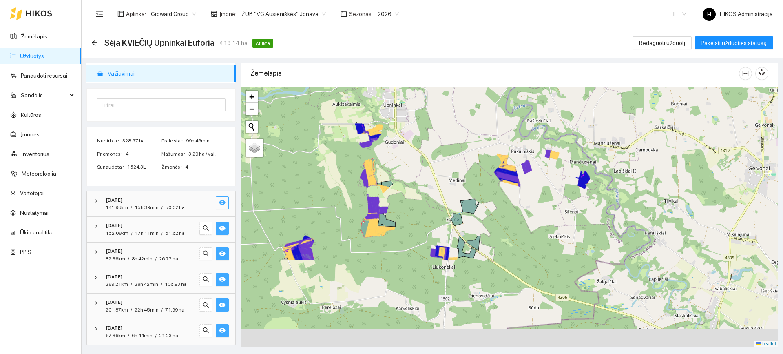
drag, startPoint x: 407, startPoint y: 247, endPoint x: 438, endPoint y: 101, distance: 149.4
click at [438, 101] on div at bounding box center [510, 216] width 538 height 261
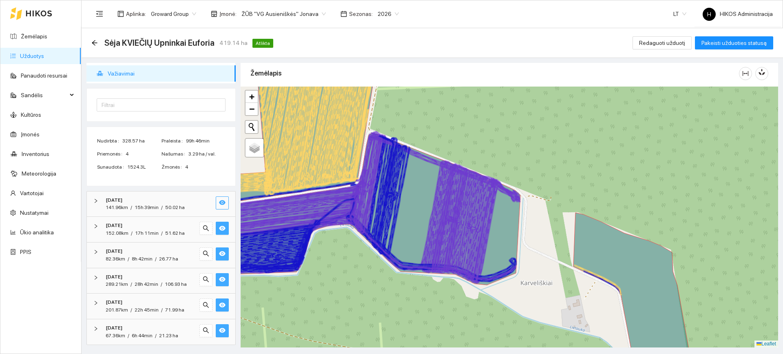
click at [413, 240] on icon at bounding box center [353, 209] width 334 height 152
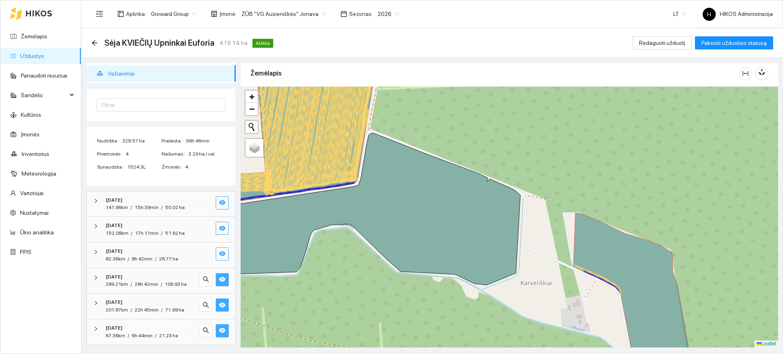
click at [398, 235] on icon at bounding box center [353, 209] width 334 height 152
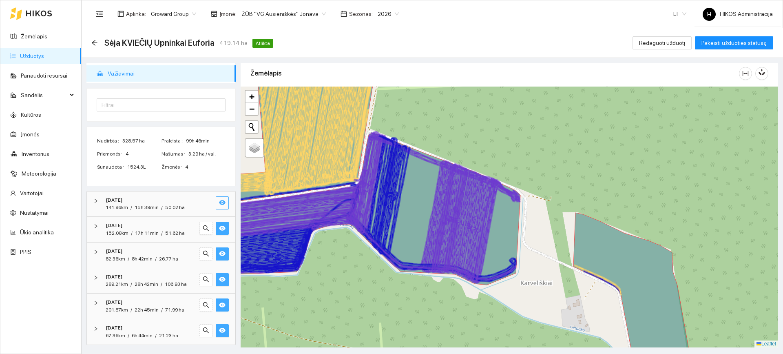
scroll to position [0, 0]
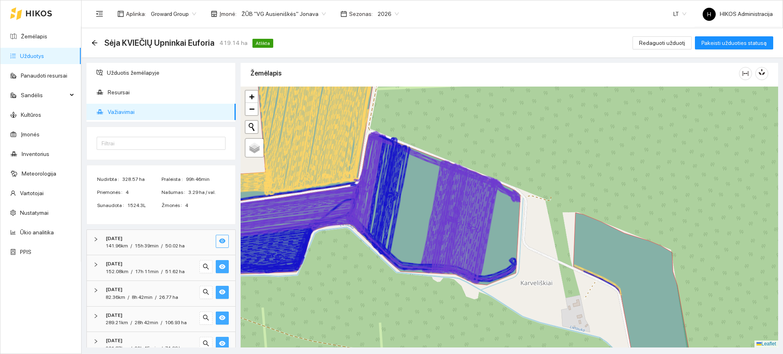
click at [420, 202] on icon at bounding box center [353, 209] width 334 height 152
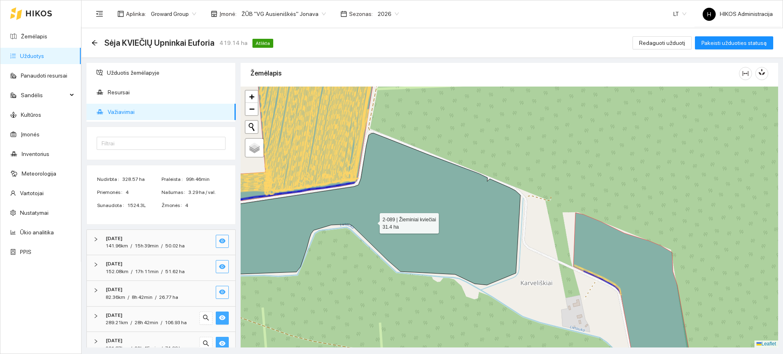
click at [420, 202] on icon at bounding box center [353, 209] width 334 height 152
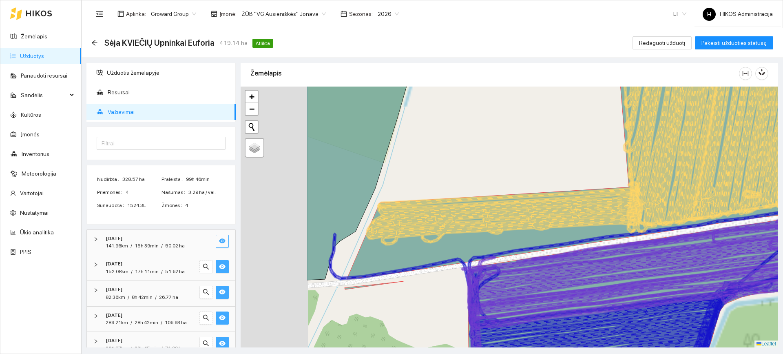
drag, startPoint x: 319, startPoint y: 234, endPoint x: 424, endPoint y: 239, distance: 105.4
click at [424, 239] on icon at bounding box center [504, 215] width 277 height 60
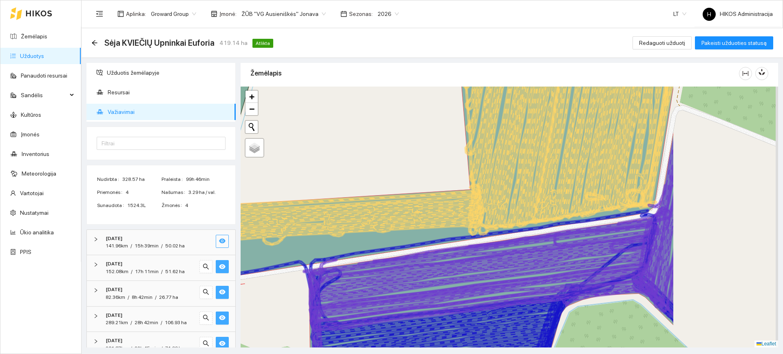
drag, startPoint x: 551, startPoint y: 244, endPoint x: 392, endPoint y: 247, distance: 158.7
click at [392, 247] on icon at bounding box center [486, 234] width 326 height 51
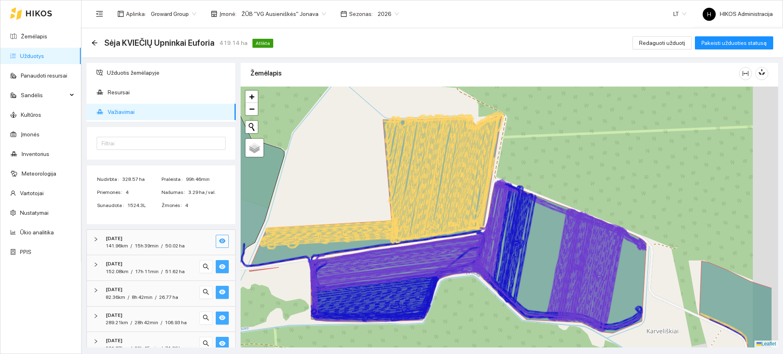
drag, startPoint x: 523, startPoint y: 243, endPoint x: 402, endPoint y: 215, distance: 124.3
click at [402, 238] on icon at bounding box center [475, 283] width 334 height 90
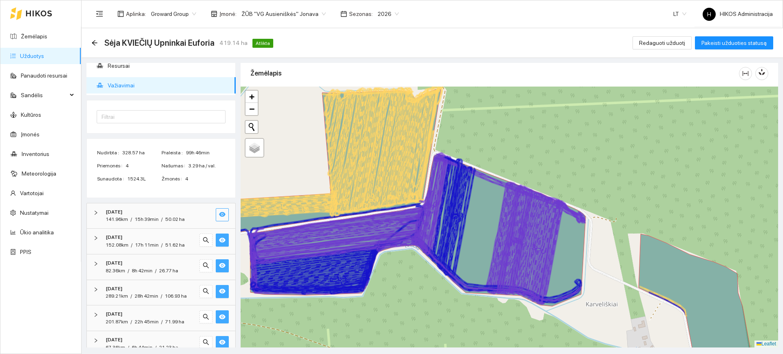
scroll to position [38, 0]
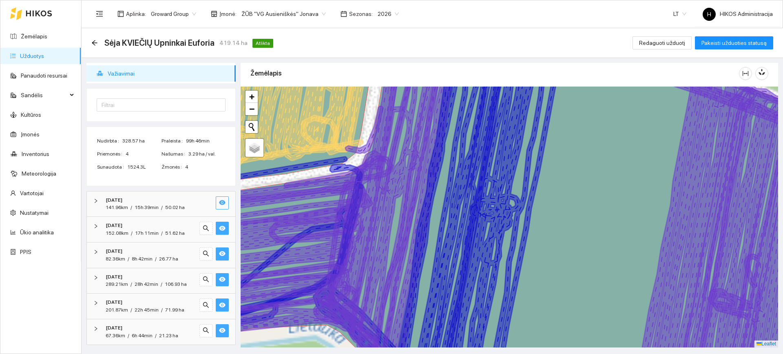
click at [401, 160] on icon at bounding box center [397, 210] width 94 height 303
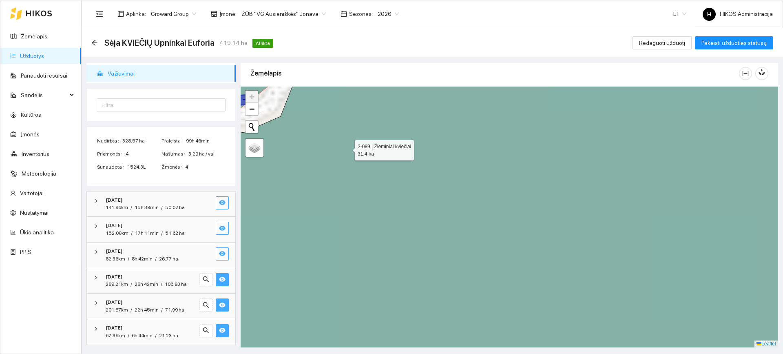
click at [348, 148] on icon at bounding box center [509, 217] width 646 height 314
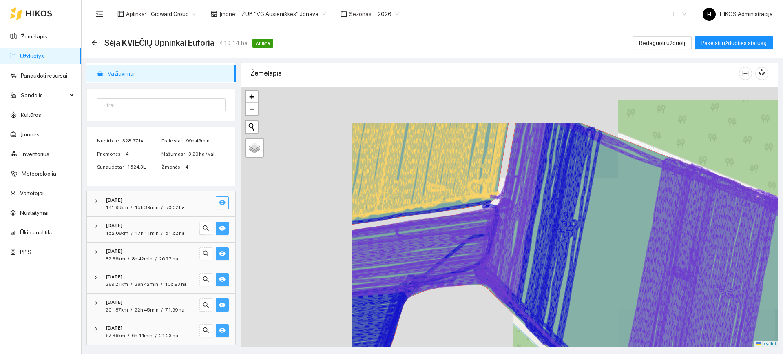
click at [491, 222] on icon at bounding box center [430, 247] width 158 height 100
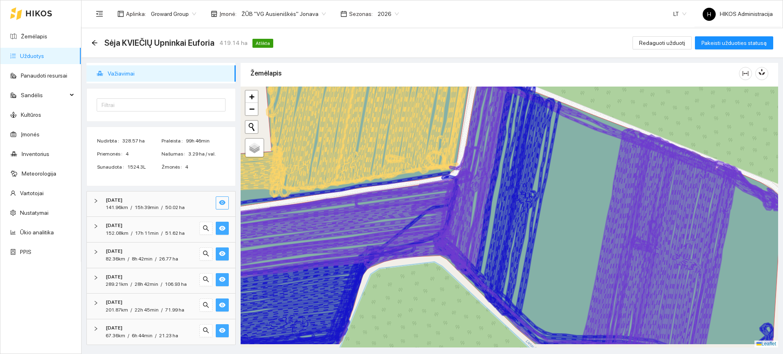
drag, startPoint x: 491, startPoint y: 222, endPoint x: 450, endPoint y: 191, distance: 51.4
click at [450, 191] on icon at bounding box center [307, 230] width 324 height 122
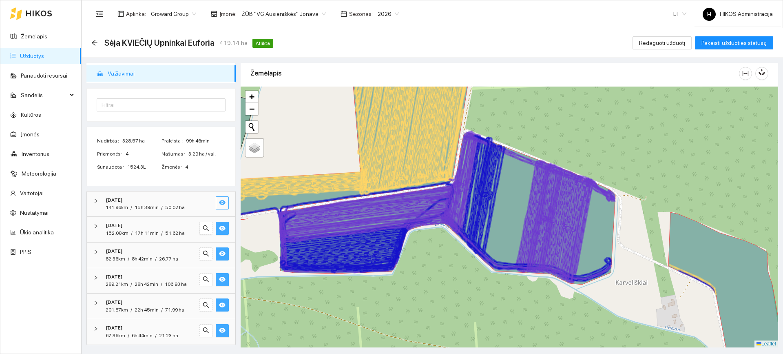
click at [367, 206] on icon at bounding box center [371, 201] width 166 height 27
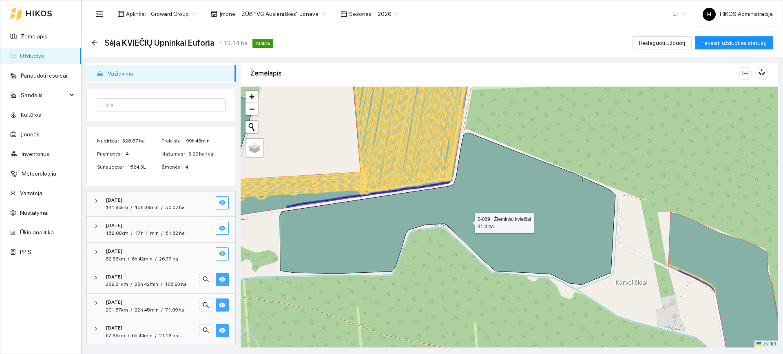
click at [364, 207] on icon at bounding box center [448, 209] width 336 height 152
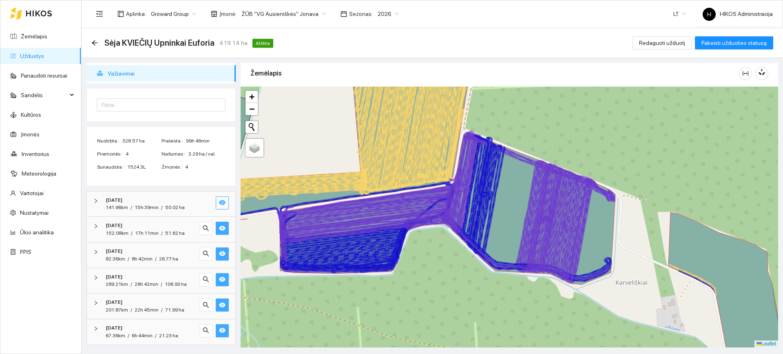
click at [338, 184] on icon at bounding box center [298, 186] width 138 height 30
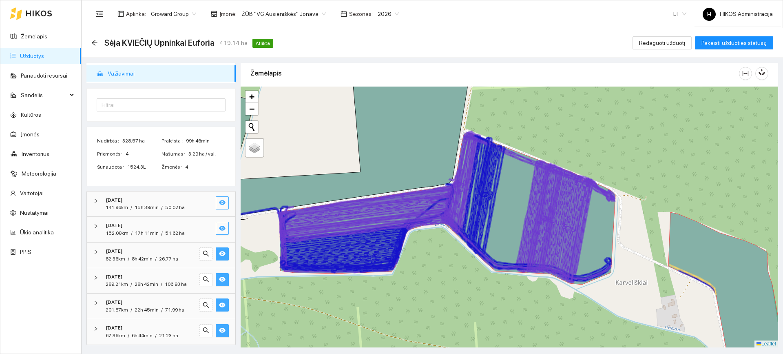
click at [354, 221] on icon at bounding box center [365, 222] width 171 height 29
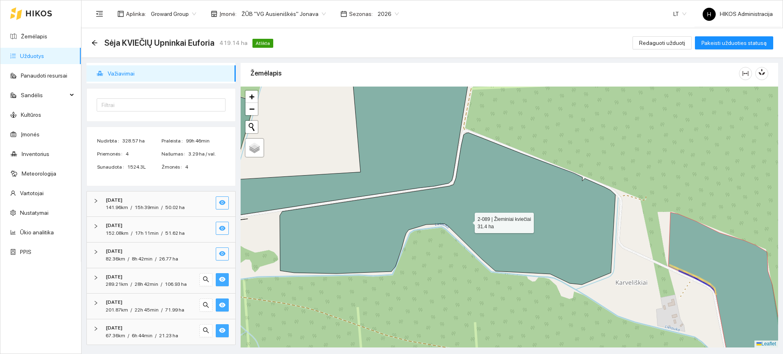
click at [354, 221] on icon at bounding box center [448, 209] width 336 height 152
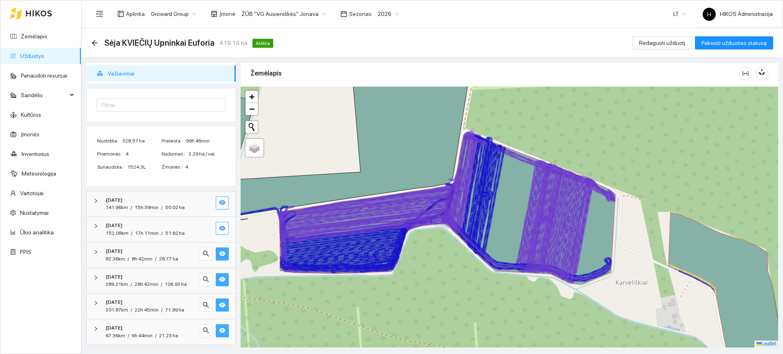
click at [354, 221] on icon at bounding box center [365, 222] width 171 height 29
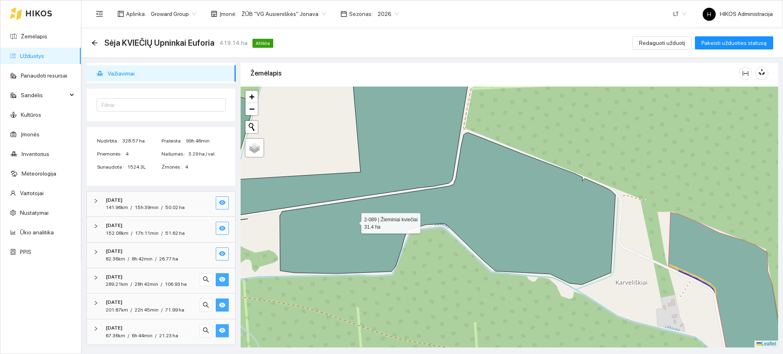
click at [354, 221] on icon at bounding box center [448, 209] width 336 height 152
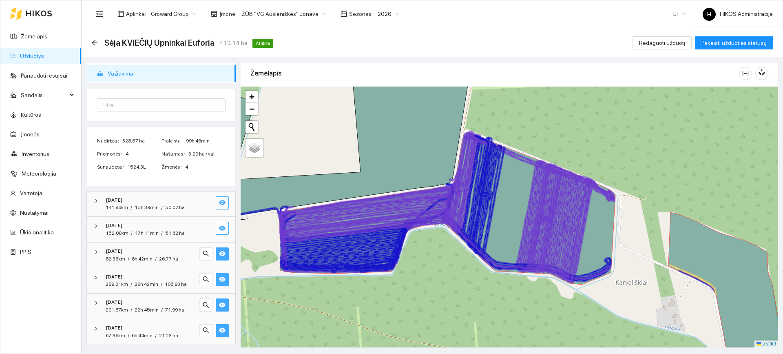
click at [393, 223] on icon at bounding box center [365, 222] width 171 height 29
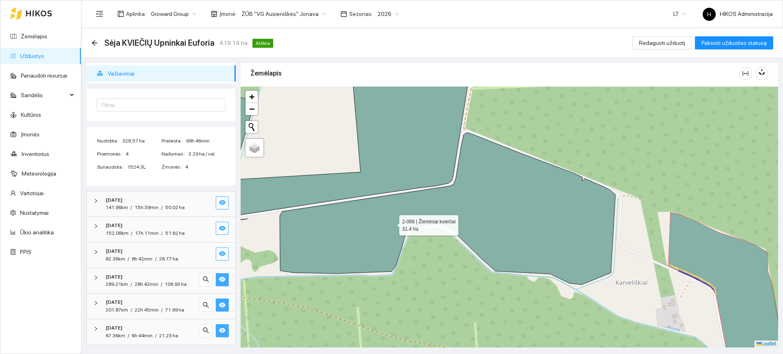
click at [392, 223] on icon at bounding box center [448, 209] width 336 height 152
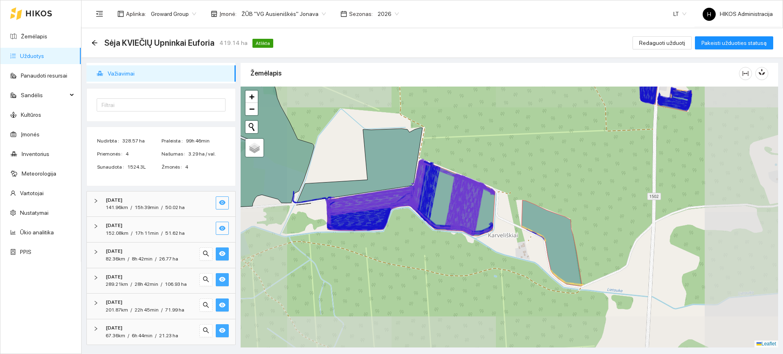
click at [369, 216] on icon at bounding box center [410, 198] width 166 height 73
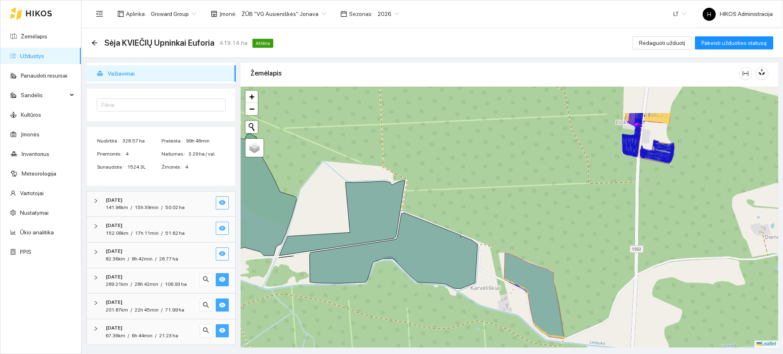
drag, startPoint x: 432, startPoint y: 183, endPoint x: 415, endPoint y: 235, distance: 55.5
click at [415, 235] on icon at bounding box center [394, 251] width 168 height 76
click at [374, 215] on icon at bounding box center [342, 218] width 126 height 77
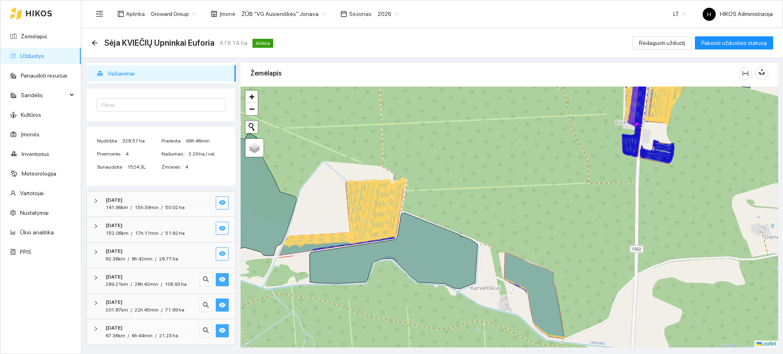
click at [374, 215] on icon at bounding box center [384, 210] width 39 height 62
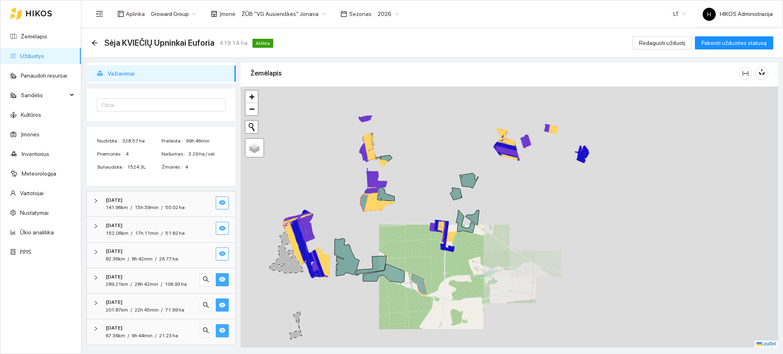
drag, startPoint x: 484, startPoint y: 169, endPoint x: 446, endPoint y: 224, distance: 67.4
click at [446, 224] on icon at bounding box center [445, 231] width 5 height 20
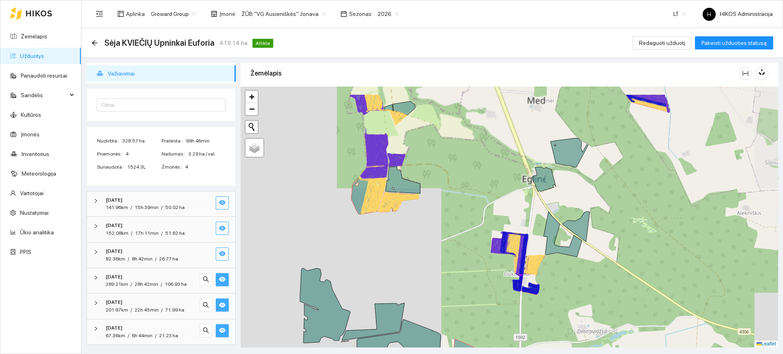
drag, startPoint x: 297, startPoint y: 169, endPoint x: 418, endPoint y: 206, distance: 126.9
click at [418, 206] on div at bounding box center [510, 216] width 538 height 261
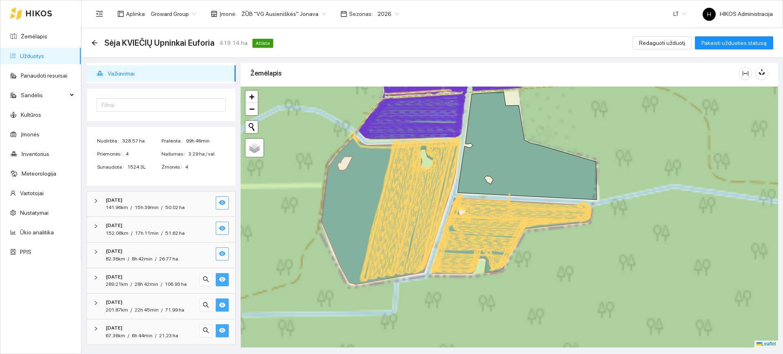
click at [373, 194] on icon at bounding box center [391, 210] width 138 height 148
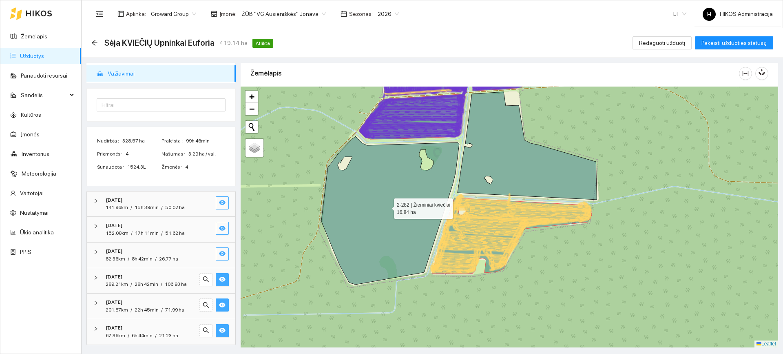
click at [373, 194] on icon at bounding box center [391, 210] width 138 height 148
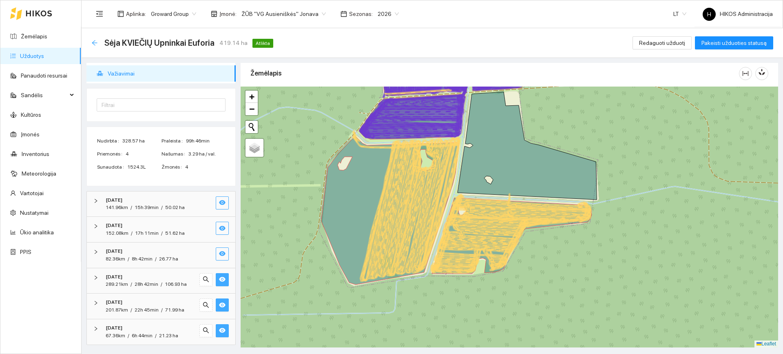
click at [93, 42] on icon "arrow-left" at bounding box center [94, 43] width 7 height 7
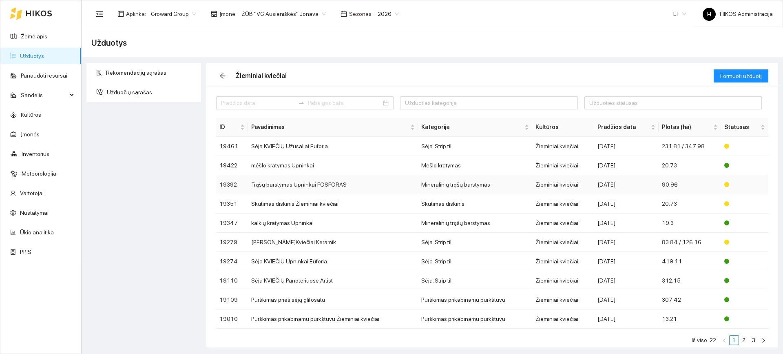
click at [369, 183] on td "Trąšų barstymas Upninkai FOSFORAS" at bounding box center [333, 184] width 170 height 19
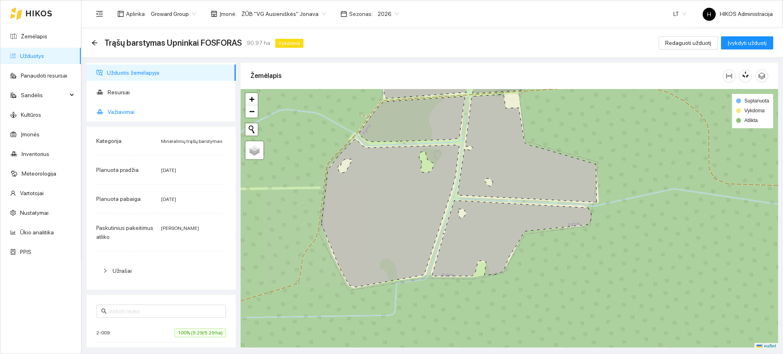
click at [126, 107] on span "Važiavimai" at bounding box center [169, 112] width 122 height 16
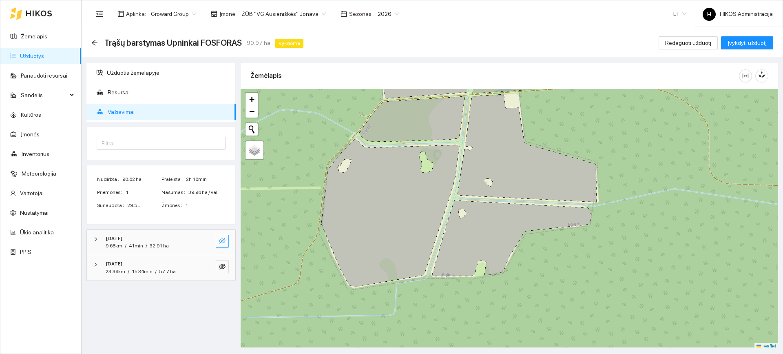
click at [217, 242] on button "button" at bounding box center [222, 241] width 13 height 13
click at [220, 269] on icon "eye-invisible" at bounding box center [222, 266] width 7 height 7
click at [209, 267] on button "button" at bounding box center [206, 266] width 13 height 13
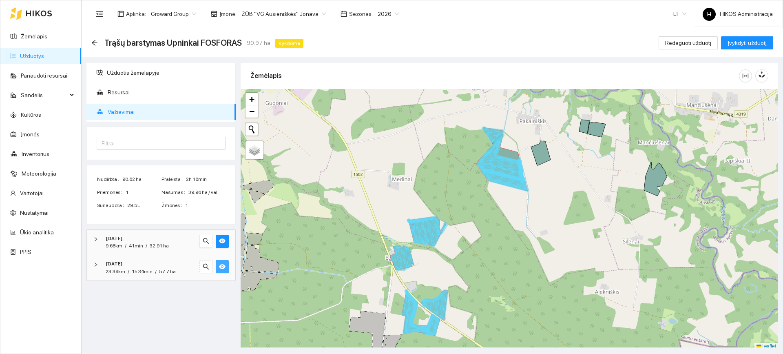
scroll to position [2, 0]
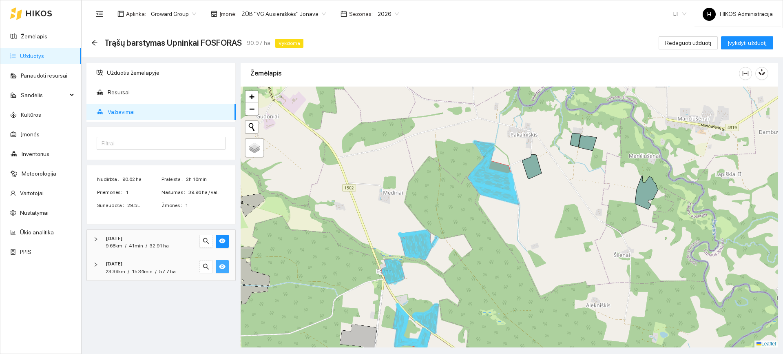
drag, startPoint x: 514, startPoint y: 233, endPoint x: 505, endPoint y: 249, distance: 18.3
click at [505, 249] on div at bounding box center [510, 216] width 538 height 261
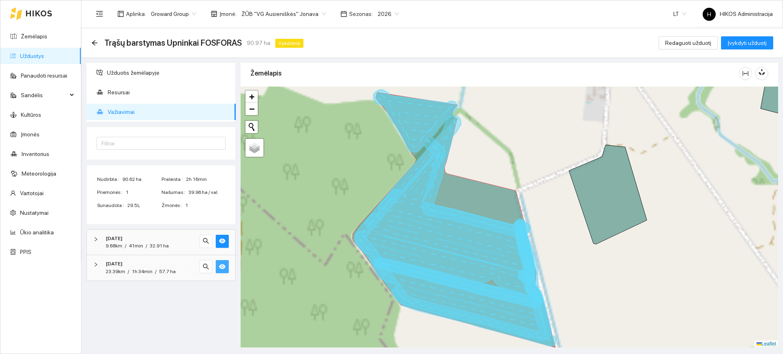
click at [487, 204] on icon at bounding box center [454, 219] width 203 height 255
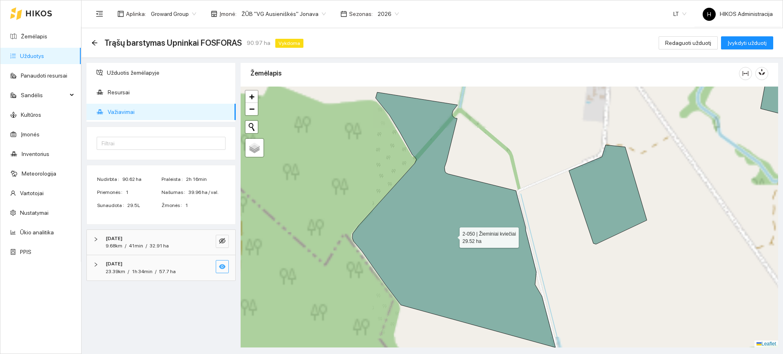
click at [470, 204] on icon at bounding box center [454, 219] width 203 height 255
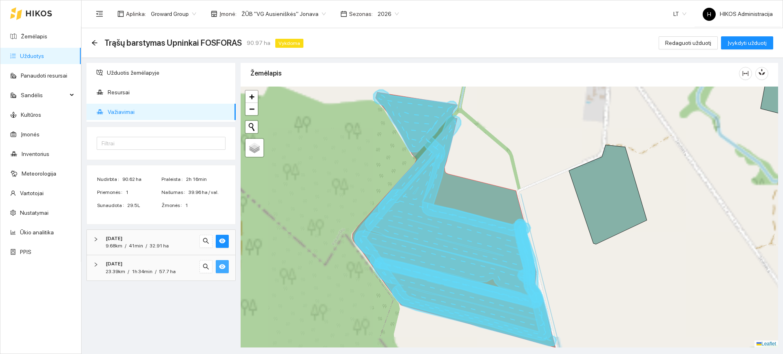
click at [470, 200] on icon at bounding box center [454, 219] width 203 height 255
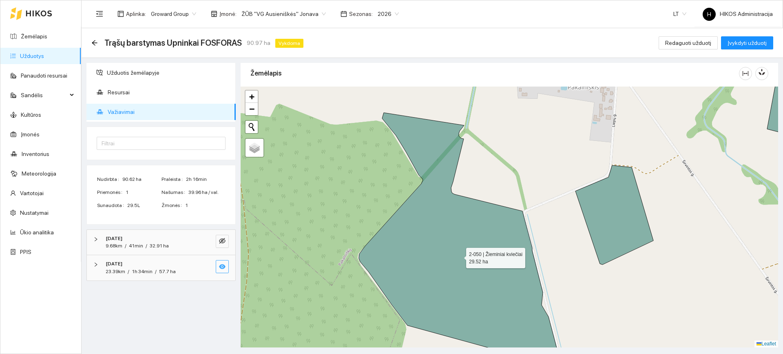
click at [463, 220] on icon at bounding box center [460, 240] width 203 height 255
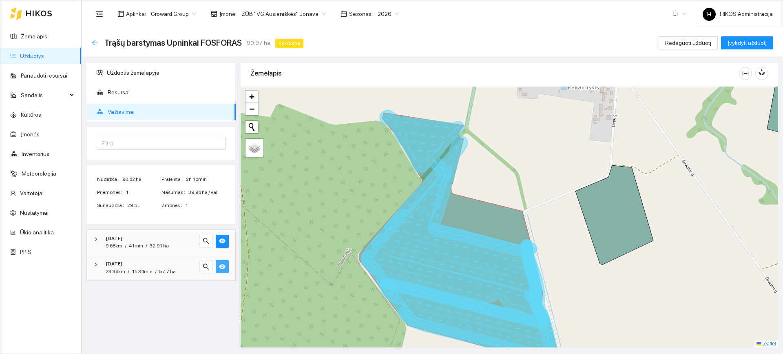
click at [93, 40] on icon "arrow-left" at bounding box center [94, 43] width 7 height 7
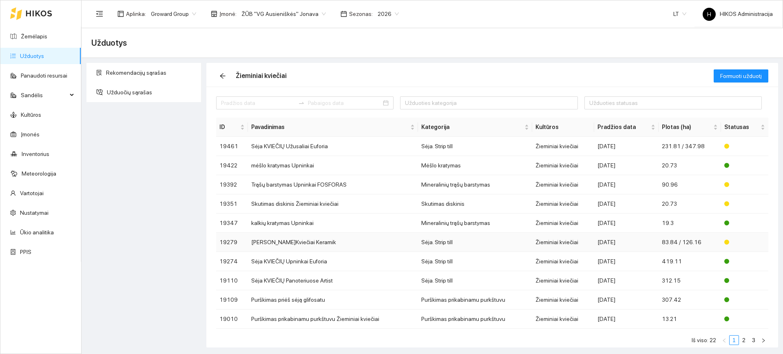
click at [492, 247] on td "Sėja. Strip till" at bounding box center [475, 242] width 114 height 19
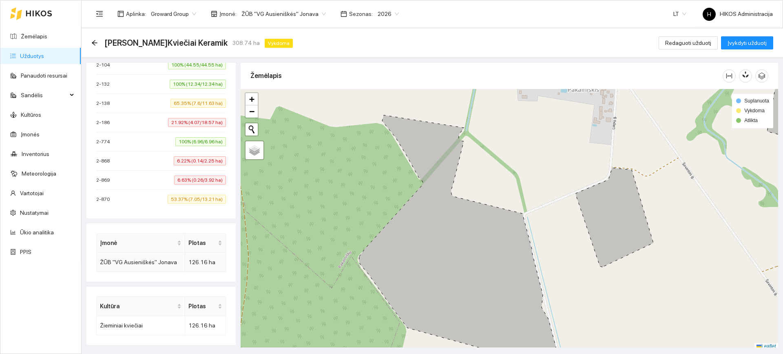
scroll to position [224, 0]
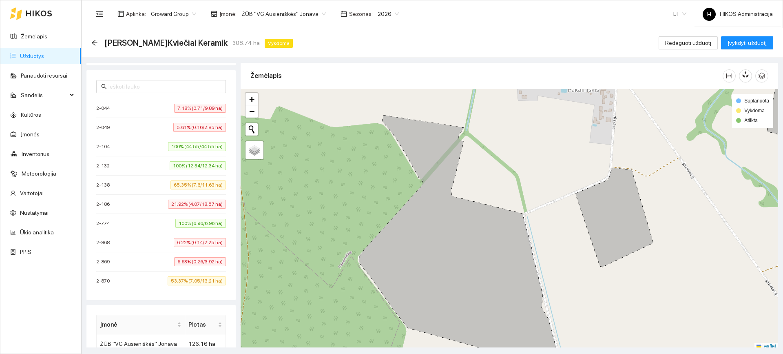
click at [193, 288] on li "2-870 53.37% (7.05/13.21 ha)" at bounding box center [161, 280] width 130 height 19
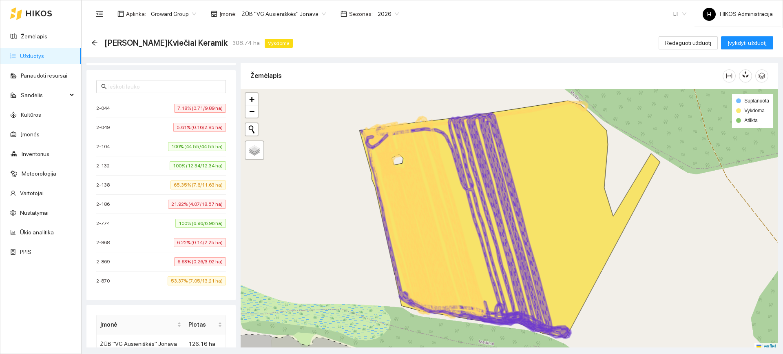
click at [193, 262] on span "6.63% (0.26/3.92 ha)" at bounding box center [200, 261] width 52 height 9
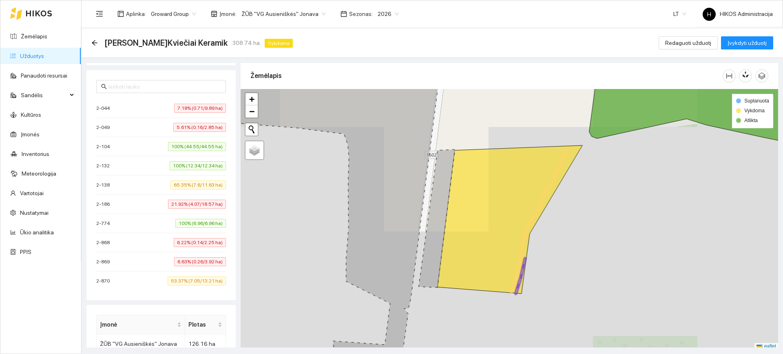
click at [191, 240] on span "6.22% (0.14/2.25 ha)" at bounding box center [200, 242] width 52 height 9
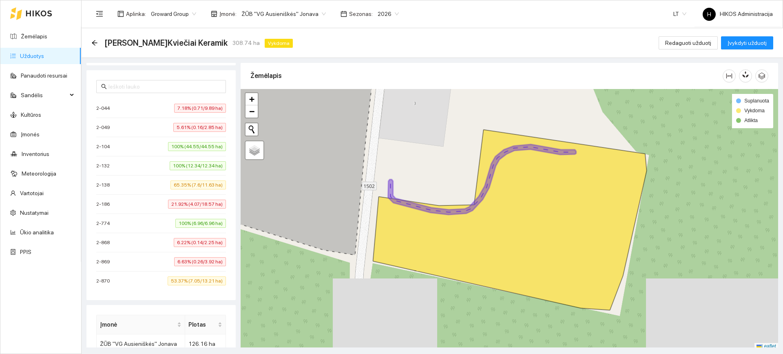
click at [192, 202] on span "21.92% (4.07/18.57 ha)" at bounding box center [197, 204] width 58 height 9
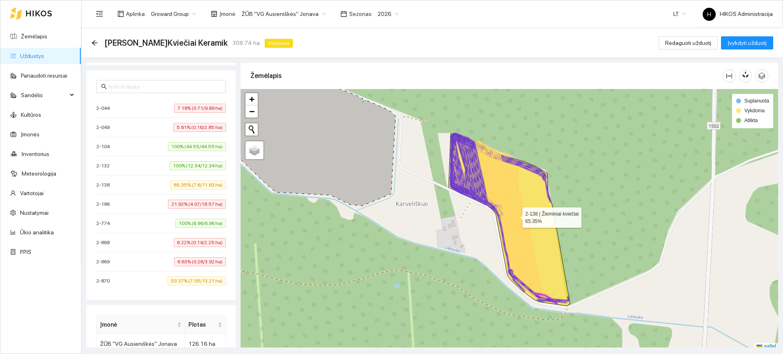
scroll to position [2, 0]
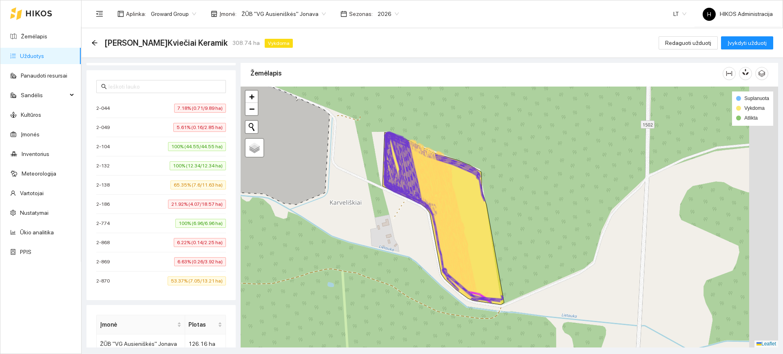
drag, startPoint x: 559, startPoint y: 259, endPoint x: 493, endPoint y: 260, distance: 66.1
click at [493, 260] on icon at bounding box center [444, 218] width 122 height 172
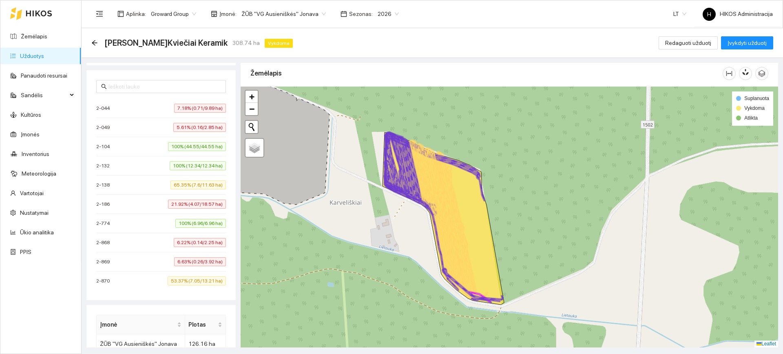
click at [471, 240] on icon at bounding box center [444, 218] width 122 height 172
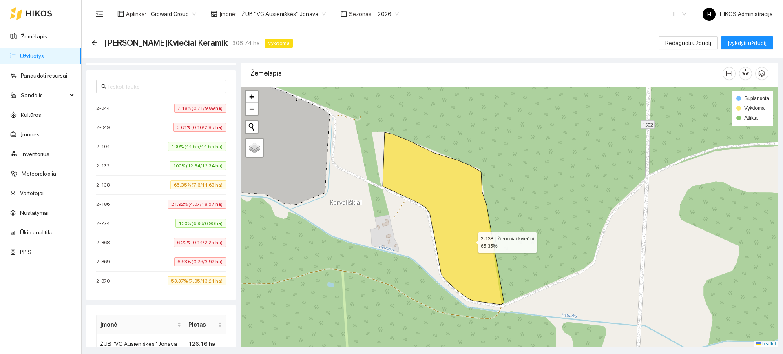
click at [471, 240] on icon at bounding box center [444, 218] width 122 height 172
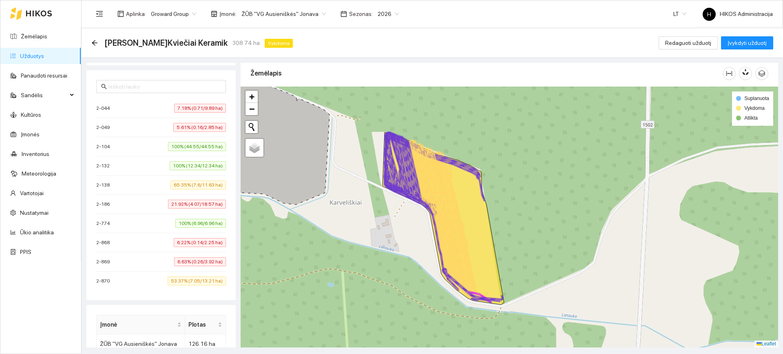
click at [170, 132] on li "2-049 5.61% (0.16/2.85 ha)" at bounding box center [161, 127] width 130 height 19
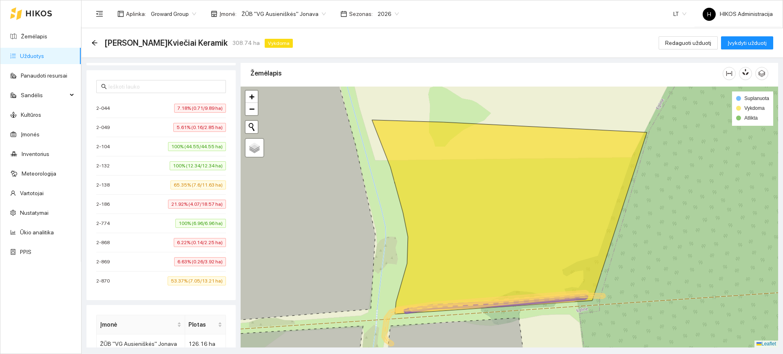
click at [177, 106] on span "7.18% (0.71/9.89 ha)" at bounding box center [200, 108] width 52 height 9
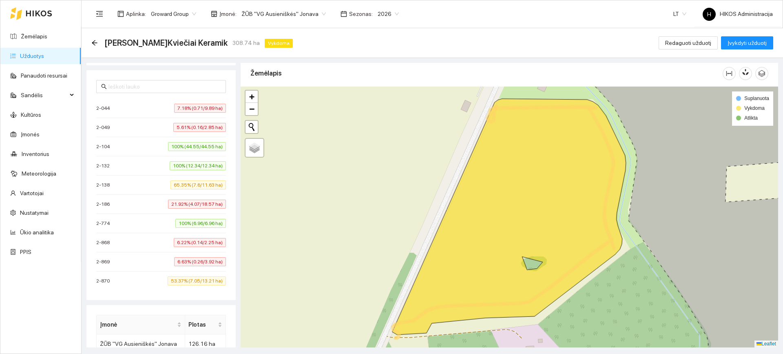
click at [195, 183] on span "65.35% (7.6/11.63 ha)" at bounding box center [198, 184] width 55 height 9
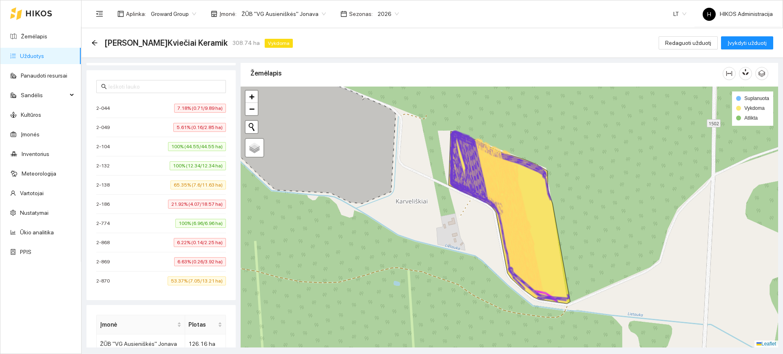
click at [524, 217] on icon at bounding box center [528, 223] width 52 height 147
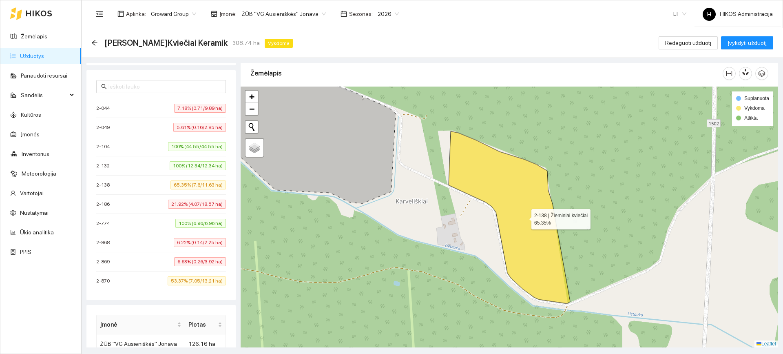
click at [526, 215] on icon at bounding box center [510, 217] width 122 height 172
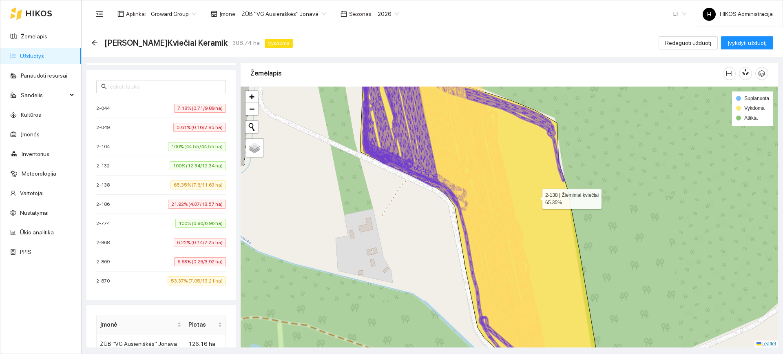
drag, startPoint x: 535, startPoint y: 197, endPoint x: 507, endPoint y: 226, distance: 40.7
click at [507, 226] on icon at bounding box center [480, 217] width 240 height 314
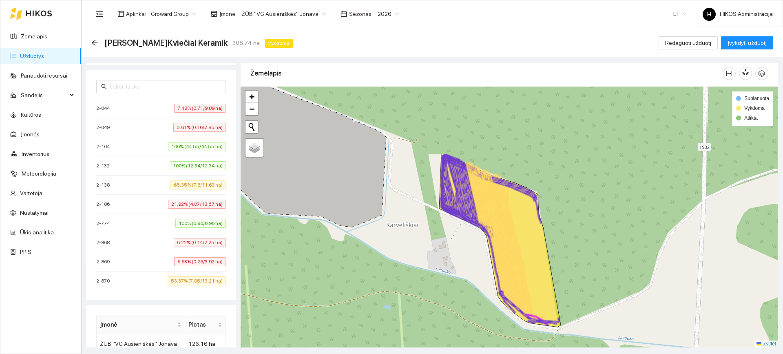
click at [503, 222] on icon at bounding box center [518, 247] width 52 height 147
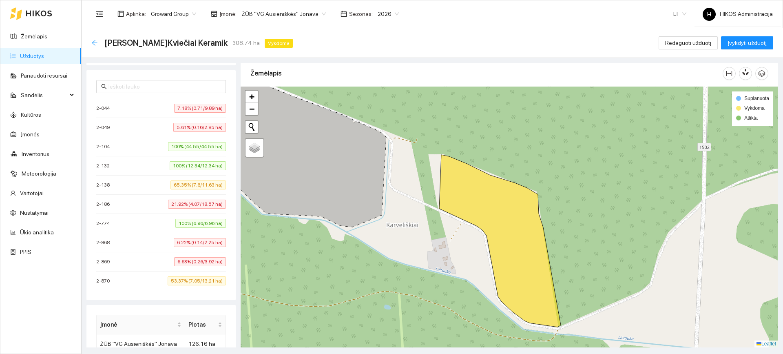
click at [93, 42] on icon "arrow-left" at bounding box center [94, 42] width 5 height 5
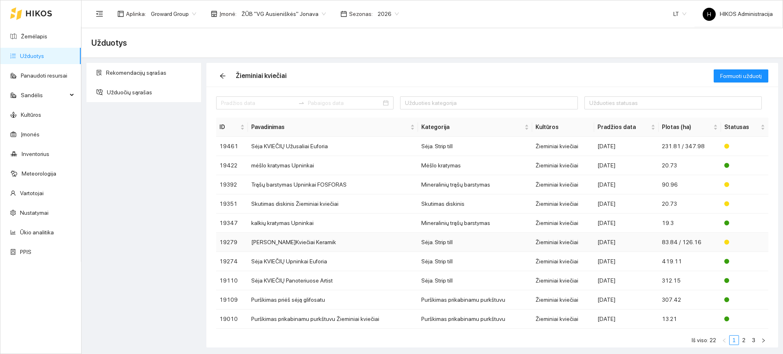
scroll to position [14, 0]
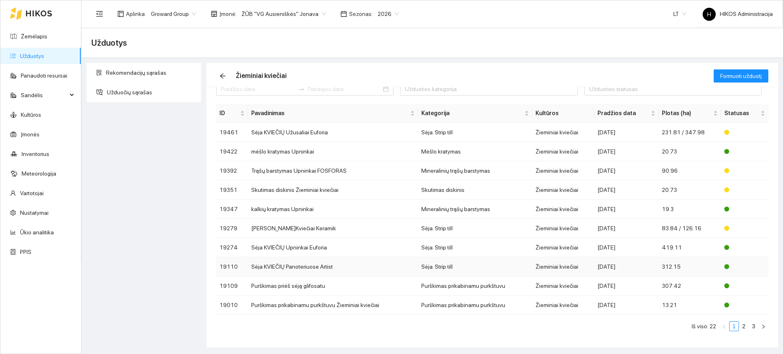
click at [484, 265] on td "Sėja. Strip till" at bounding box center [475, 266] width 114 height 19
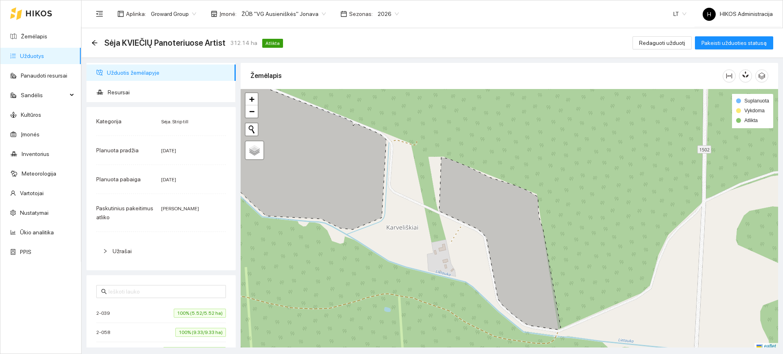
click at [226, 204] on div "Kategorija Sėja. Strip till Planuota pradžia 2025-09-22 Planuota pabaiga 2025-0…" at bounding box center [160, 188] width 149 height 163
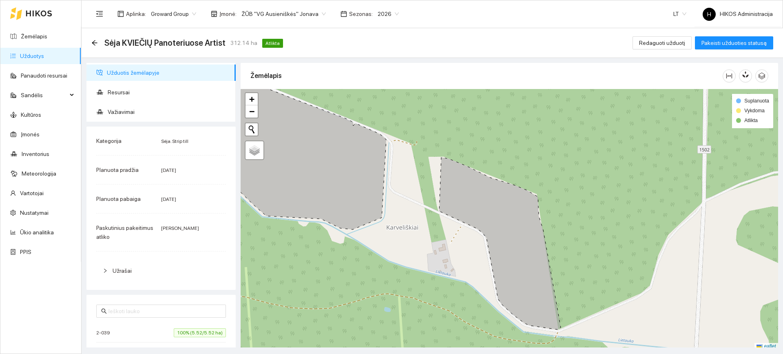
click at [163, 243] on div "Kategorija Sėja. Strip till Planuota pradžia 2025-09-22 Planuota pabaiga 2025-0…" at bounding box center [160, 207] width 149 height 163
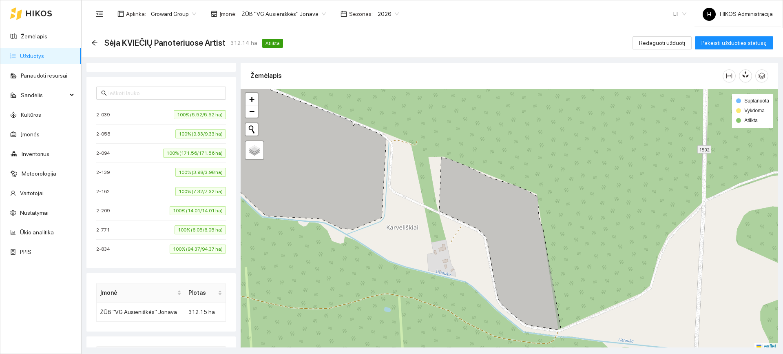
scroll to position [204, 0]
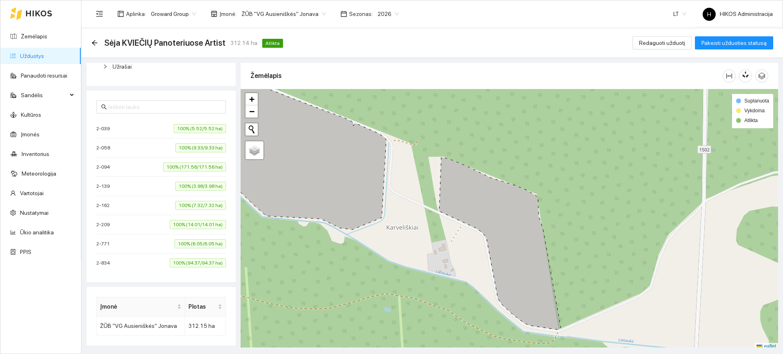
click at [182, 263] on span "100% (94.37/94.37 ha)" at bounding box center [198, 262] width 56 height 9
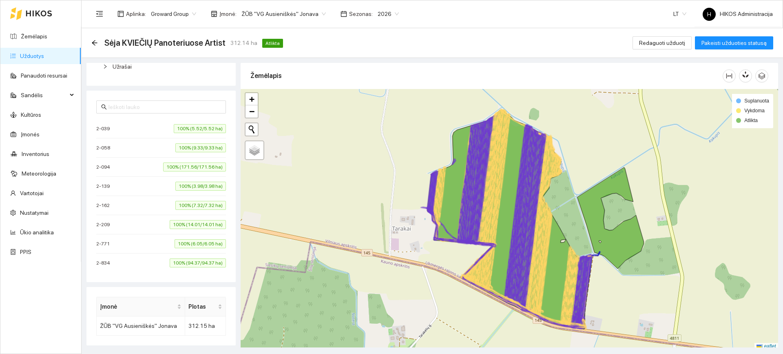
click at [184, 263] on span "100% (94.37/94.37 ha)" at bounding box center [198, 262] width 56 height 9
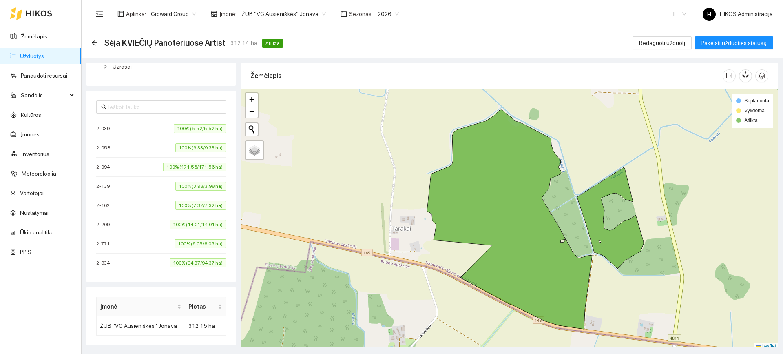
click at [184, 263] on span "100% (94.37/94.37 ha)" at bounding box center [198, 262] width 56 height 9
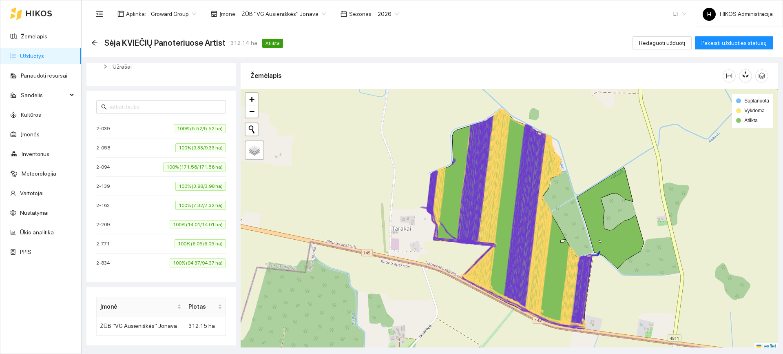
click at [184, 263] on span "100% (94.37/94.37 ha)" at bounding box center [198, 262] width 56 height 9
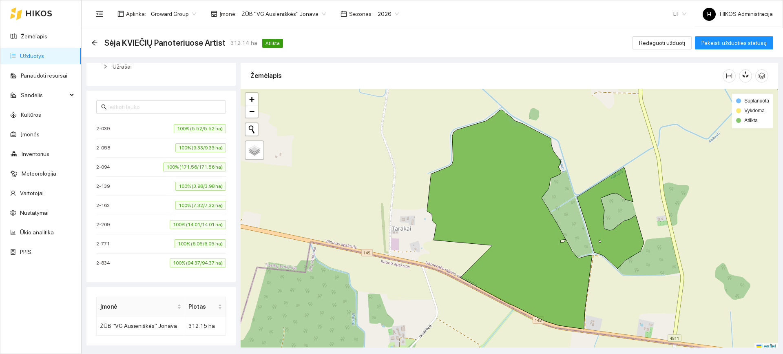
click at [184, 263] on span "100% (94.37/94.37 ha)" at bounding box center [198, 262] width 56 height 9
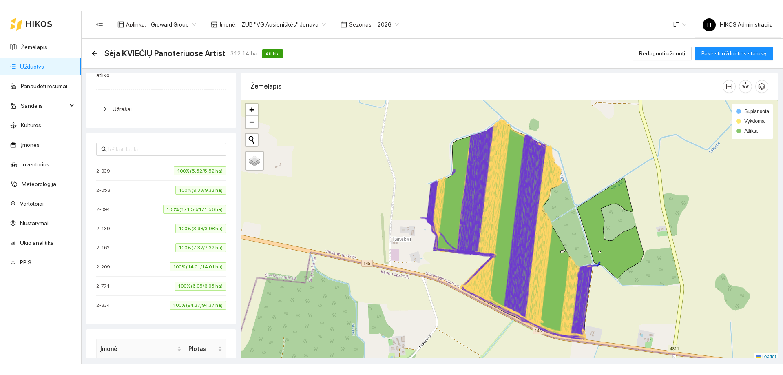
scroll to position [163, 0]
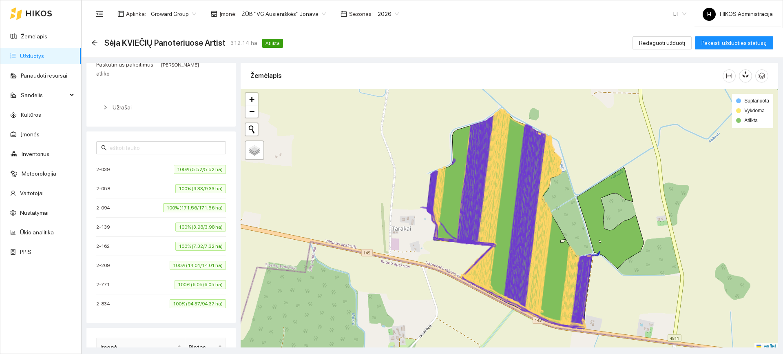
click at [189, 279] on li "2-771 100% (6.05/6.05 ha)" at bounding box center [161, 284] width 130 height 19
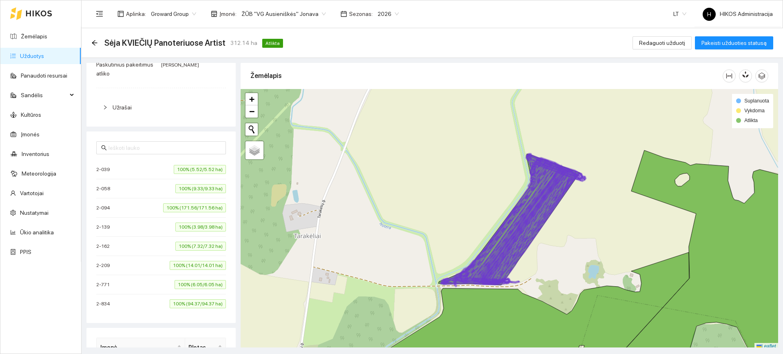
click at [189, 287] on span "100% (6.05/6.05 ha)" at bounding box center [200, 284] width 51 height 9
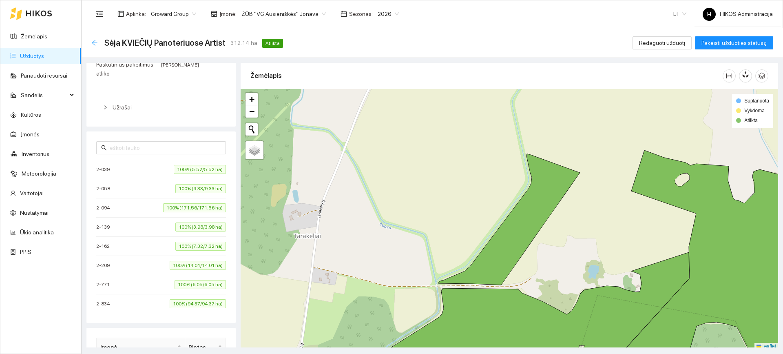
click at [93, 40] on icon "arrow-left" at bounding box center [94, 43] width 7 height 7
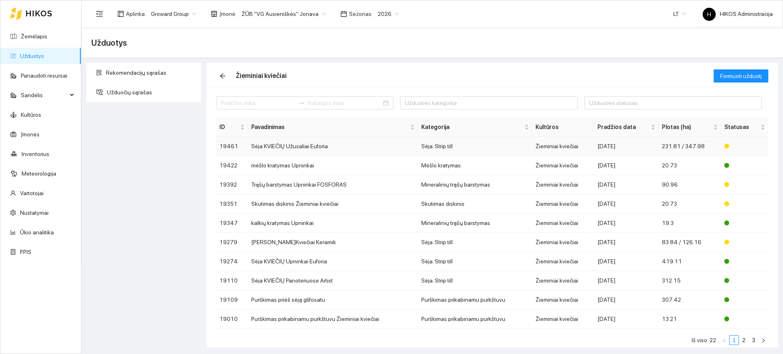
click at [309, 142] on td "Sėja KVIEČIŲ Užusaliai Euforia" at bounding box center [333, 146] width 170 height 19
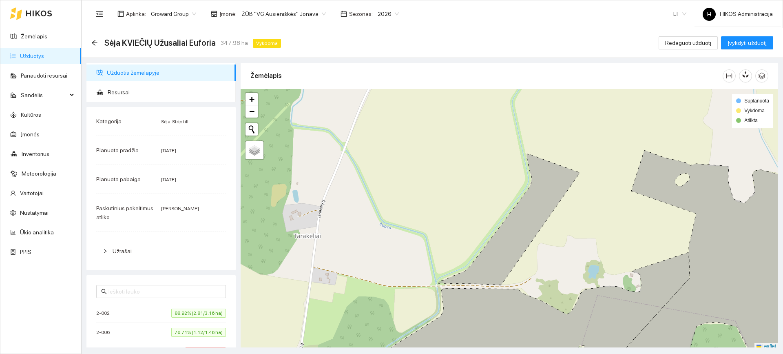
click at [94, 46] on div "Atgal" at bounding box center [94, 43] width 7 height 7
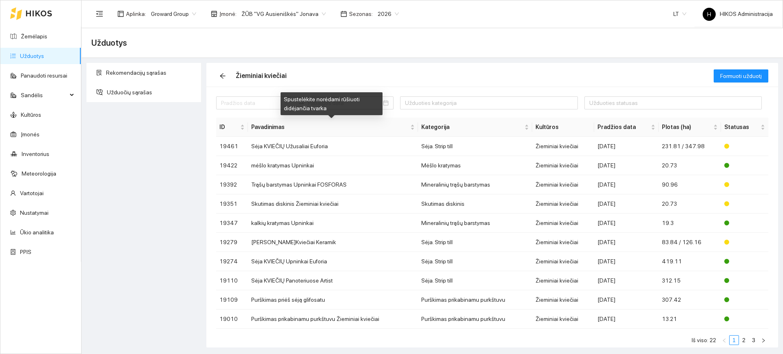
drag, startPoint x: 234, startPoint y: 108, endPoint x: 412, endPoint y: 81, distance: 179.6
click at [412, 81] on div "Žieminiai kviečiai Formuoti užduotį Užduoties kategorija Užduoties statusas ID …" at bounding box center [492, 205] width 572 height 284
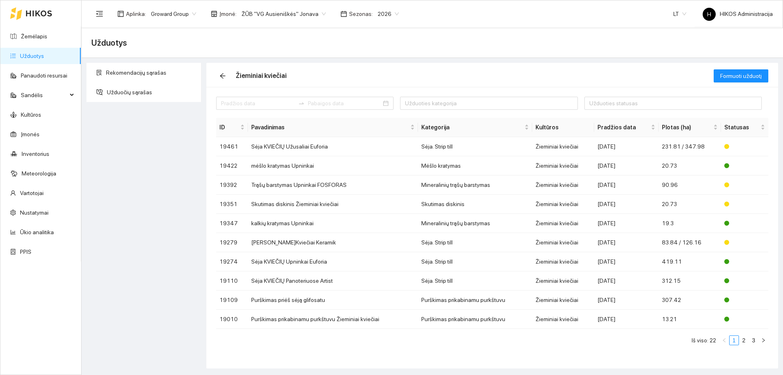
click at [174, 15] on span "Groward Group" at bounding box center [173, 14] width 45 height 12
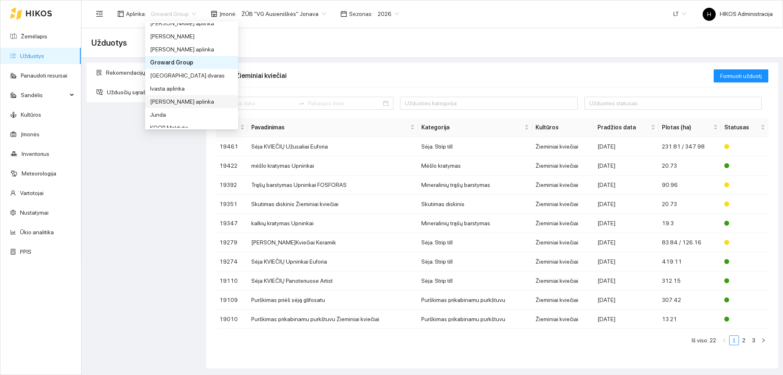
scroll to position [204, 0]
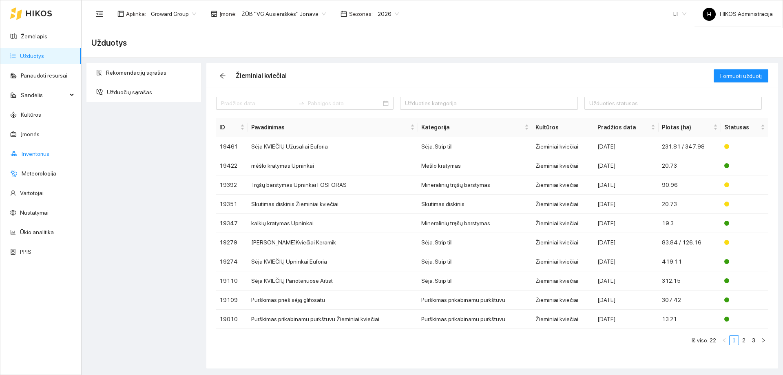
click at [45, 151] on link "Inventorius" at bounding box center [36, 154] width 28 height 7
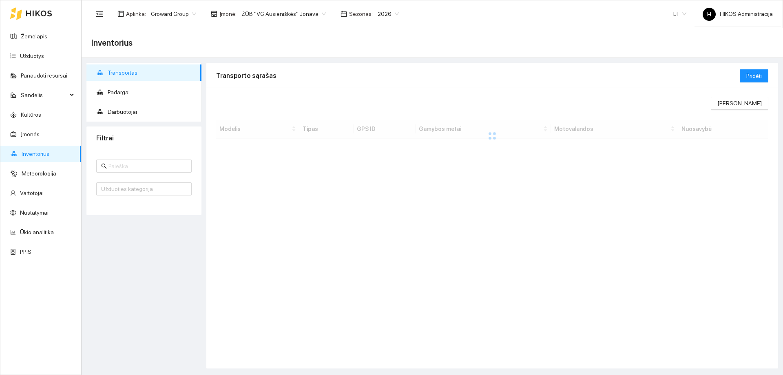
type input "vytas"
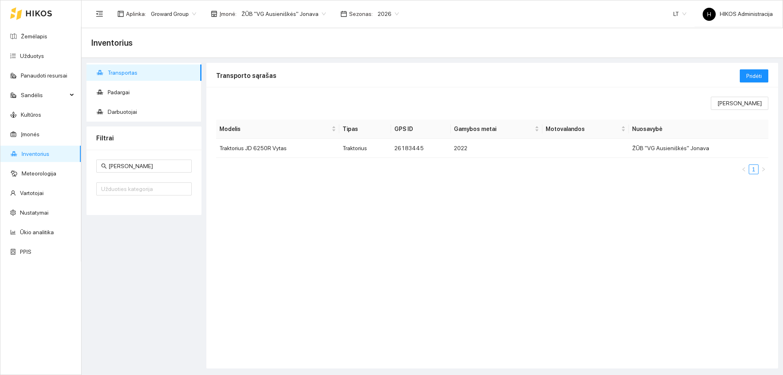
click at [180, 14] on span "Groward Group" at bounding box center [173, 14] width 45 height 12
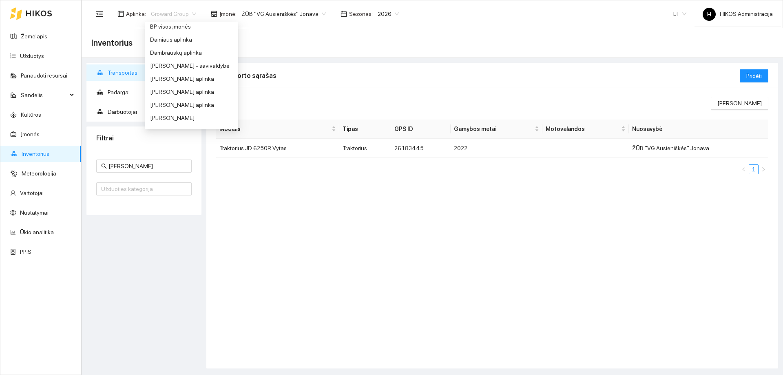
scroll to position [122, 0]
click at [193, 92] on div "[PERSON_NAME] aplinka" at bounding box center [191, 90] width 83 height 9
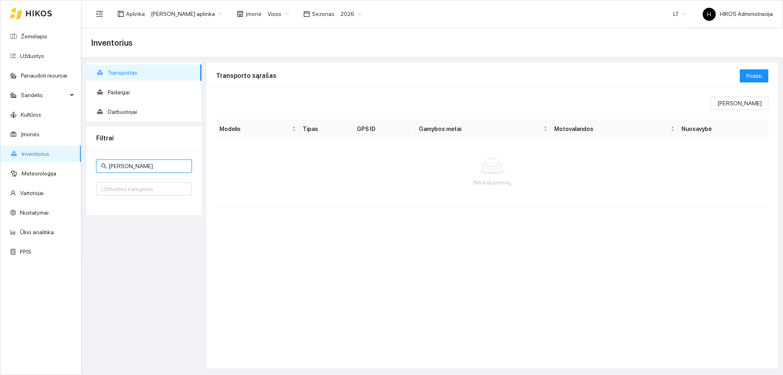
drag, startPoint x: 164, startPoint y: 164, endPoint x: 102, endPoint y: 171, distance: 63.2
click at [106, 171] on span "vytas" at bounding box center [143, 166] width 95 height 13
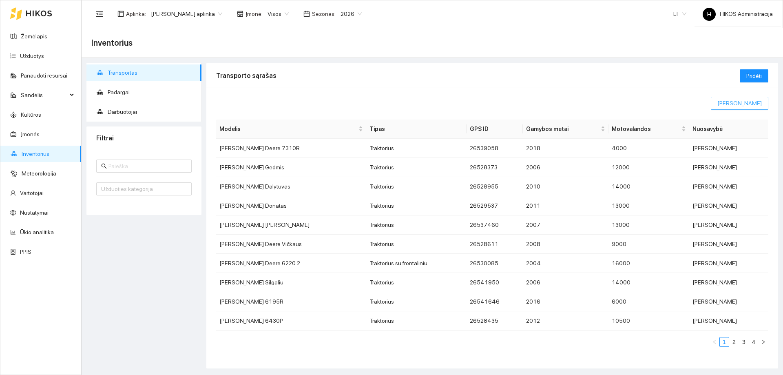
click at [754, 105] on span "[PERSON_NAME]" at bounding box center [740, 103] width 44 height 9
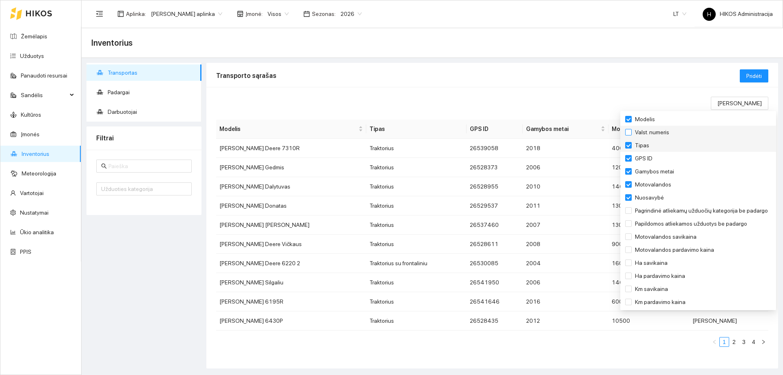
click at [648, 131] on span "Valst. numeris" at bounding box center [652, 132] width 41 height 9
click at [632, 131] on input "Valst. numeris" at bounding box center [628, 132] width 7 height 7
checkbox input "true"
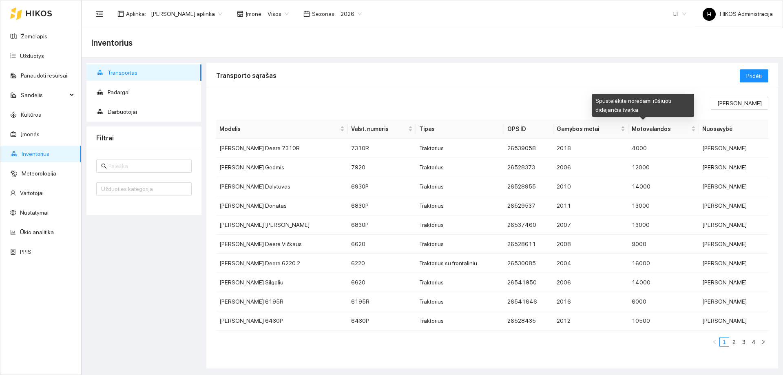
click at [596, 89] on div "Rodomi stulpeliai Modelis Valst. numeris Tipas GPS ID Gamybos metai Motovalando…" at bounding box center [492, 228] width 572 height 282
click at [733, 342] on link "2" at bounding box center [734, 341] width 9 height 9
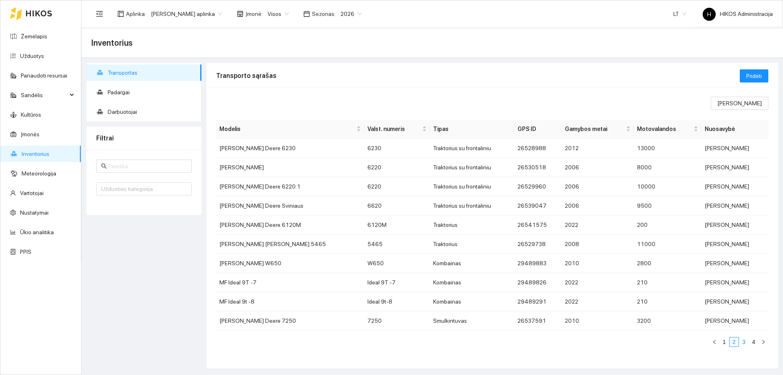
click at [745, 342] on link "3" at bounding box center [744, 341] width 9 height 9
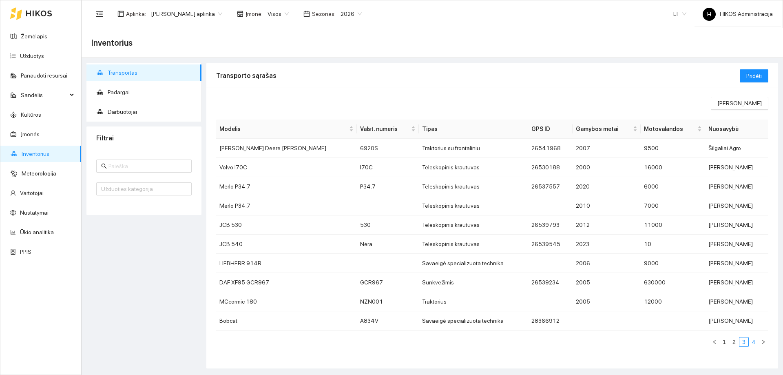
click at [755, 342] on link "4" at bounding box center [754, 341] width 9 height 9
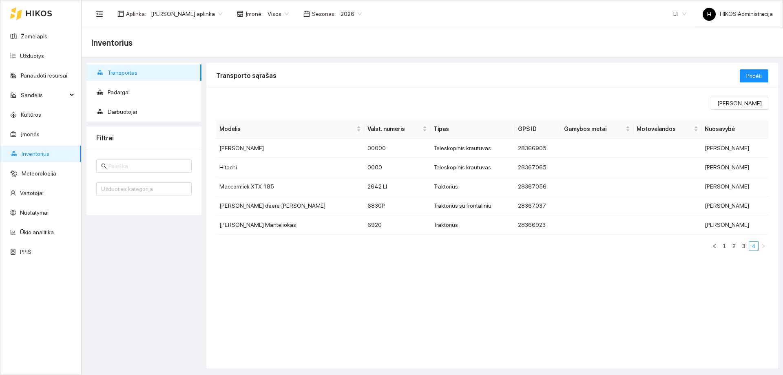
click at [121, 235] on div "Transportas Padargai Darbuotojai Filtrai Užduoties kategorija" at bounding box center [144, 216] width 120 height 306
click at [744, 245] on link "3" at bounding box center [744, 246] width 9 height 9
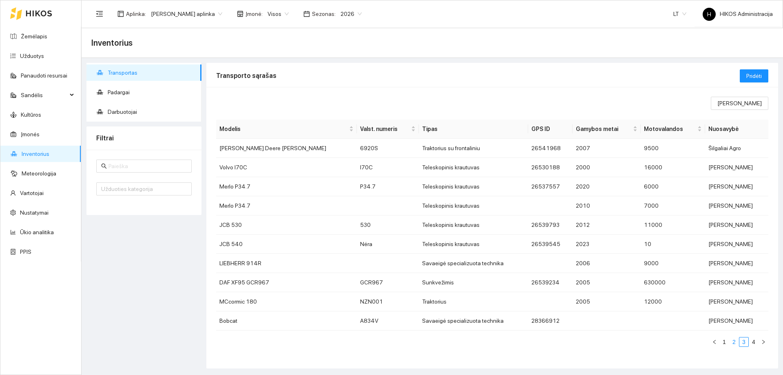
click at [734, 342] on link "2" at bounding box center [734, 341] width 9 height 9
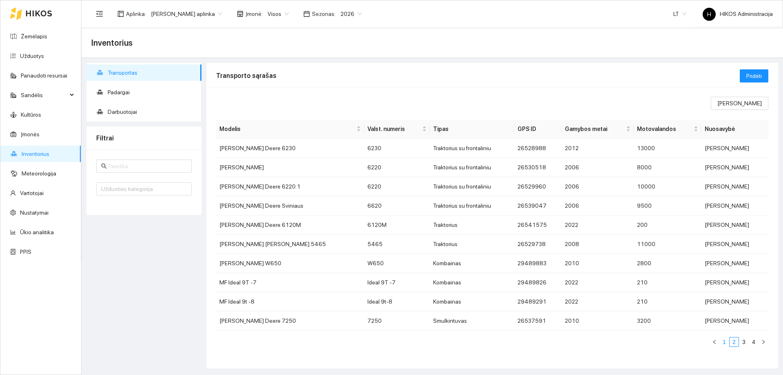
click at [727, 342] on link "1" at bounding box center [724, 341] width 9 height 9
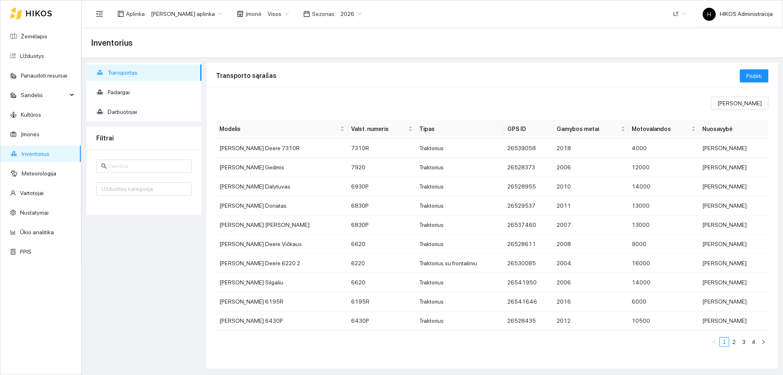
click at [630, 75] on div "Transporto sąrašas" at bounding box center [478, 75] width 524 height 23
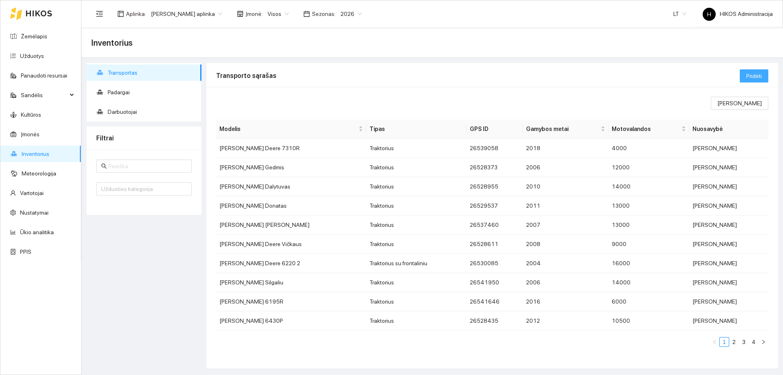
click at [755, 72] on span "Pridėti" at bounding box center [755, 75] width 16 height 9
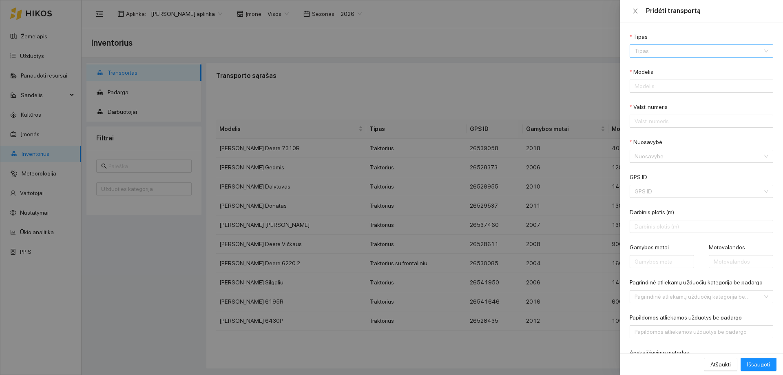
click at [665, 55] on input "Tipas" at bounding box center [699, 51] width 128 height 12
click at [688, 117] on div "Sunkvežimis" at bounding box center [696, 119] width 122 height 9
click at [664, 84] on input "Modelis" at bounding box center [702, 86] width 144 height 13
paste input "NEZ949"
type input "NEZ949"
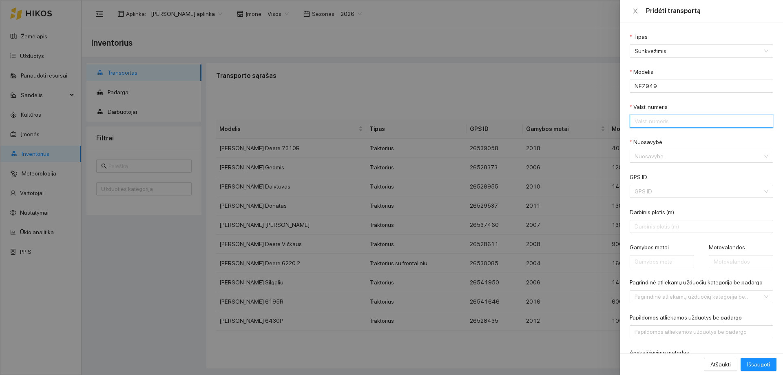
click at [663, 124] on input "Valst. numeris" at bounding box center [702, 121] width 144 height 13
paste input "NEZ949"
type input "NEZ949"
click at [672, 155] on input "Nuosavybė" at bounding box center [699, 156] width 128 height 12
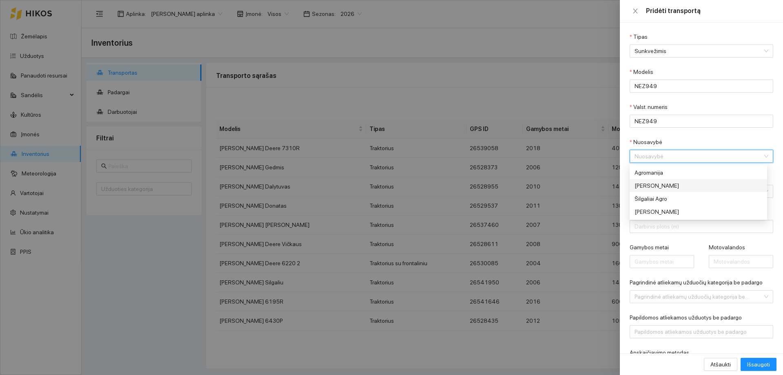
click at [676, 189] on div "[PERSON_NAME]" at bounding box center [696, 185] width 122 height 9
click at [653, 191] on input "GPS ID" at bounding box center [699, 191] width 128 height 12
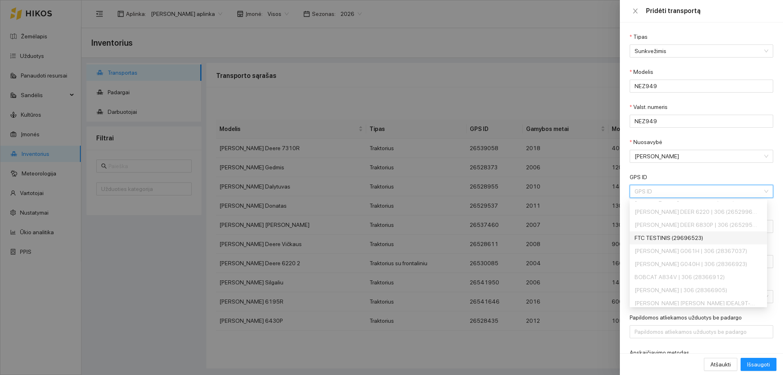
scroll to position [204, 0]
click at [681, 240] on div "FTC TESTINIS (29696523)" at bounding box center [696, 238] width 122 height 9
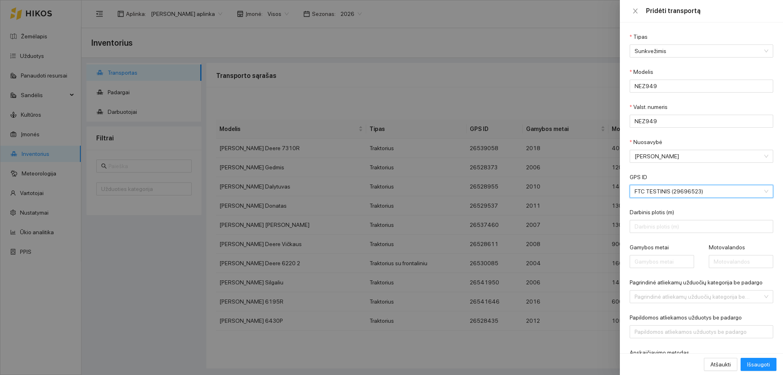
scroll to position [40, 0]
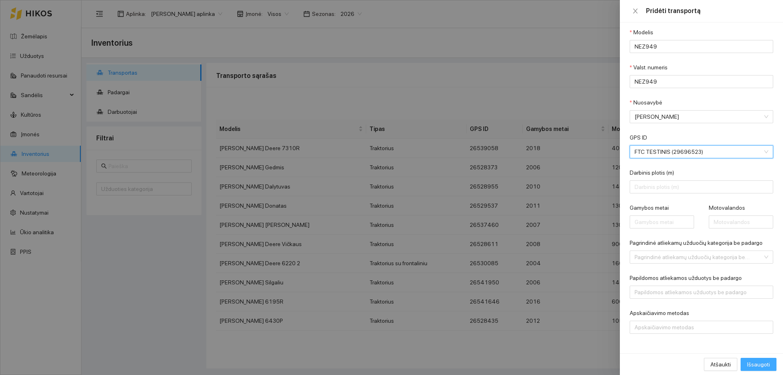
click at [759, 364] on span "Išsaugoti" at bounding box center [758, 364] width 23 height 9
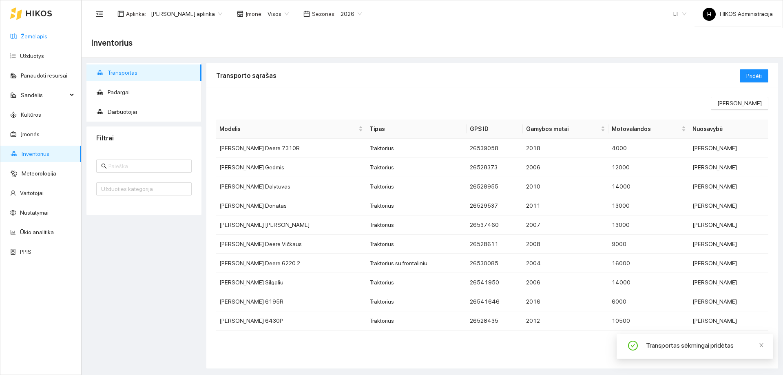
click at [21, 33] on link "Žemėlapis" at bounding box center [34, 36] width 27 height 7
